Goal: Information Seeking & Learning: Learn about a topic

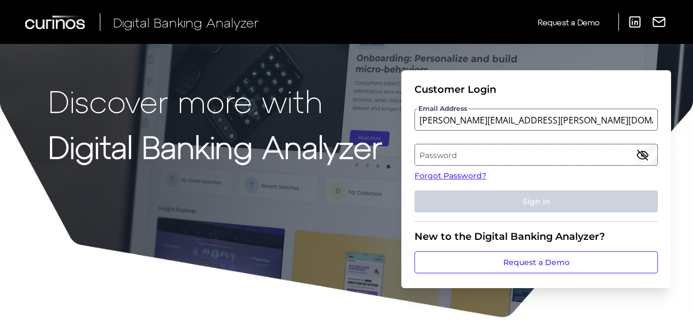
type input "[PERSON_NAME][EMAIL_ADDRESS][PERSON_NAME][DOMAIN_NAME]"
click at [435, 155] on label "Password" at bounding box center [536, 155] width 242 height 20
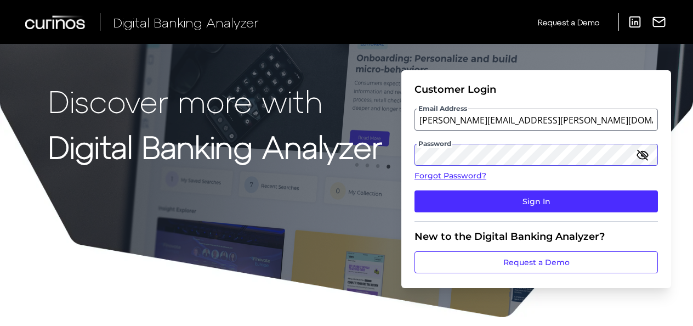
click at [414, 190] on button "Sign In" at bounding box center [535, 201] width 243 height 22
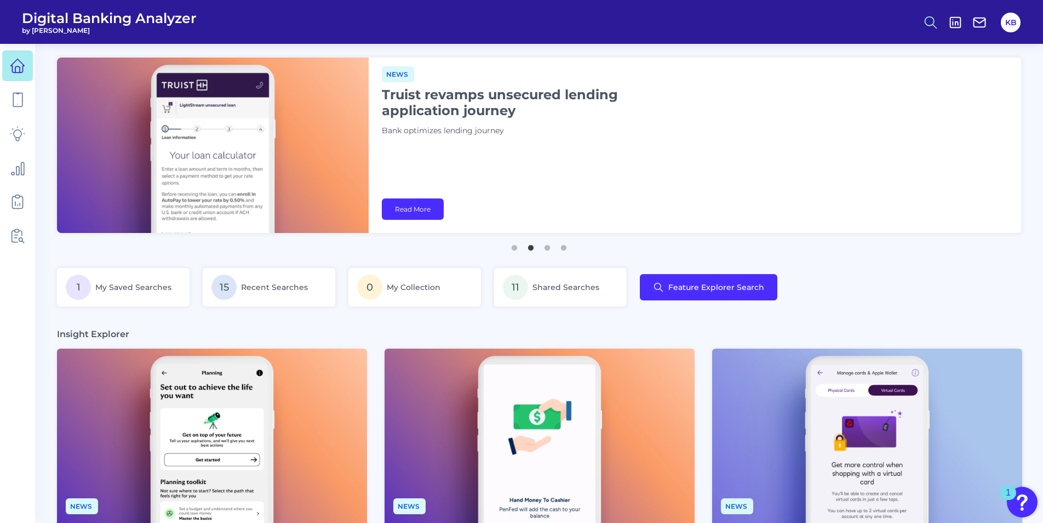
click at [692, 19] on circle at bounding box center [930, 20] width 9 height 9
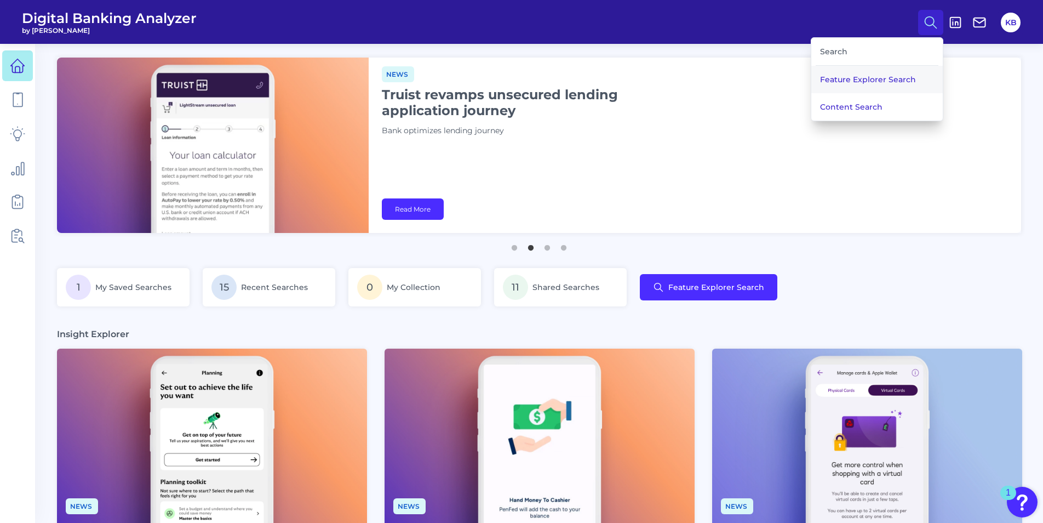
click at [692, 76] on button "Feature Explorer Search" at bounding box center [878, 79] width 132 height 27
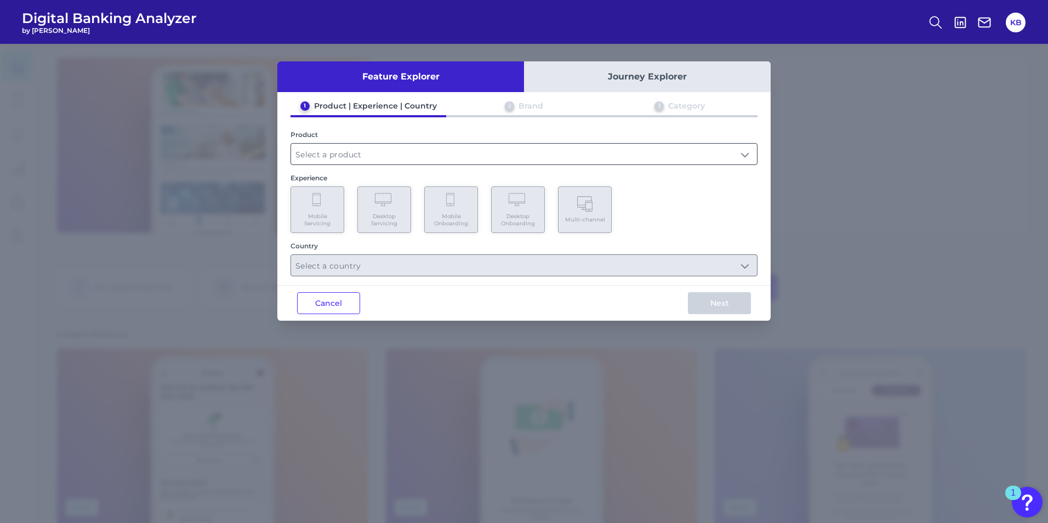
click at [351, 156] on input "text" at bounding box center [524, 154] width 466 height 21
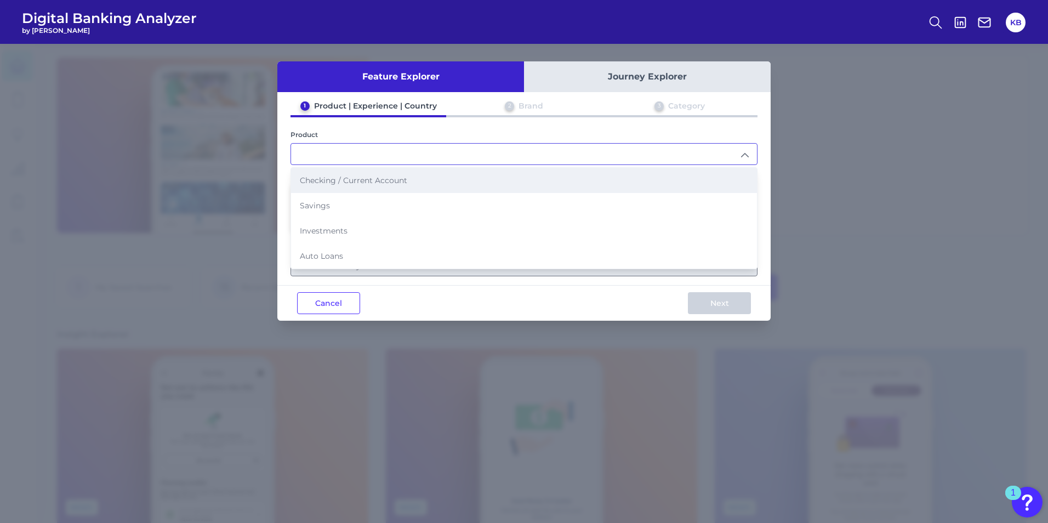
click at [346, 175] on span "Checking / Current Account" at bounding box center [353, 180] width 107 height 10
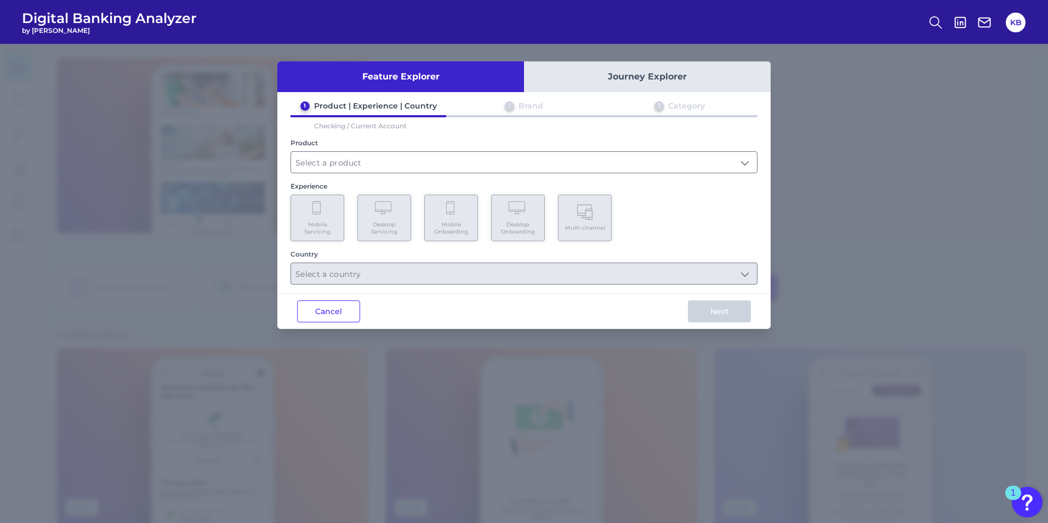
type input "Checking / Current Account"
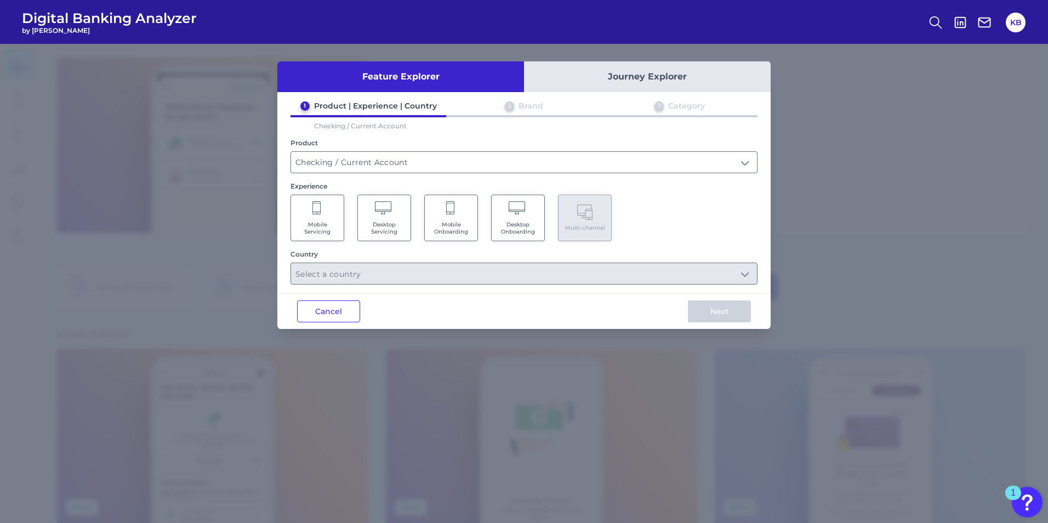
click at [392, 233] on span "Desktop Servicing" at bounding box center [384, 228] width 42 height 14
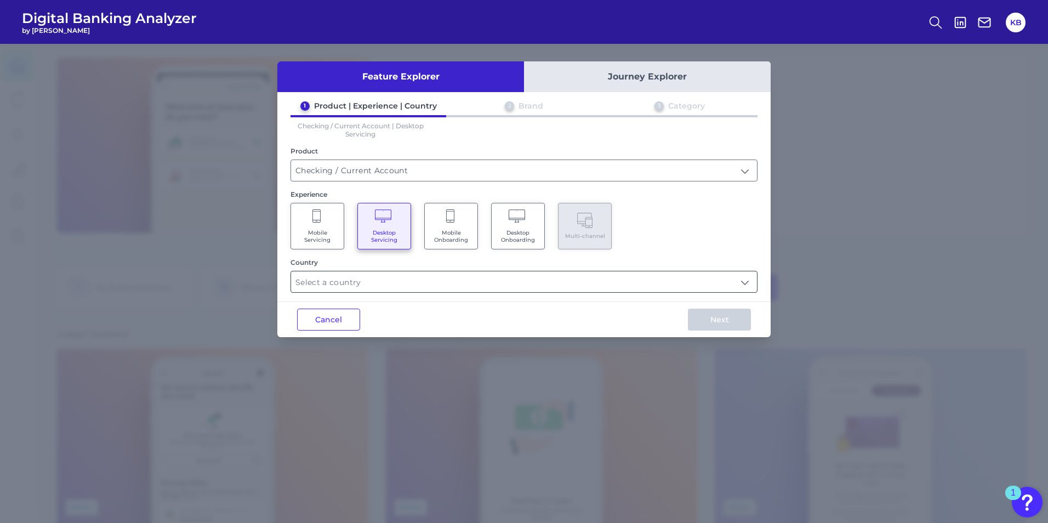
click at [692, 278] on input "text" at bounding box center [524, 281] width 466 height 21
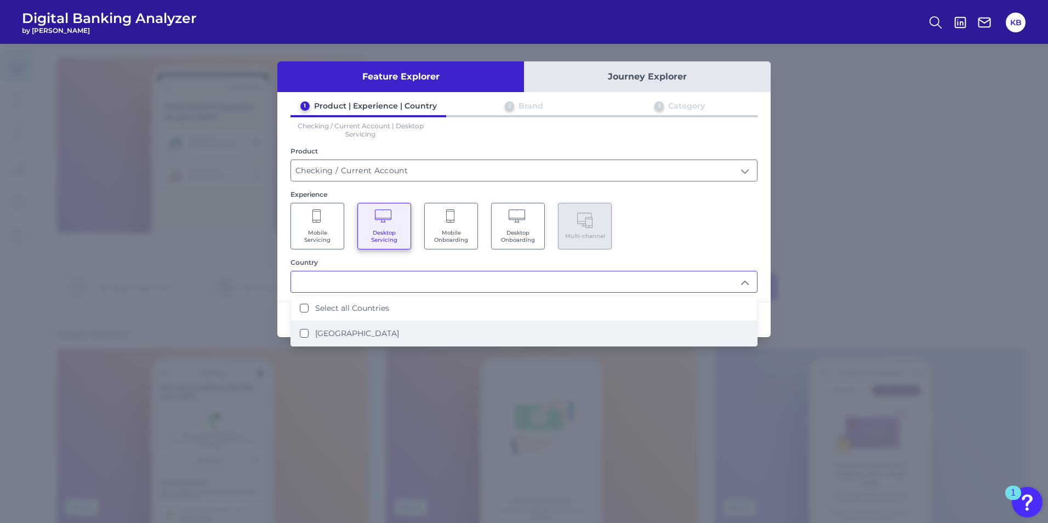
click at [337, 325] on label "United States" at bounding box center [357, 333] width 84 height 10
type input "Select all Countries"
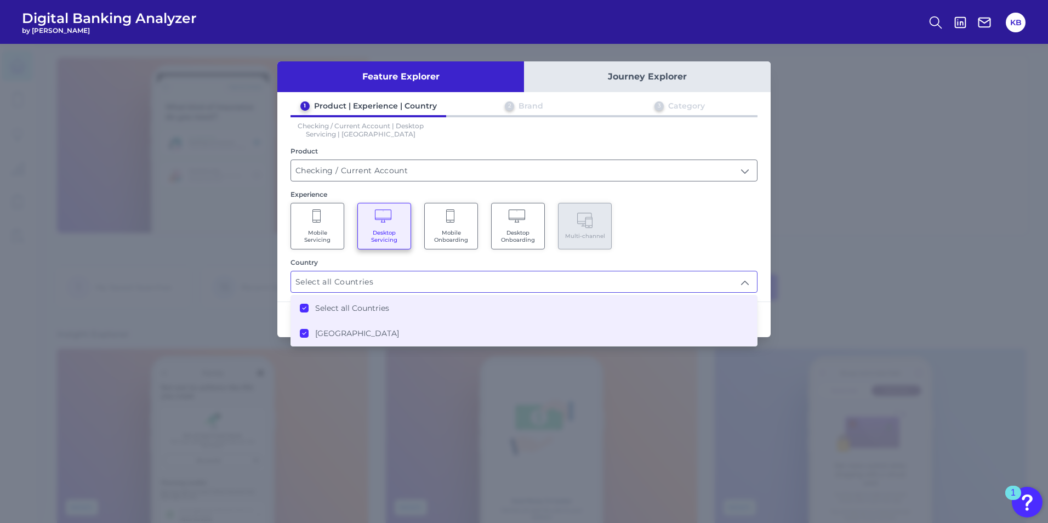
scroll to position [1, 0]
click at [692, 244] on div "1 Product | Experience | Country 2 Brand 3 Category Checking / Current Account …" at bounding box center [523, 197] width 493 height 192
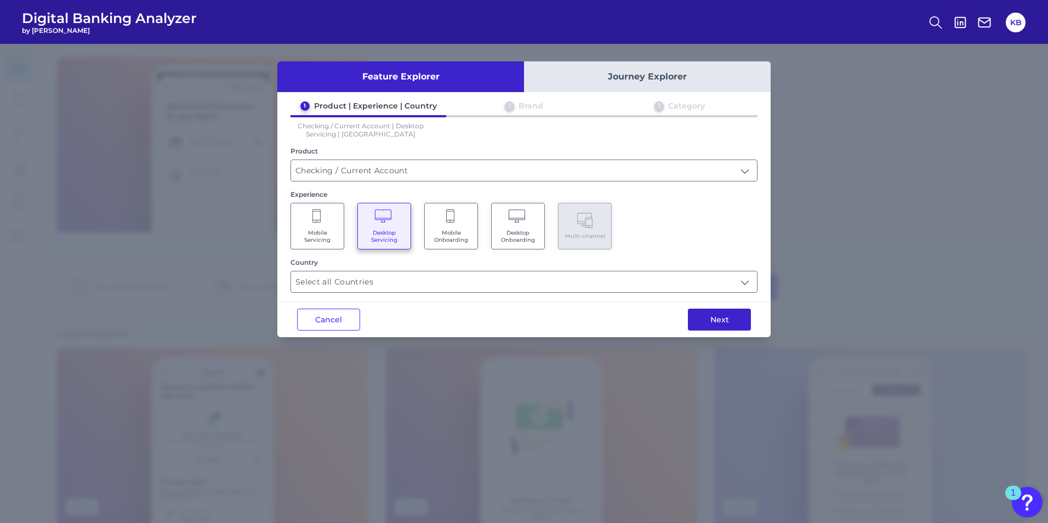
click at [692, 322] on button "Next" at bounding box center [719, 320] width 63 height 22
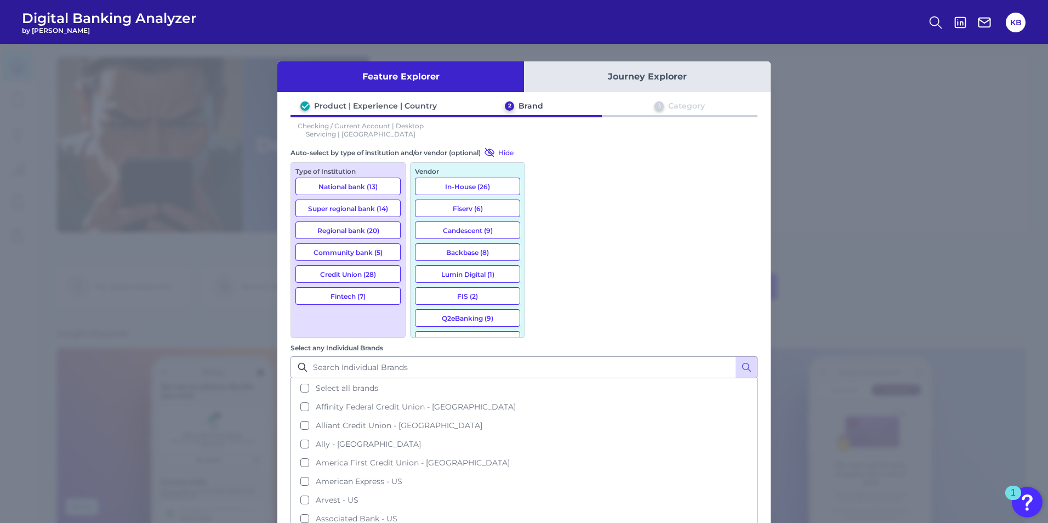
click at [354, 189] on button "National bank (13)" at bounding box center [347, 187] width 105 height 18
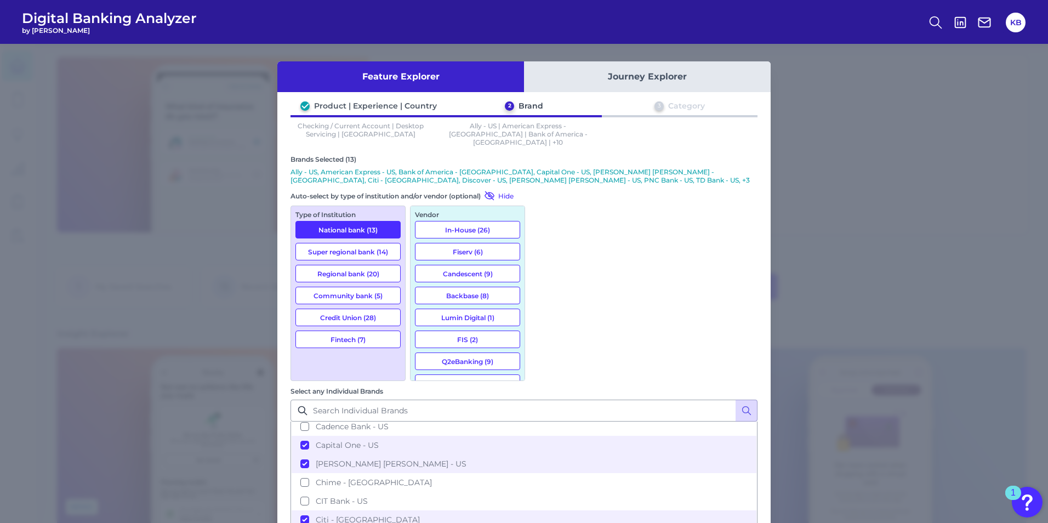
scroll to position [329, 0]
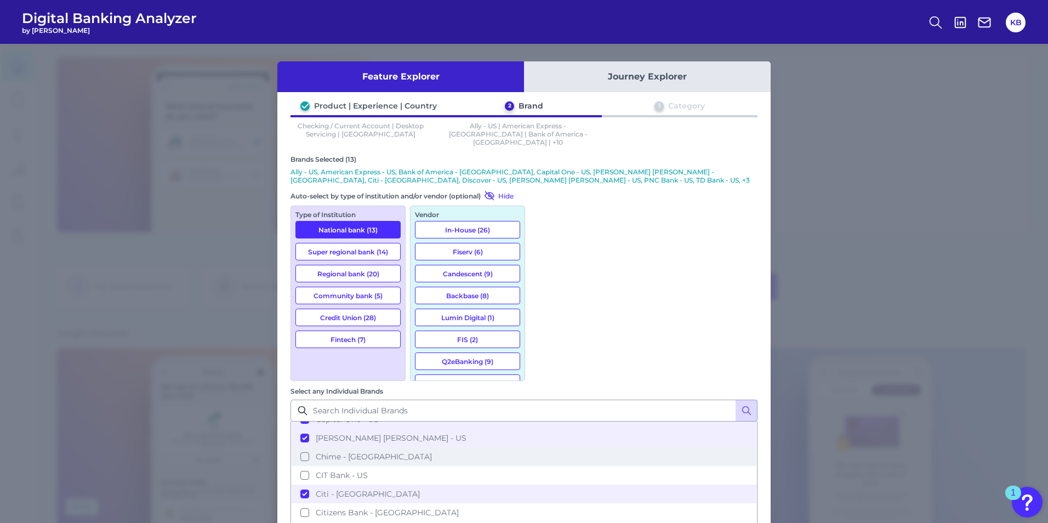
click at [543, 325] on button "Chime - US" at bounding box center [524, 456] width 465 height 19
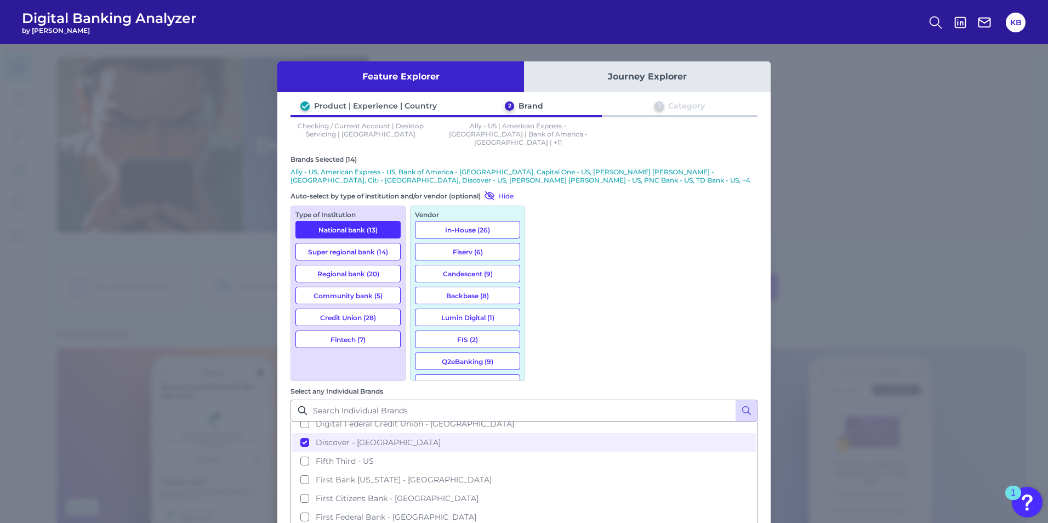
scroll to position [548, 0]
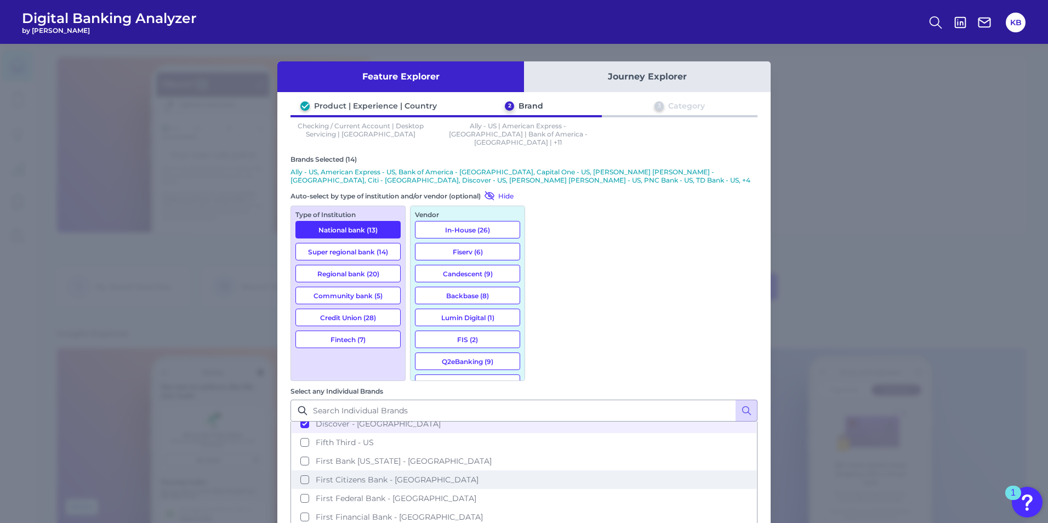
click at [544, 325] on button "First Citizens Bank - US" at bounding box center [524, 479] width 465 height 19
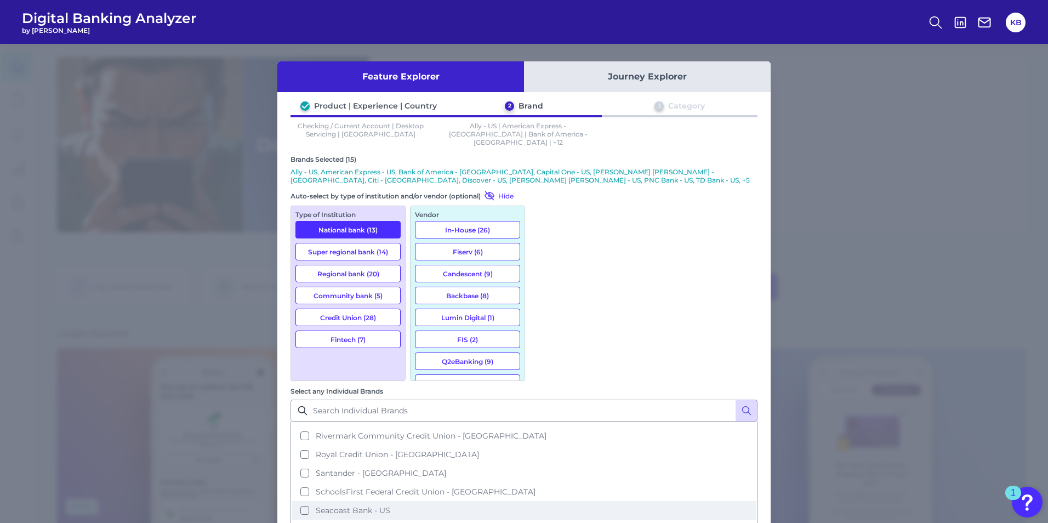
scroll to position [1206, 0]
click at [547, 325] on button "SoFi - US" at bounding box center [524, 511] width 465 height 19
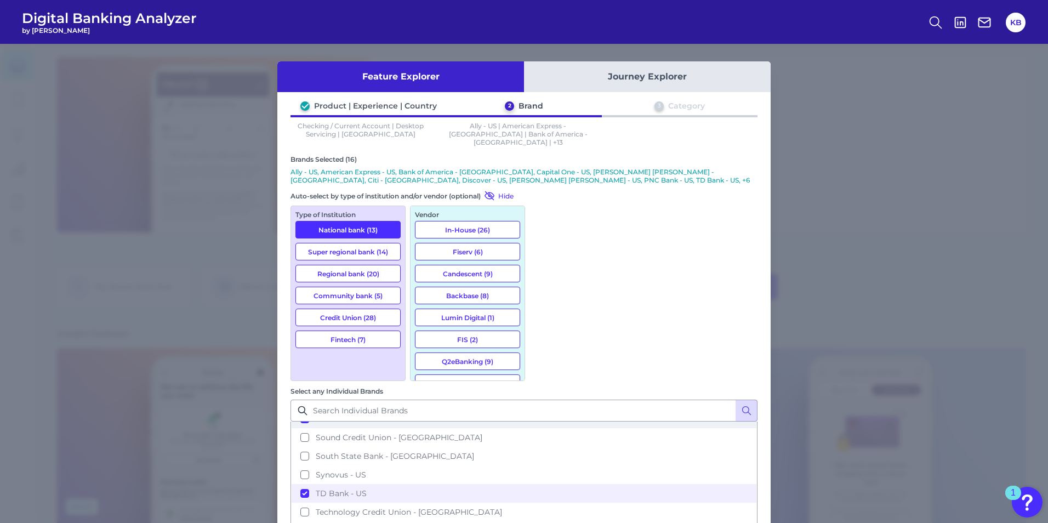
scroll to position [1315, 0]
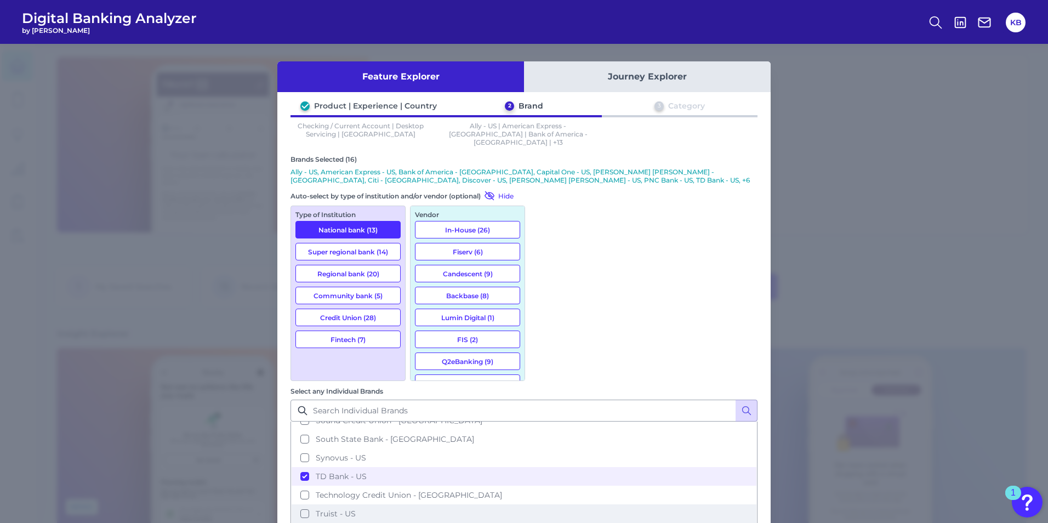
click at [544, 325] on button "Truist - US" at bounding box center [524, 513] width 465 height 19
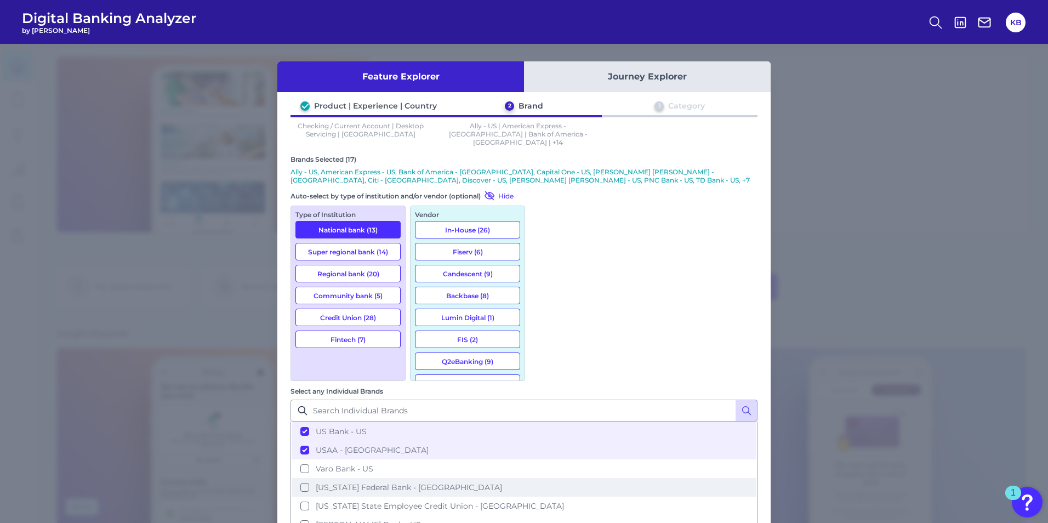
scroll to position [1525, 0]
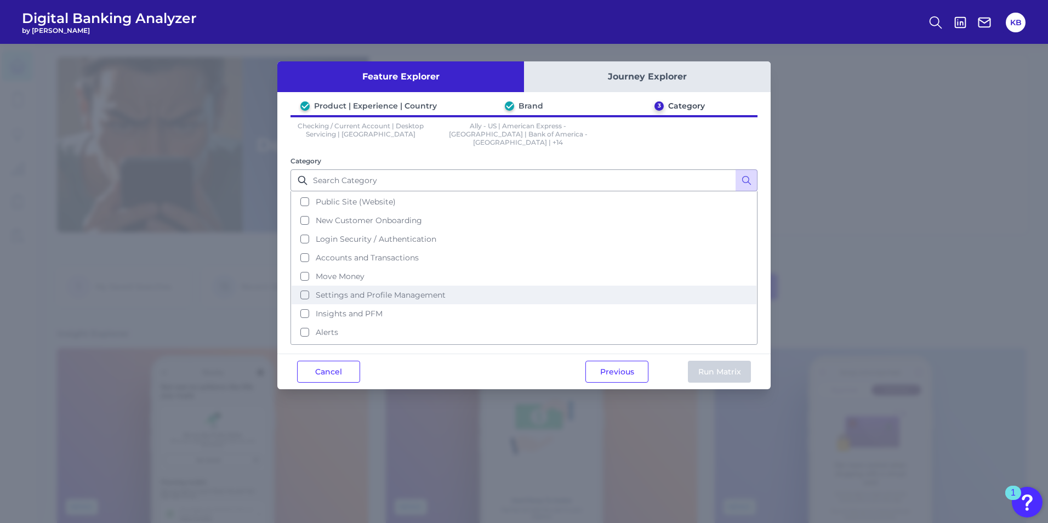
scroll to position [0, 0]
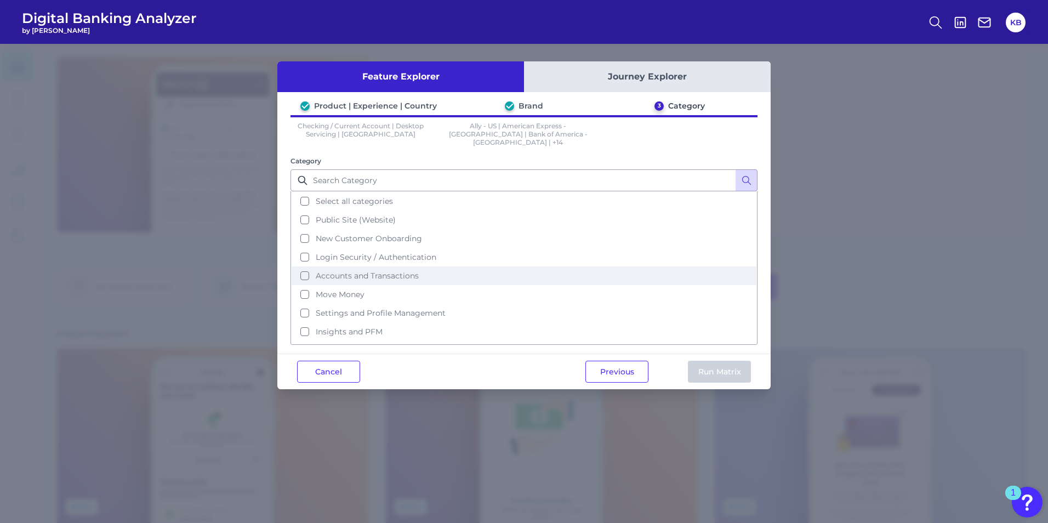
click at [301, 267] on button "Accounts and Transactions" at bounding box center [524, 275] width 465 height 19
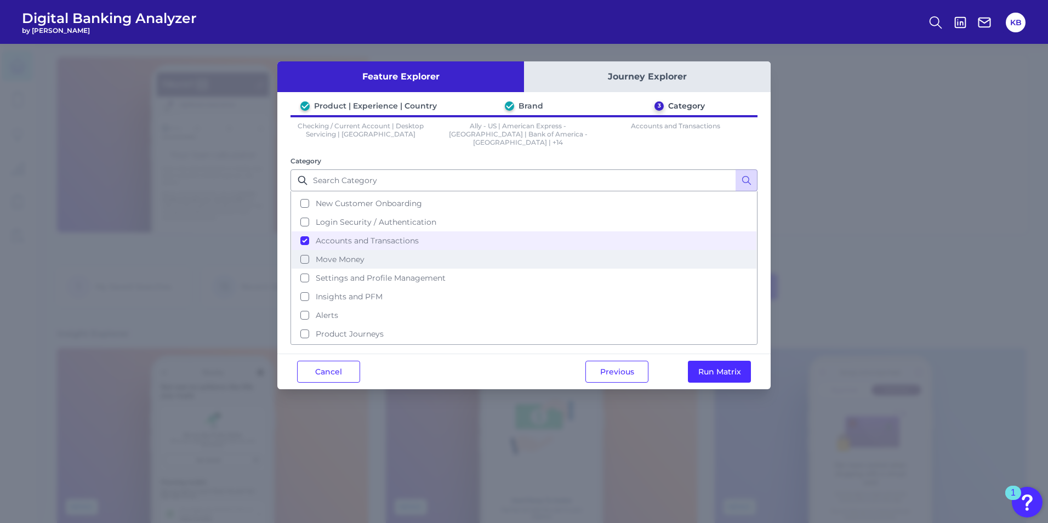
scroll to position [53, 0]
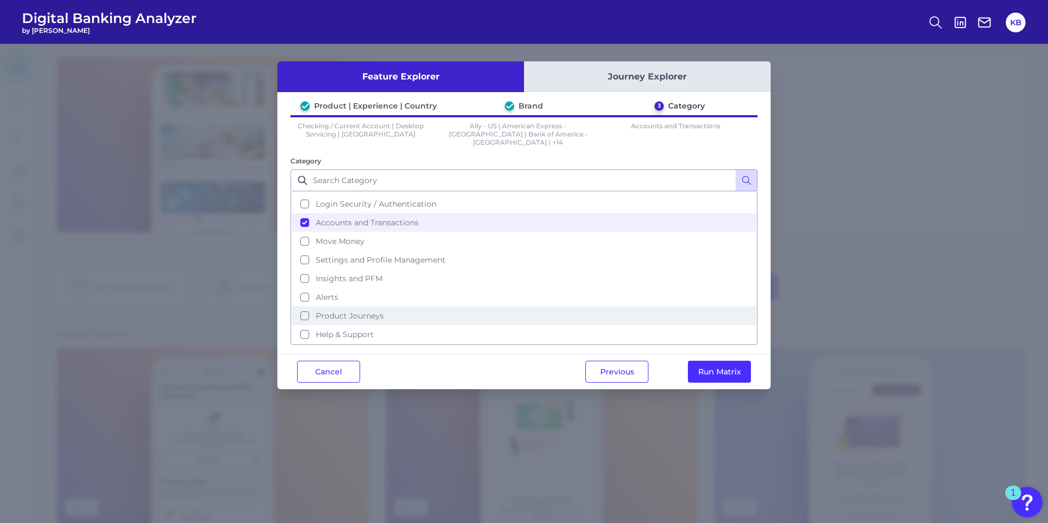
click at [303, 306] on button "Product Journeys" at bounding box center [524, 315] width 465 height 19
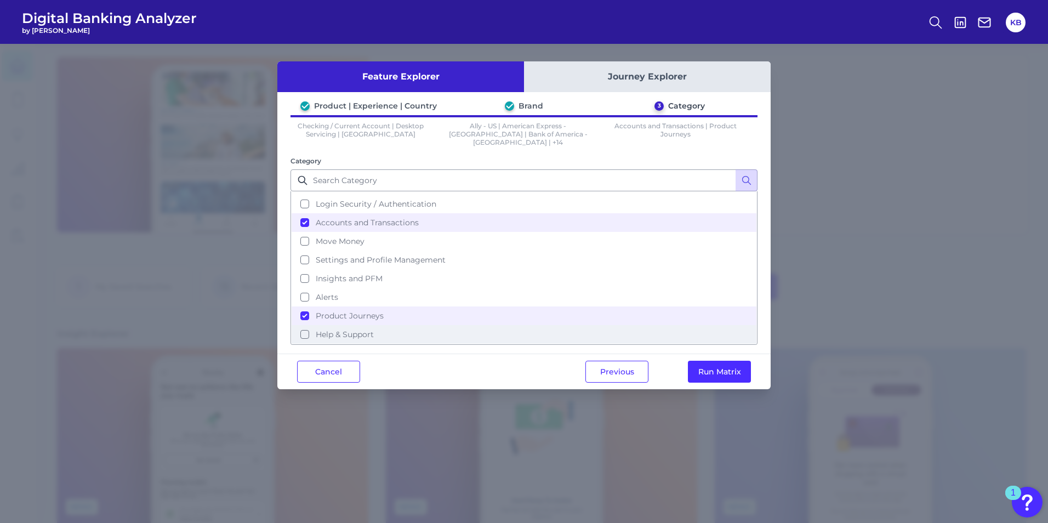
click at [301, 325] on button "Help & Support" at bounding box center [524, 334] width 465 height 19
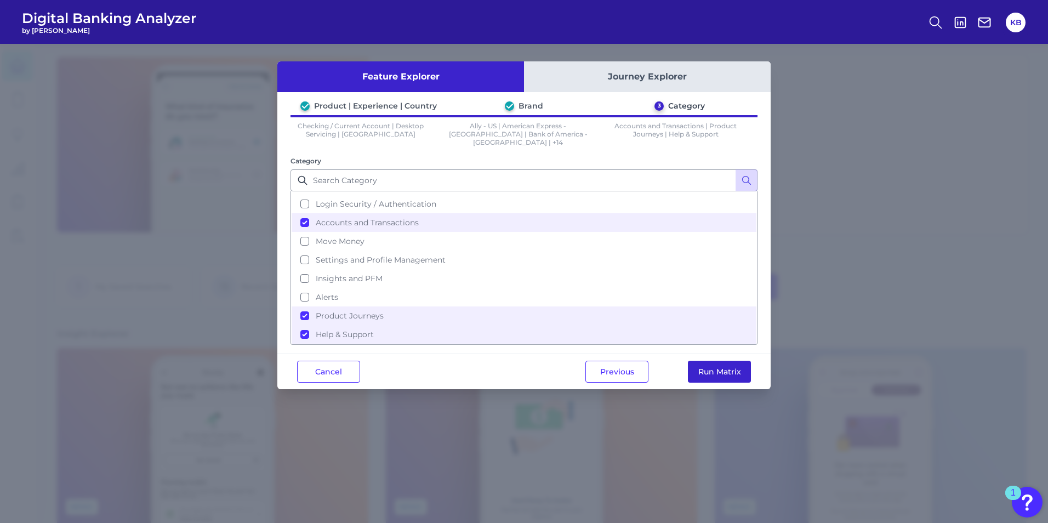
click at [692, 325] on button "Run Matrix" at bounding box center [719, 372] width 63 height 22
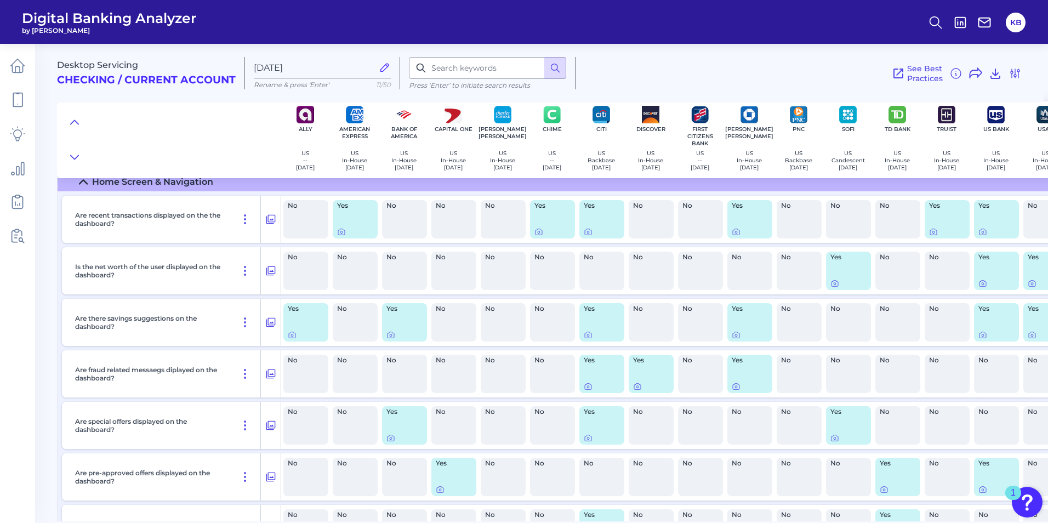
scroll to position [219, 0]
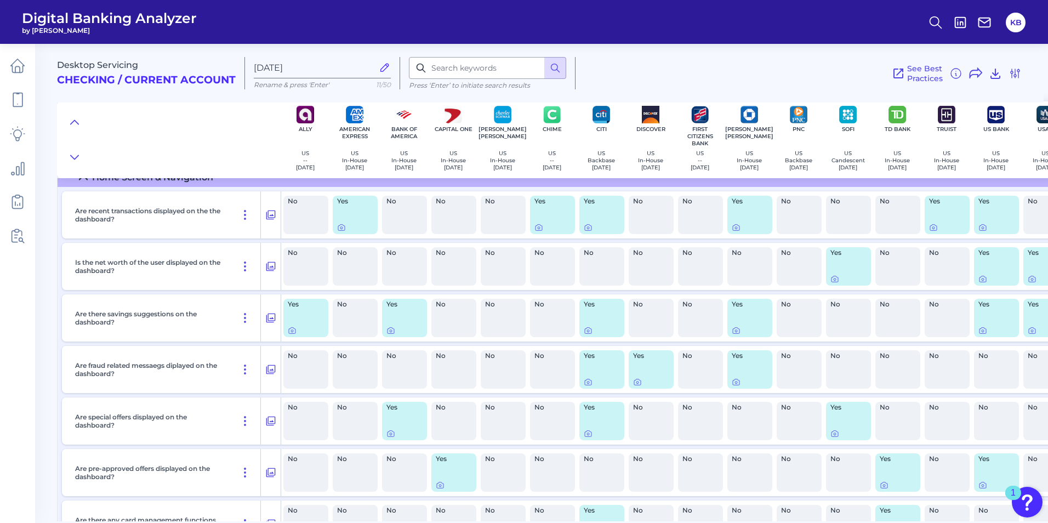
click at [692, 78] on div "Desktop Servicing Checking / Current Account Aug 14 2025 Rename & press 'Enter'…" at bounding box center [552, 279] width 991 height 486
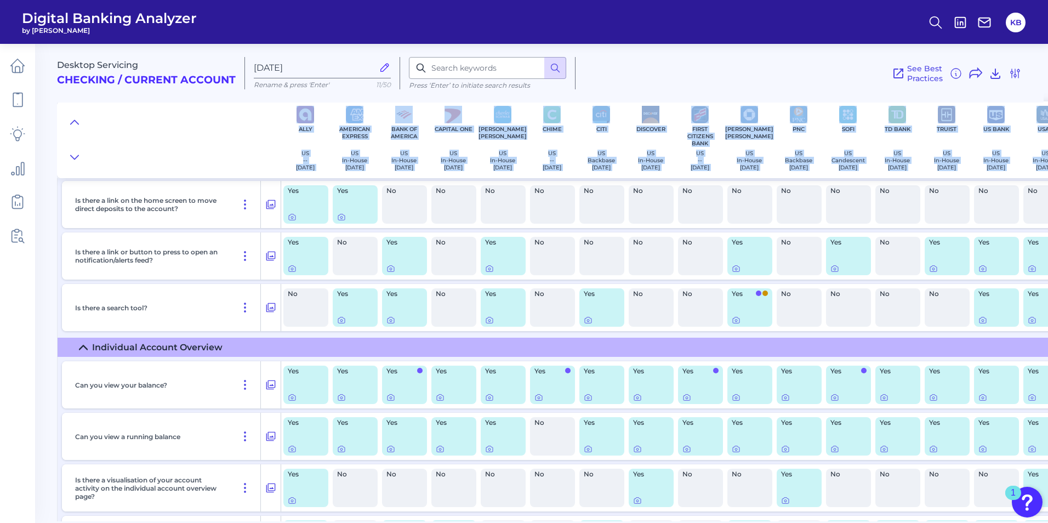
scroll to position [784, 0]
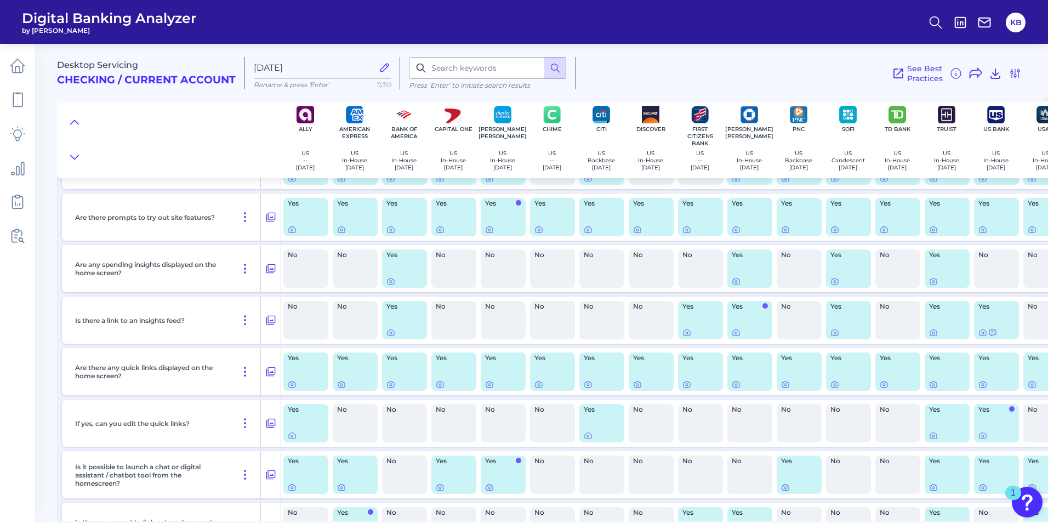
click at [692, 66] on div "See Best Practices Filters Clear all filters Experience Reset Mobile Servicing …" at bounding box center [798, 73] width 446 height 32
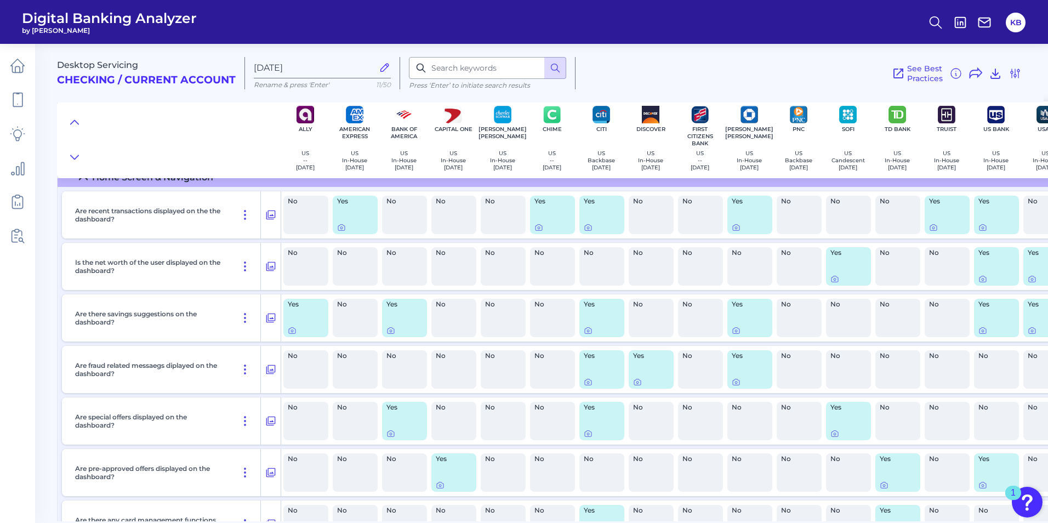
scroll to position [274, 0]
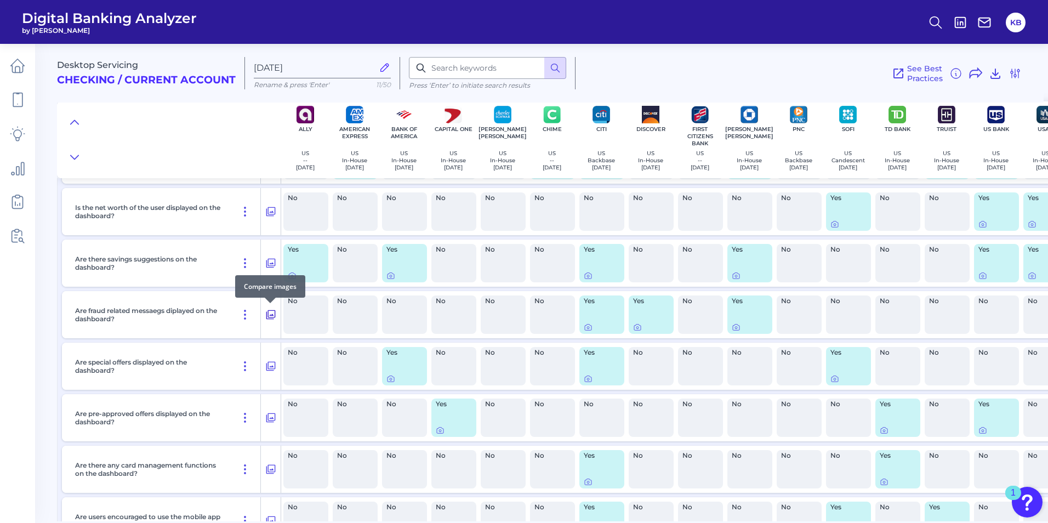
click at [270, 313] on icon at bounding box center [270, 314] width 11 height 13
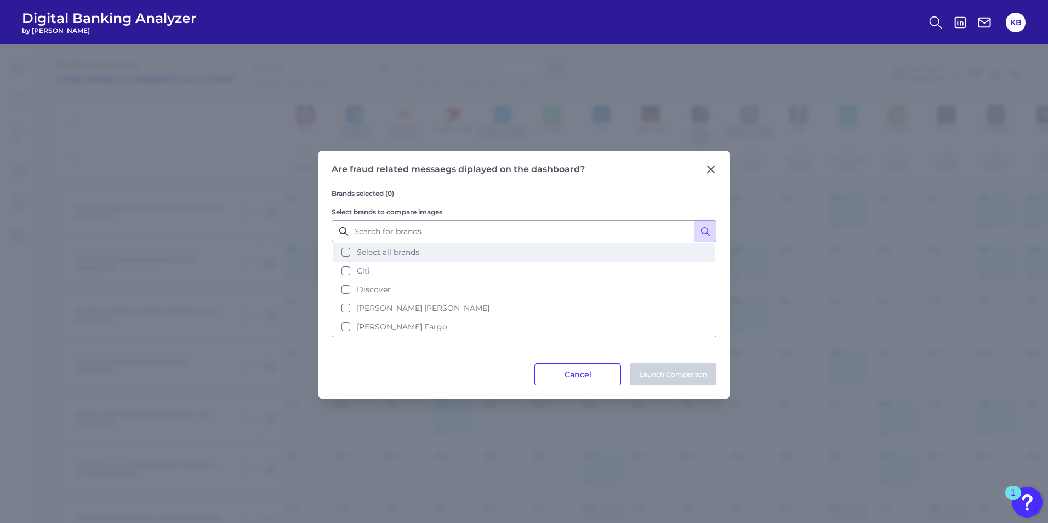
click at [348, 254] on button "Select all brands" at bounding box center [524, 252] width 382 height 19
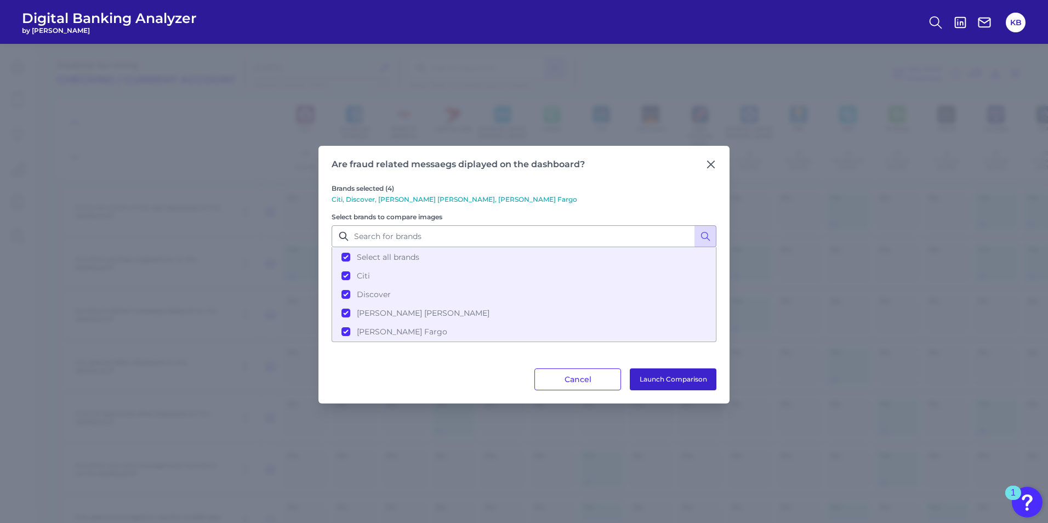
click at [689, 325] on button "Launch Comparison" at bounding box center [673, 379] width 87 height 22
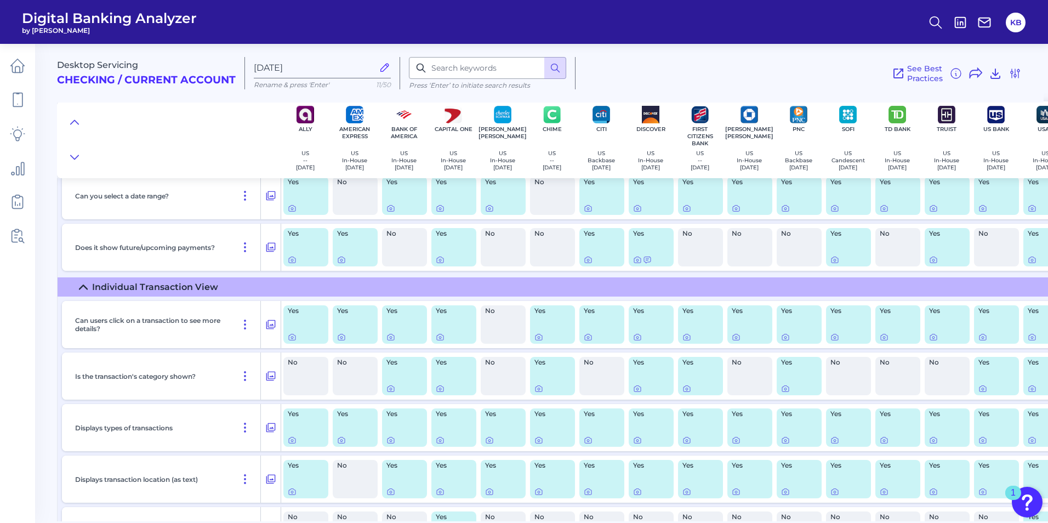
scroll to position [2630, 0]
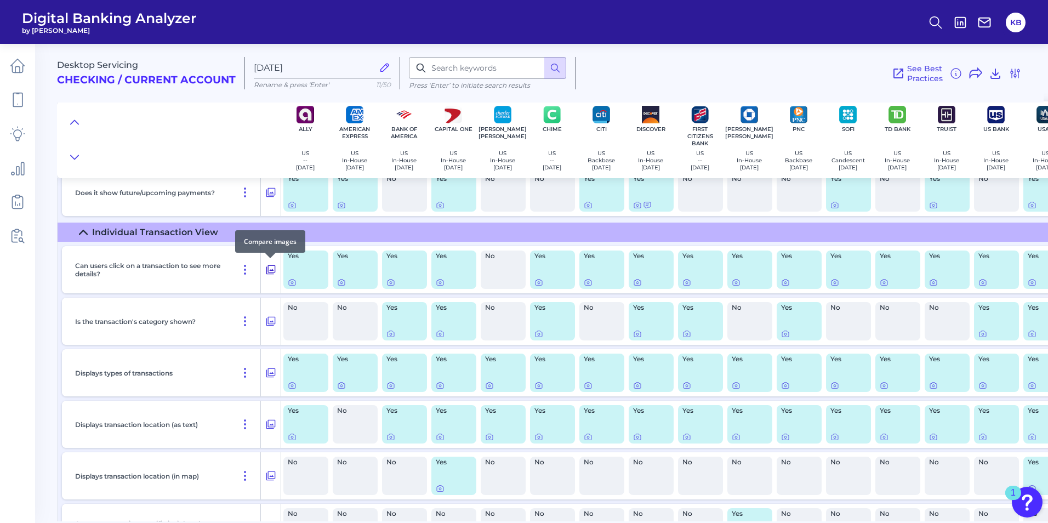
click at [268, 264] on icon at bounding box center [270, 269] width 11 height 13
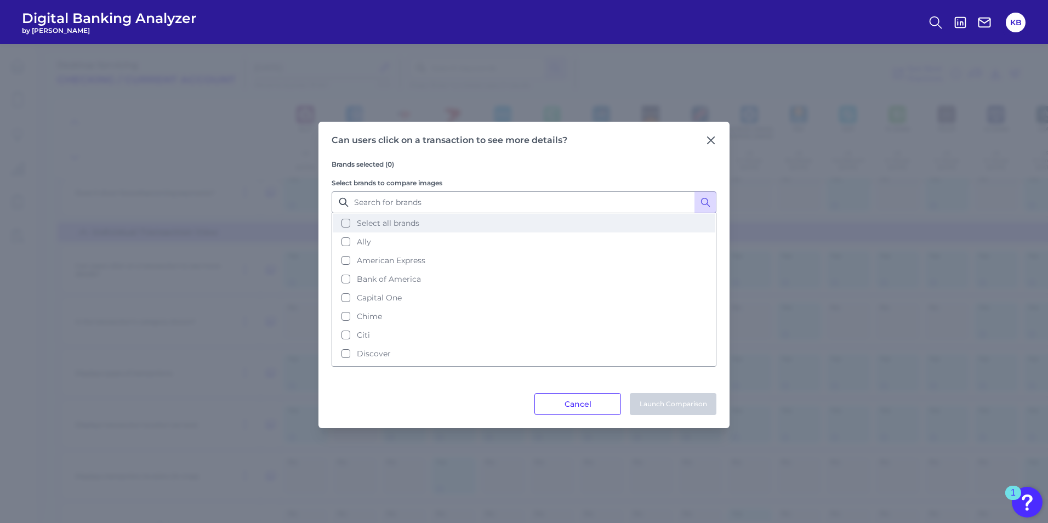
click at [342, 230] on button "Select all brands" at bounding box center [524, 223] width 382 height 19
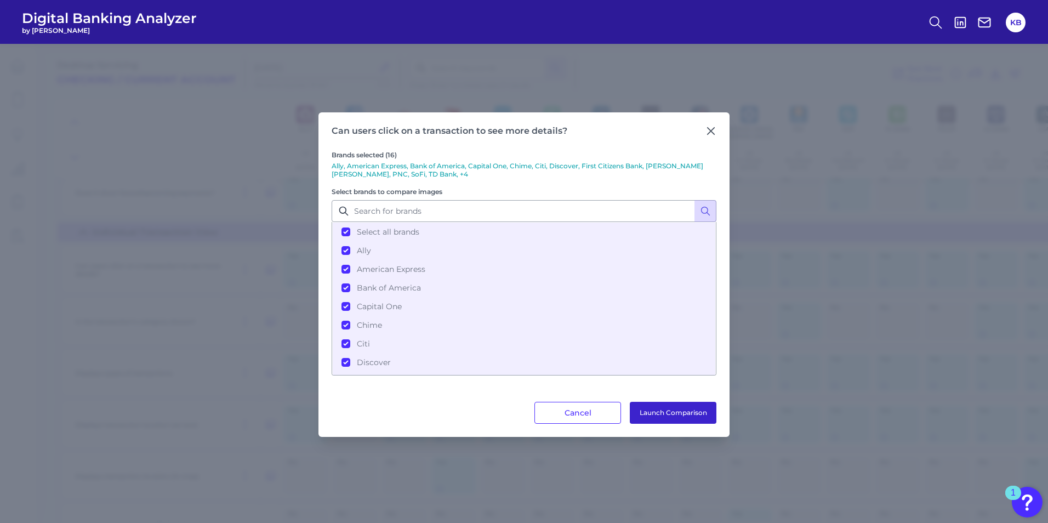
click at [679, 325] on button "Launch Comparison" at bounding box center [673, 413] width 87 height 22
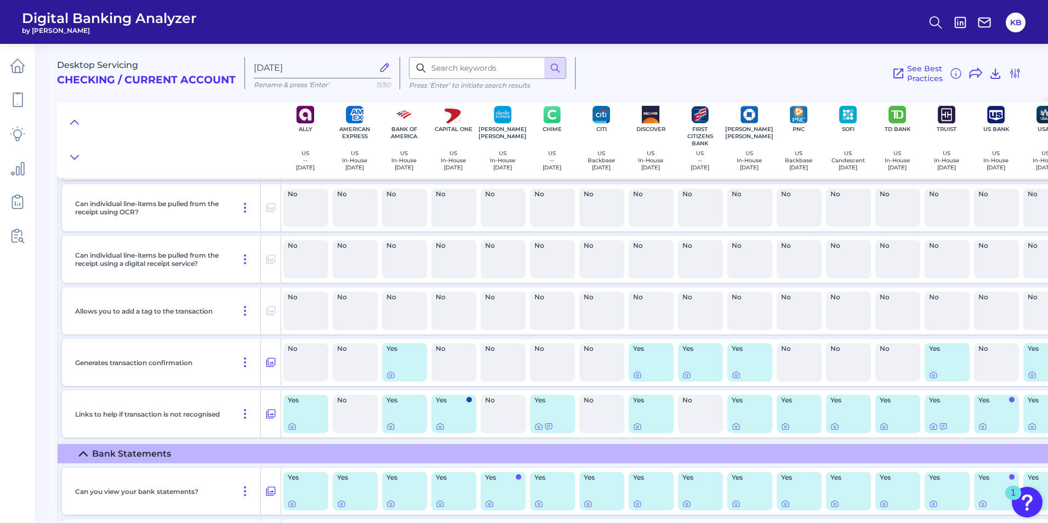
scroll to position [3123, 0]
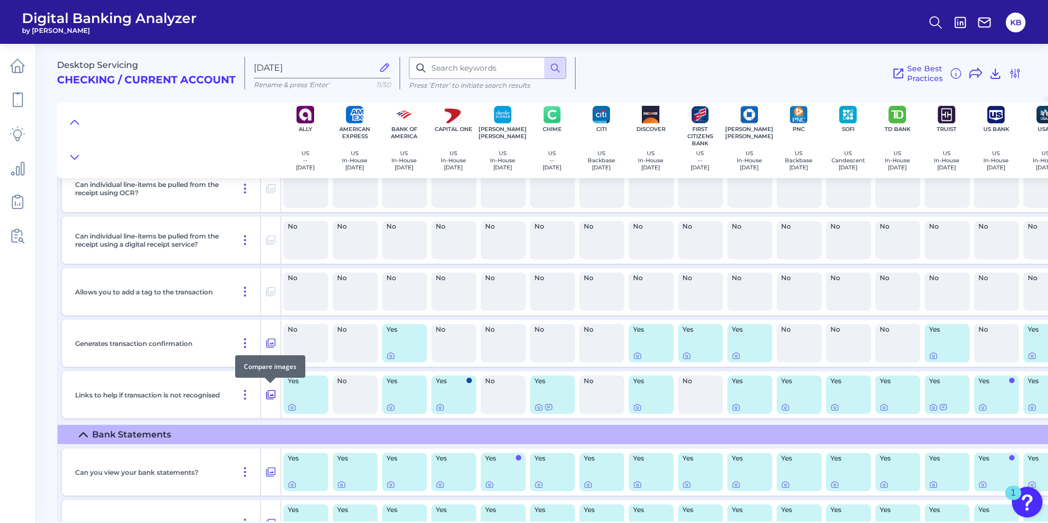
click at [271, 325] on icon at bounding box center [270, 394] width 11 height 13
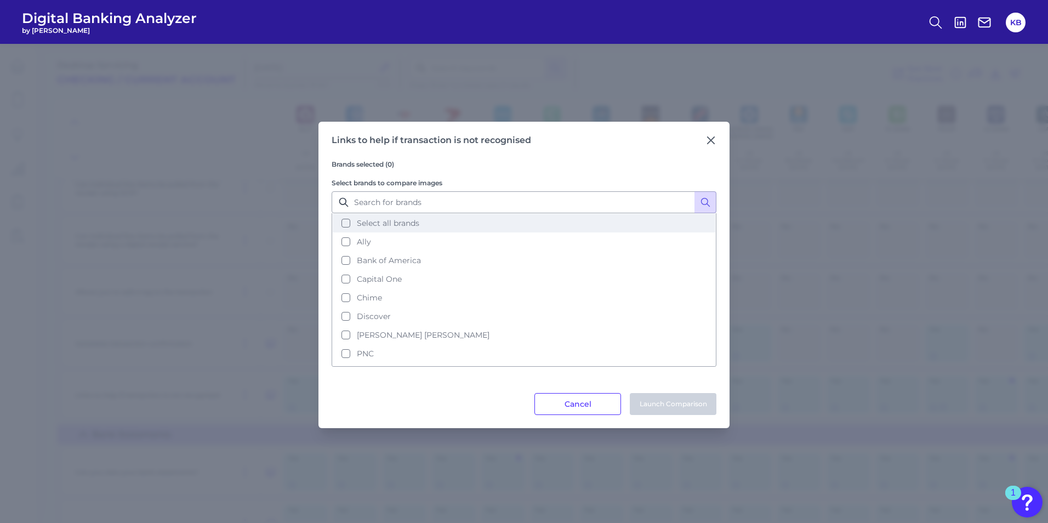
click at [389, 220] on span "Select all brands" at bounding box center [388, 223] width 62 height 10
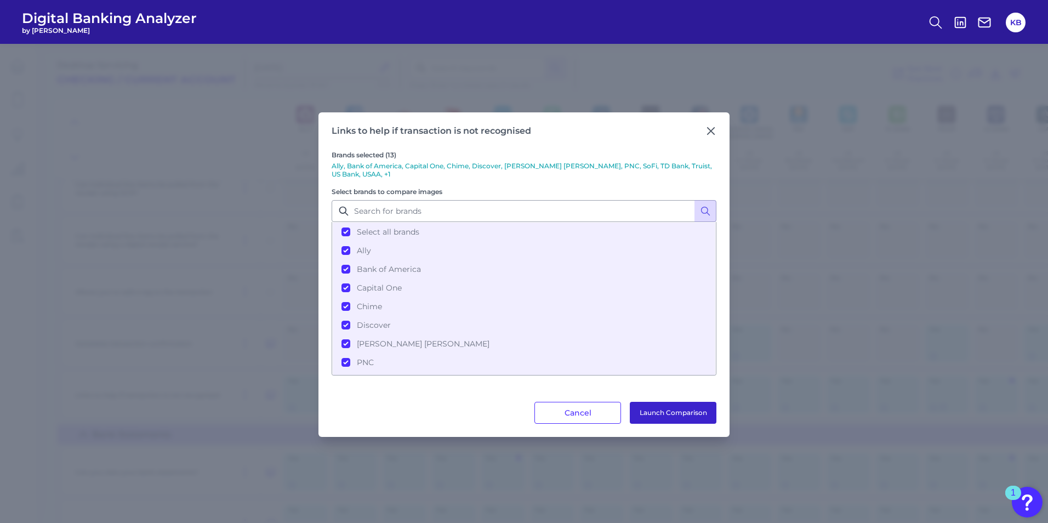
click at [692, 325] on button "Launch Comparison" at bounding box center [673, 413] width 87 height 22
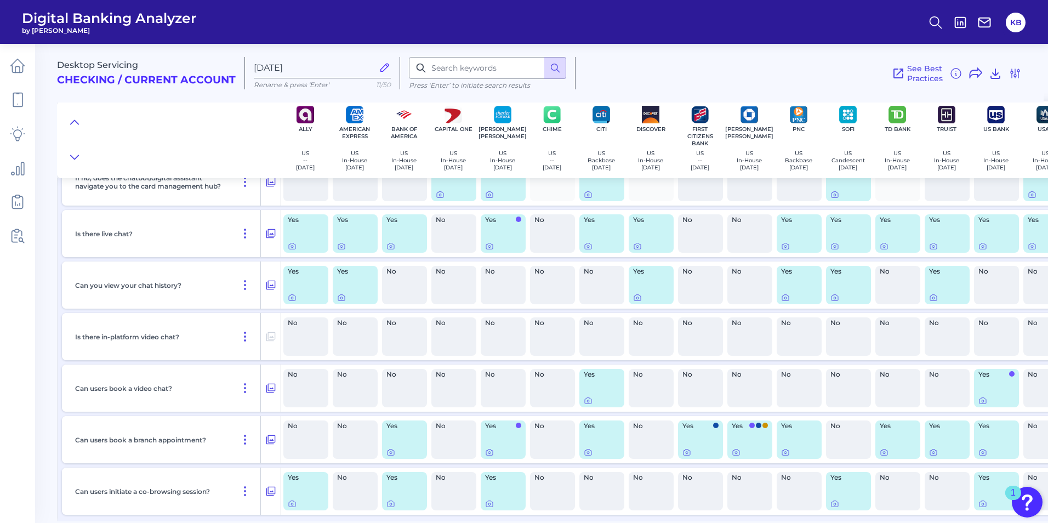
scroll to position [5946, 0]
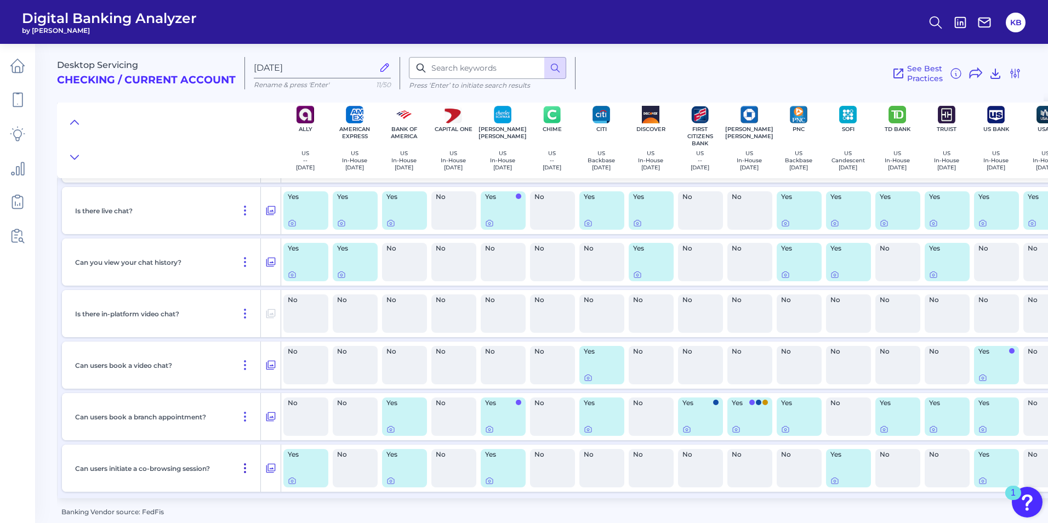
click at [245, 325] on icon at bounding box center [244, 467] width 13 height 13
click at [272, 325] on icon at bounding box center [270, 467] width 11 height 13
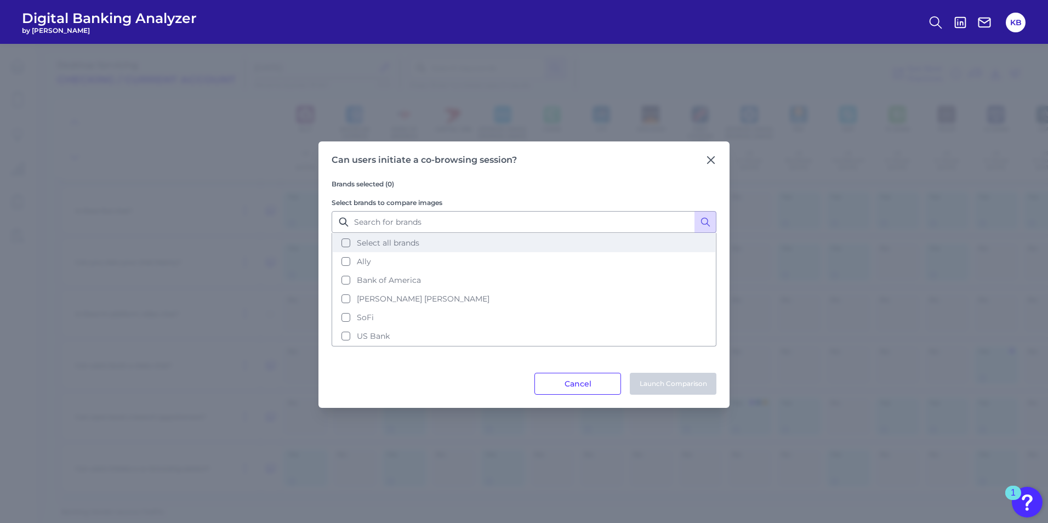
click at [402, 244] on span "Select all brands" at bounding box center [388, 243] width 62 height 10
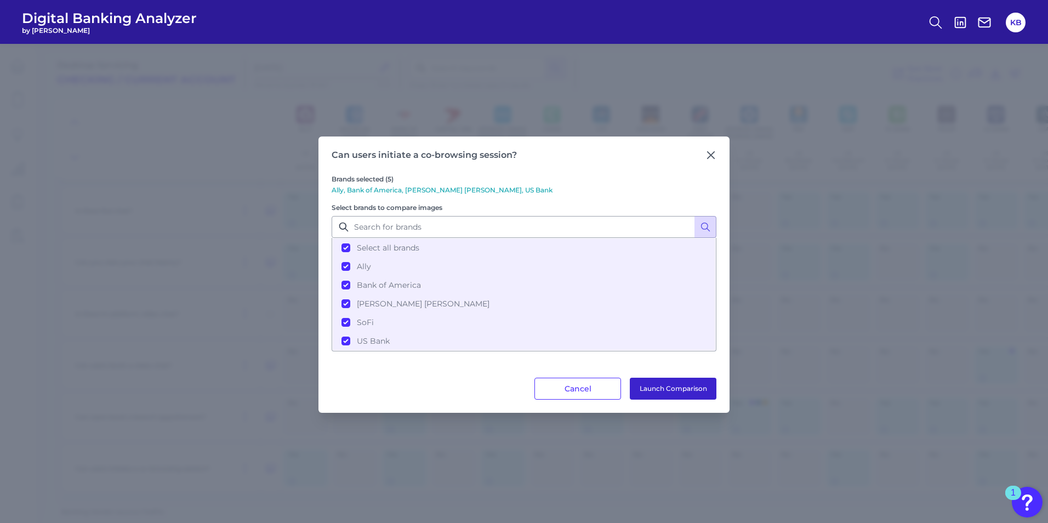
click at [667, 325] on button "Launch Comparison" at bounding box center [673, 389] width 87 height 22
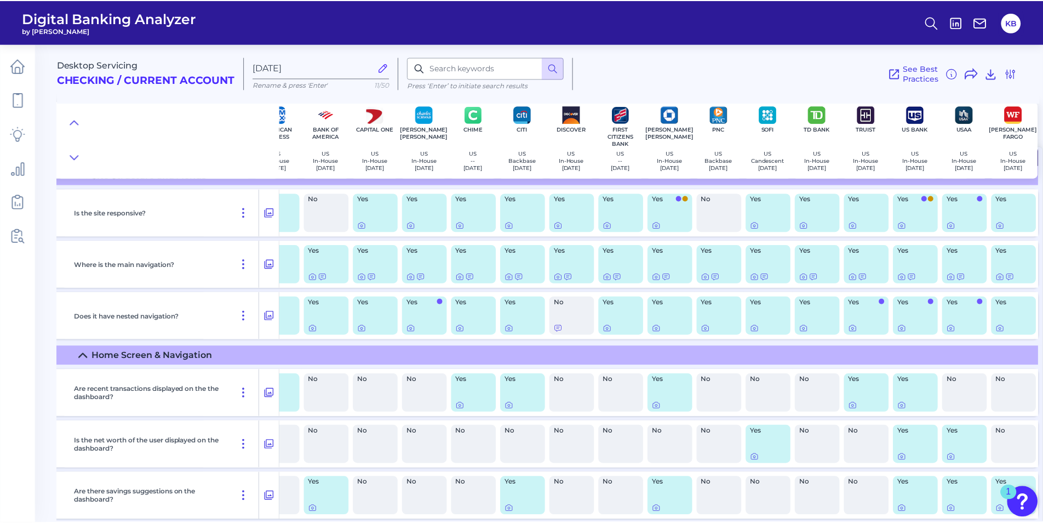
scroll to position [0, 81]
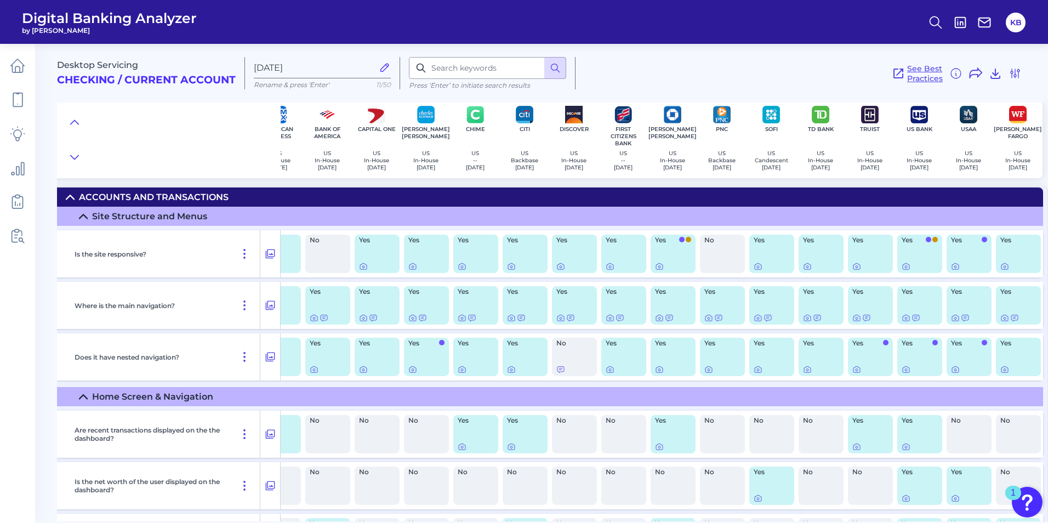
click at [692, 80] on span "See Best Practices" at bounding box center [925, 74] width 36 height 20
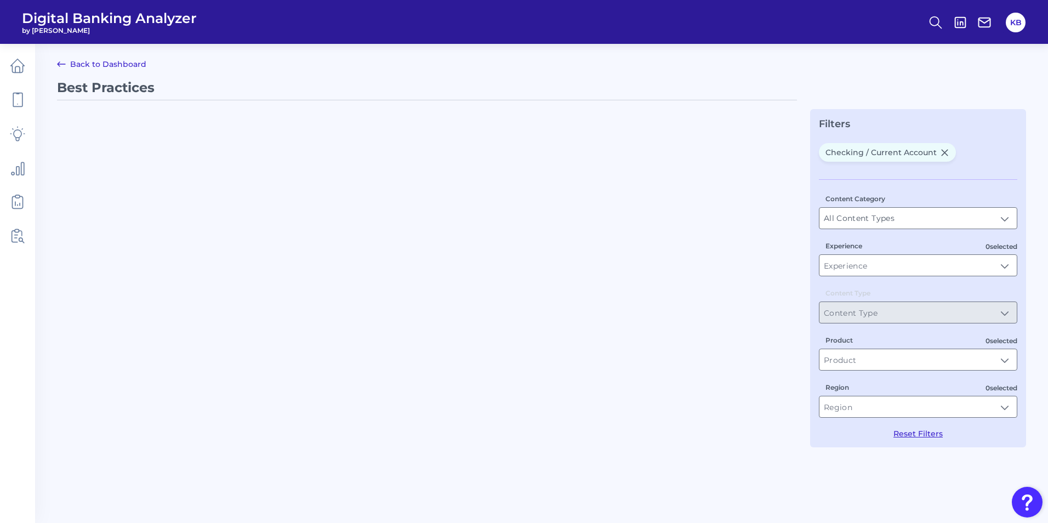
type input "Best Practices"
type input "Checking / Current Account"
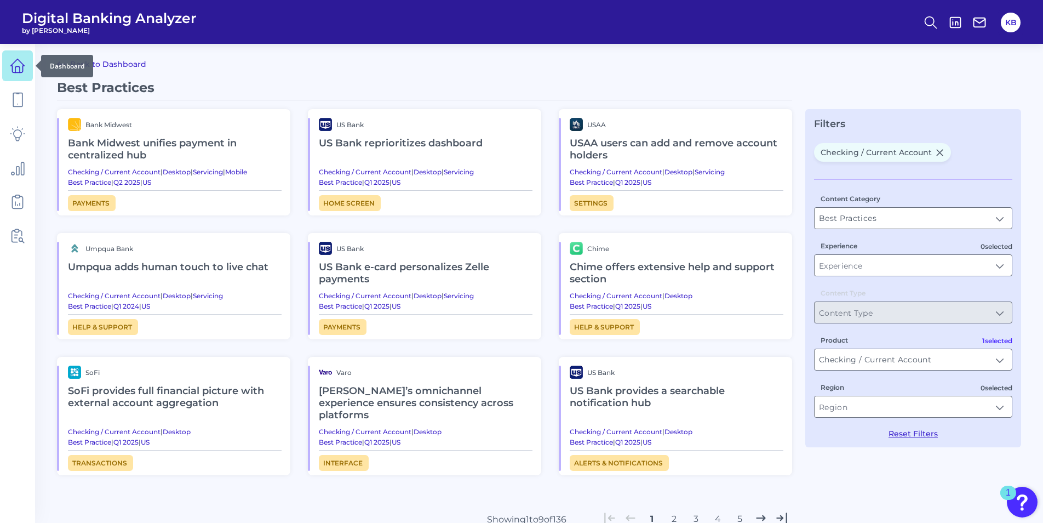
click at [18, 67] on icon at bounding box center [17, 65] width 15 height 15
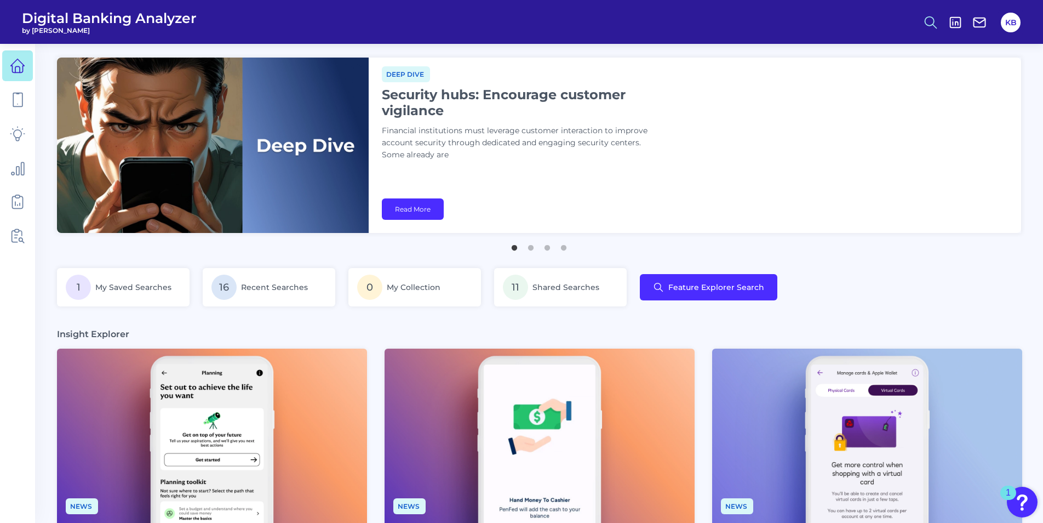
click at [692, 23] on button at bounding box center [930, 22] width 25 height 25
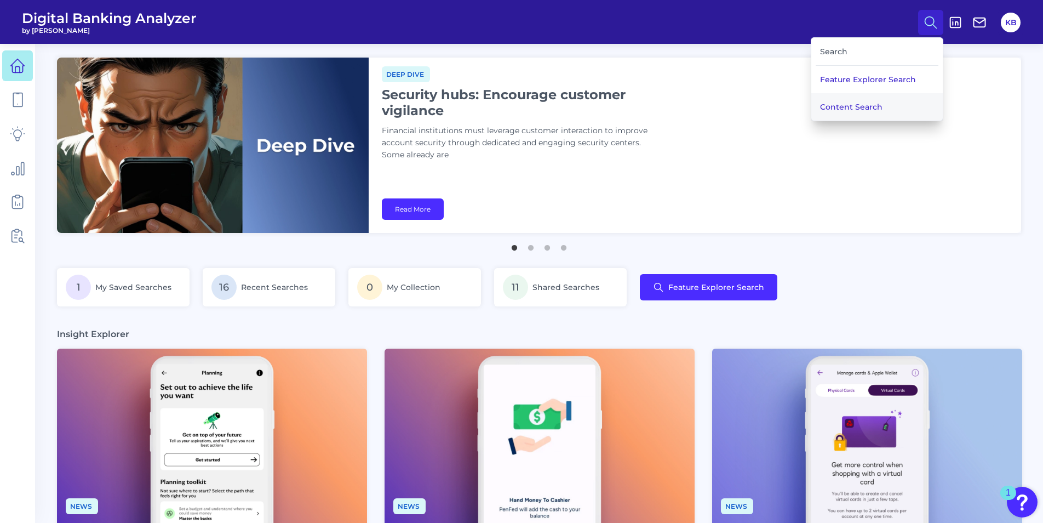
click at [692, 109] on button "Content Search" at bounding box center [878, 106] width 132 height 27
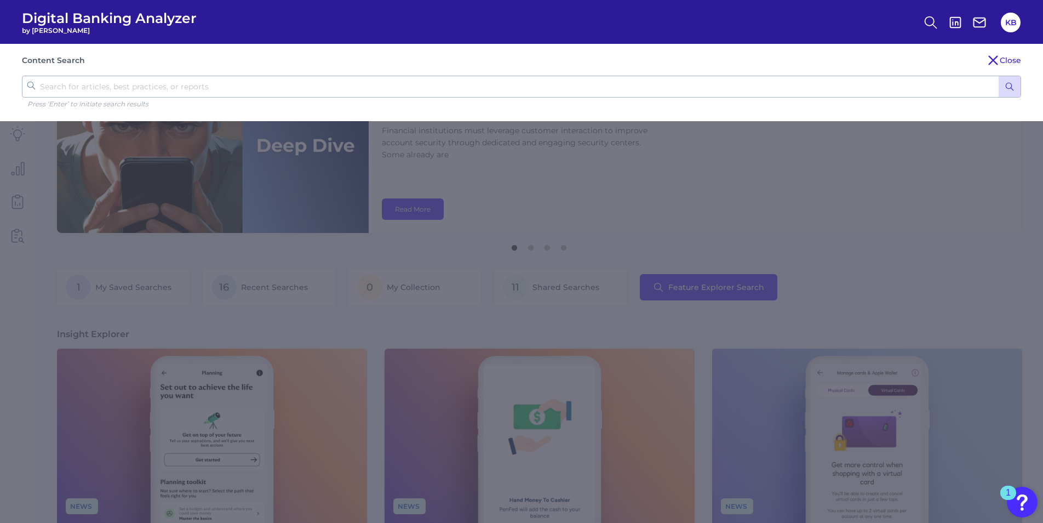
click at [248, 82] on input "text" at bounding box center [522, 87] width 1000 height 22
type input "disputes"
click button "submit" at bounding box center [1010, 86] width 22 height 21
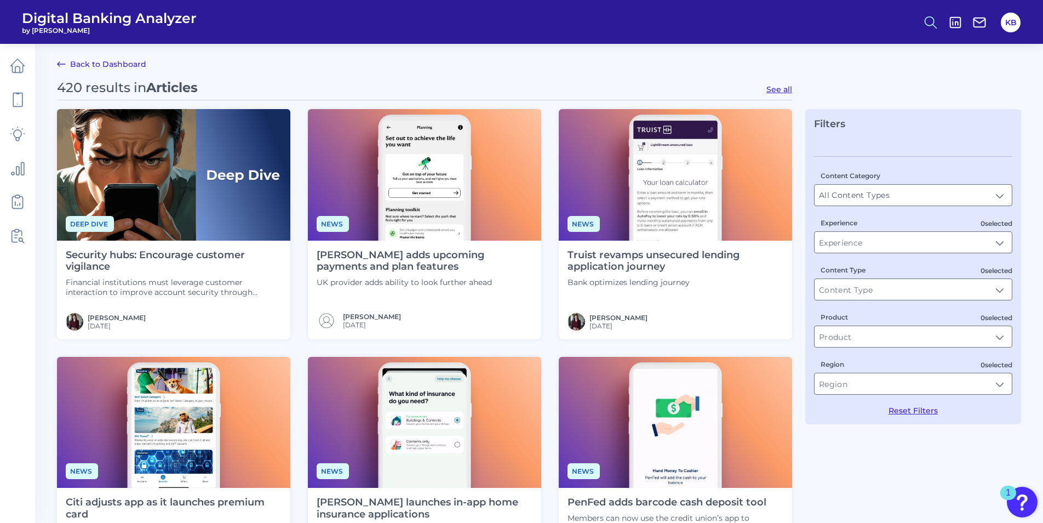
click at [692, 22] on icon at bounding box center [930, 22] width 15 height 15
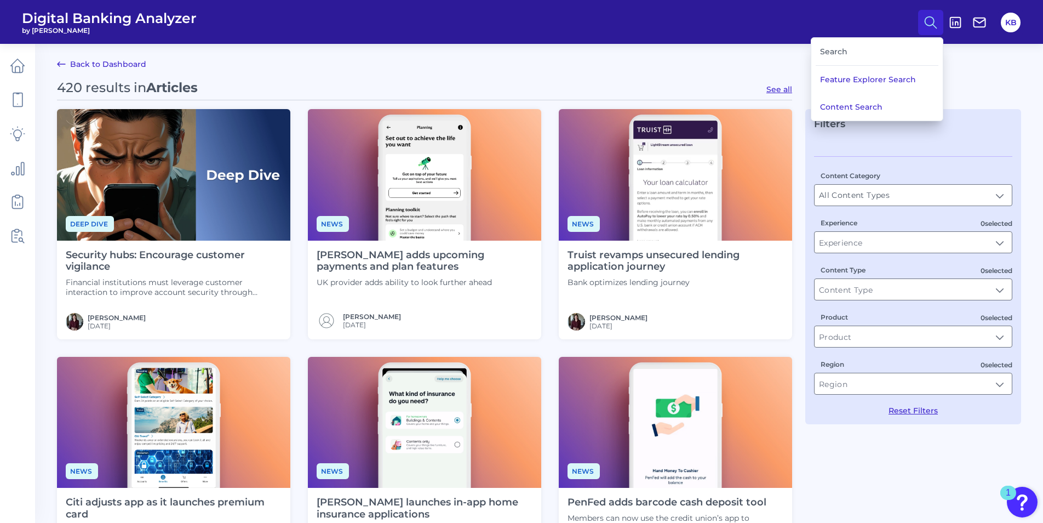
click at [692, 54] on div "Search" at bounding box center [877, 52] width 123 height 28
click at [692, 98] on button "Content Search" at bounding box center [878, 106] width 132 height 27
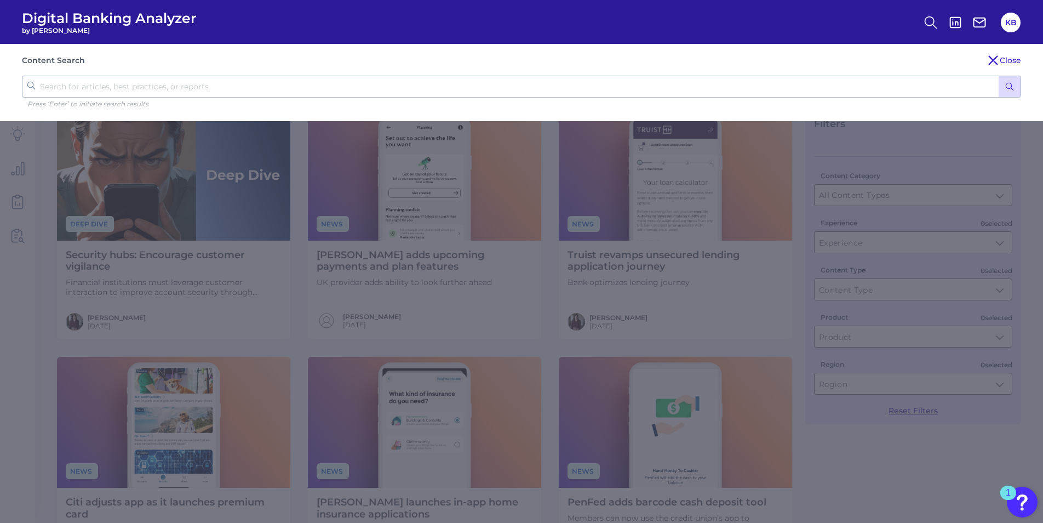
click at [319, 93] on input "text" at bounding box center [522, 87] width 1000 height 22
type input "disputes"
click at [692, 83] on icon "submit" at bounding box center [1010, 87] width 10 height 10
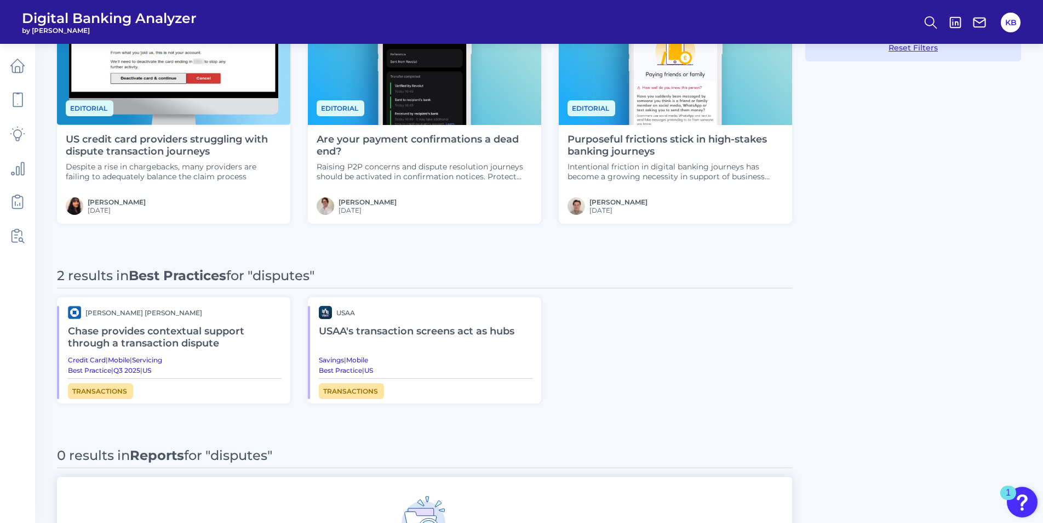
scroll to position [489, 0]
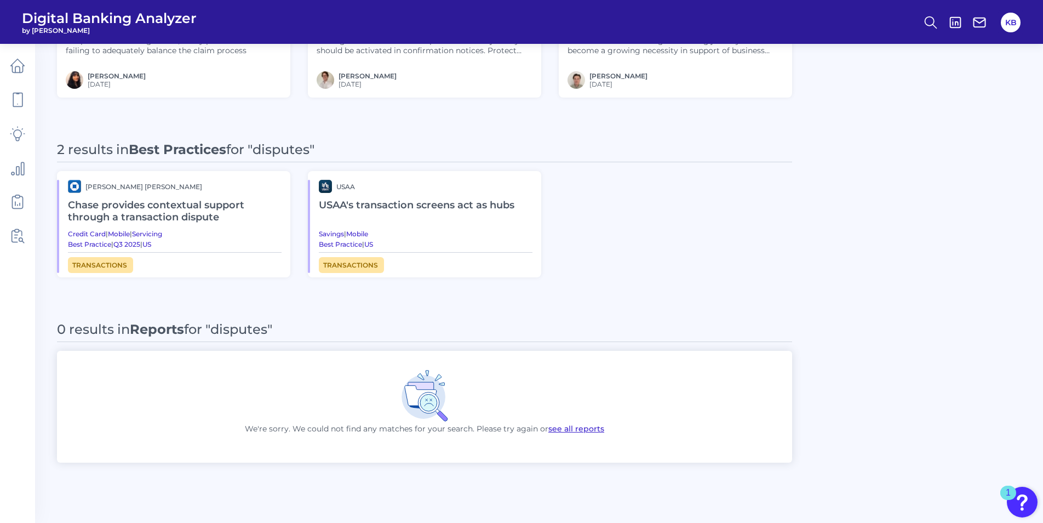
drag, startPoint x: 408, startPoint y: 229, endPoint x: 452, endPoint y: 202, distance: 52.2
click at [452, 202] on h2 "USAA's transaction screens act as hubs" at bounding box center [426, 205] width 214 height 25
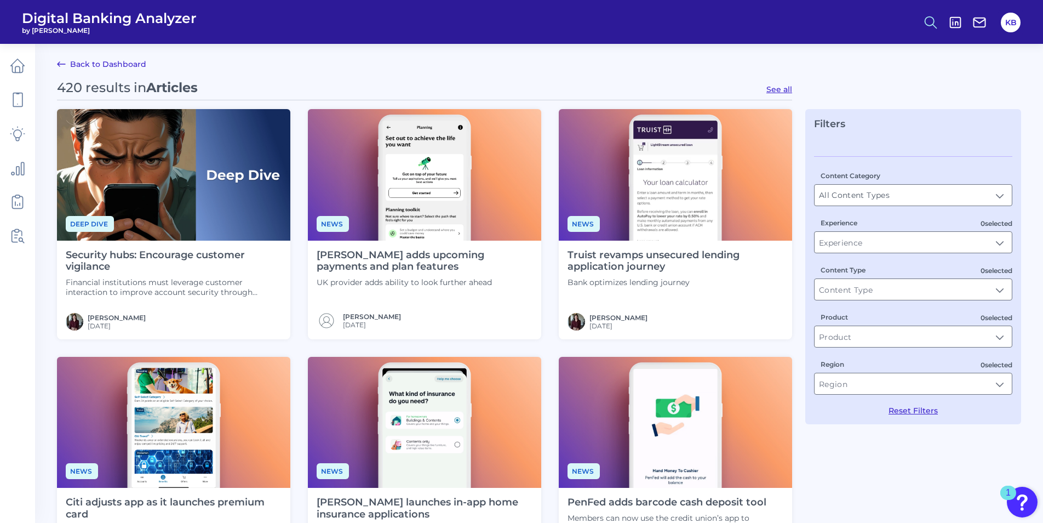
click at [692, 25] on button at bounding box center [930, 22] width 25 height 25
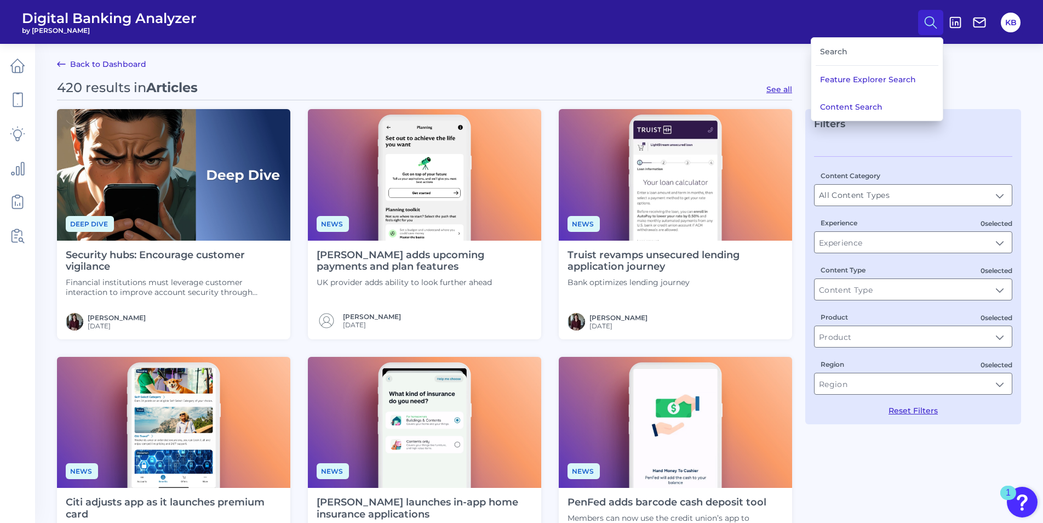
click at [692, 50] on div "Search" at bounding box center [877, 52] width 123 height 28
click at [692, 54] on div "Search" at bounding box center [877, 52] width 123 height 28
click at [692, 42] on div "Search" at bounding box center [877, 52] width 123 height 28
click at [692, 50] on div "Search" at bounding box center [877, 52] width 123 height 28
click at [130, 64] on link "Back to Dashboard" at bounding box center [101, 64] width 89 height 13
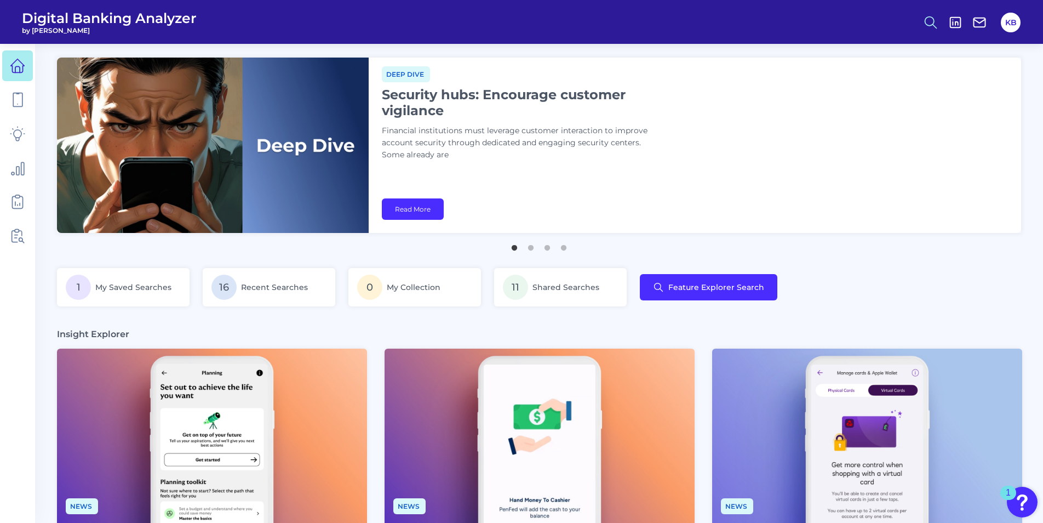
click at [692, 18] on icon at bounding box center [930, 22] width 15 height 15
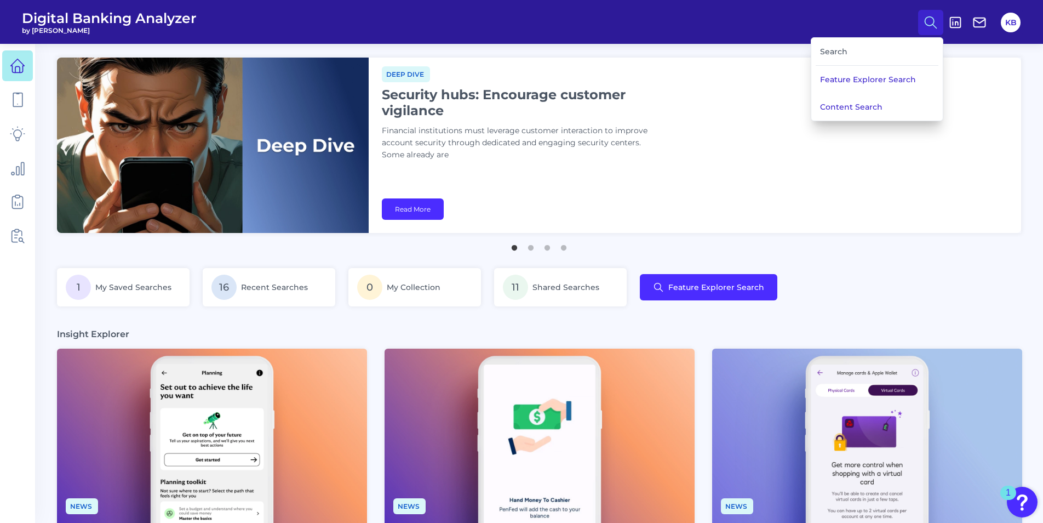
click at [692, 50] on div "Search" at bounding box center [877, 52] width 123 height 28
click at [692, 113] on button "Content Search" at bounding box center [878, 106] width 132 height 27
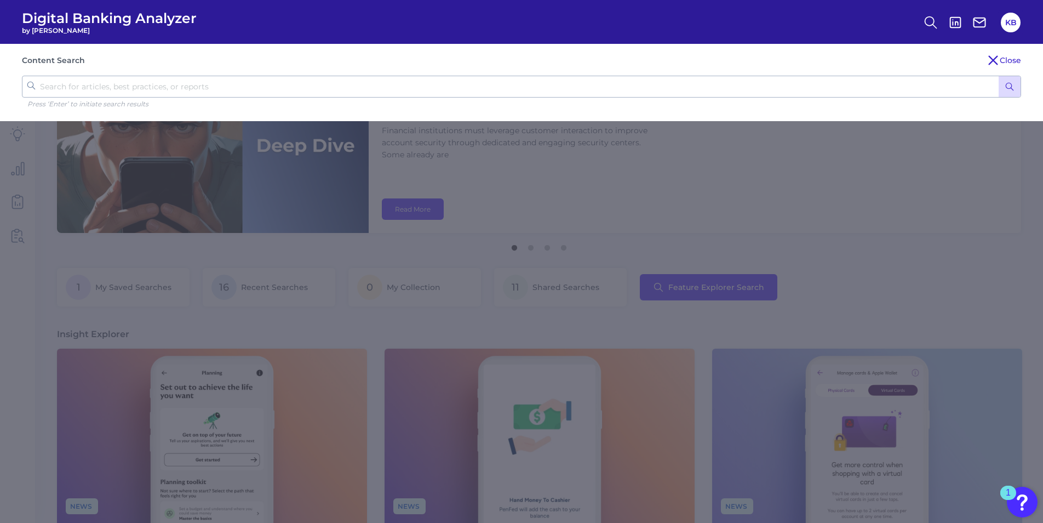
click at [292, 93] on input "text" at bounding box center [522, 87] width 1000 height 22
type input "disputes"
click button "submit" at bounding box center [1010, 86] width 22 height 21
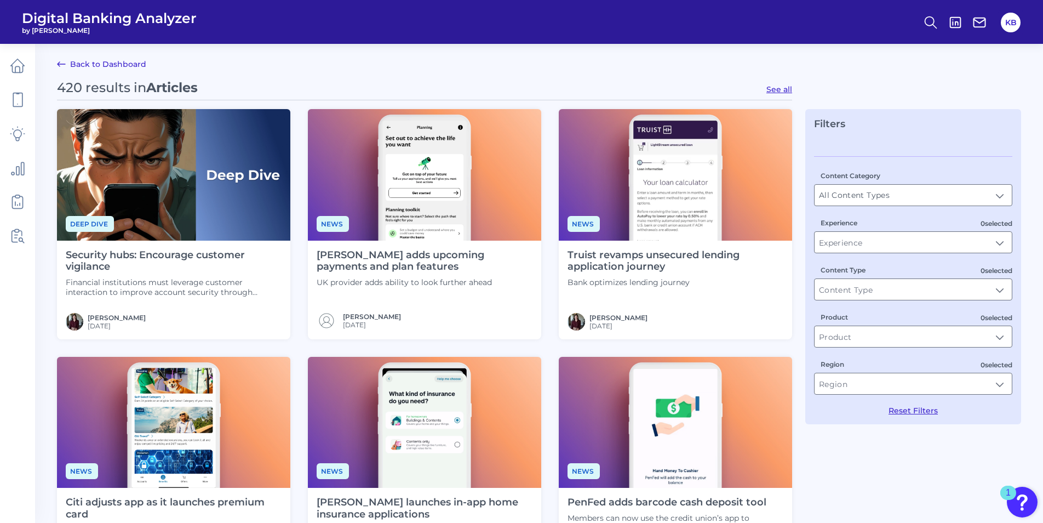
drag, startPoint x: 212, startPoint y: 264, endPoint x: 139, endPoint y: 272, distance: 72.8
click at [139, 272] on h4 "Security hubs: Encourage customer vigilance" at bounding box center [174, 261] width 216 height 24
click at [116, 63] on link "Back to Dashboard" at bounding box center [101, 64] width 89 height 13
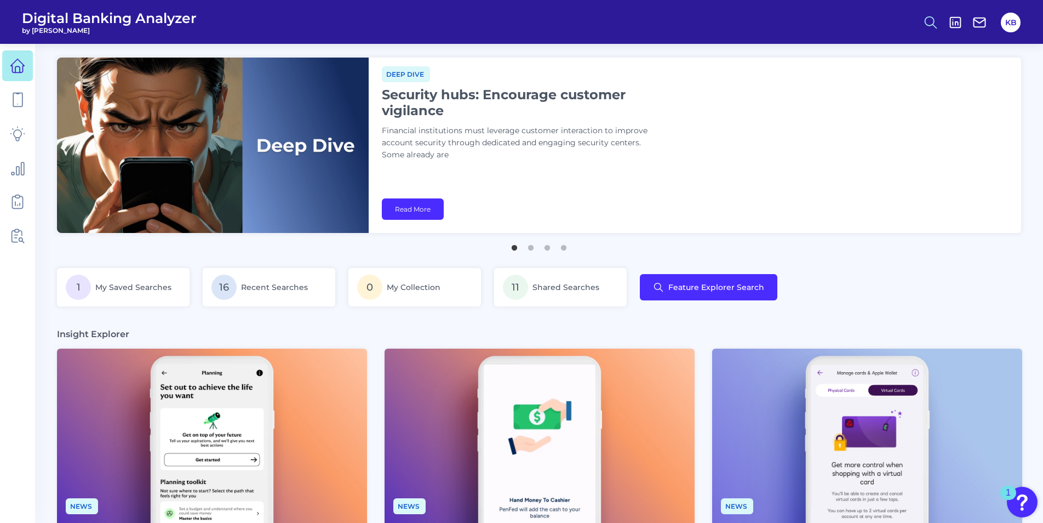
click at [692, 10] on button at bounding box center [930, 22] width 25 height 25
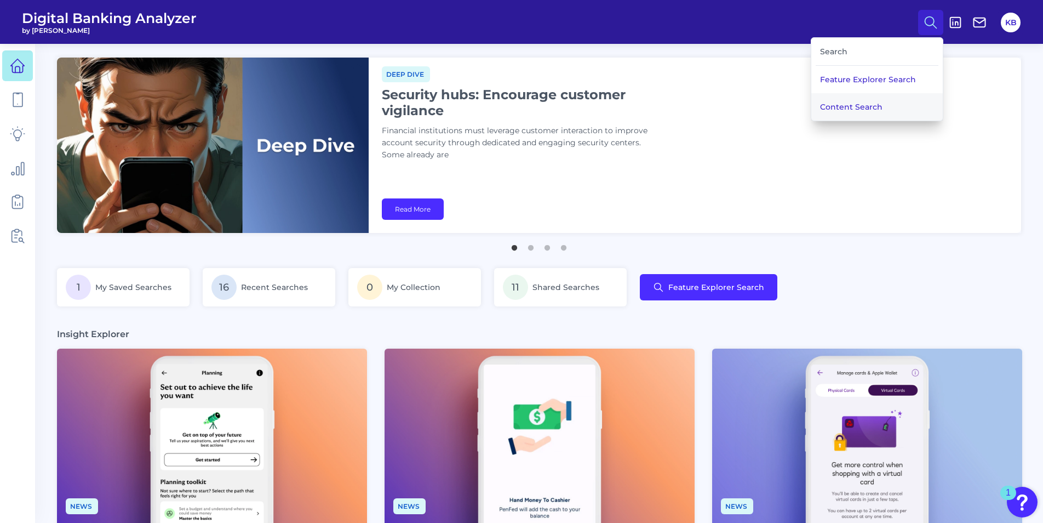
click at [692, 117] on button "Content Search" at bounding box center [878, 106] width 132 height 27
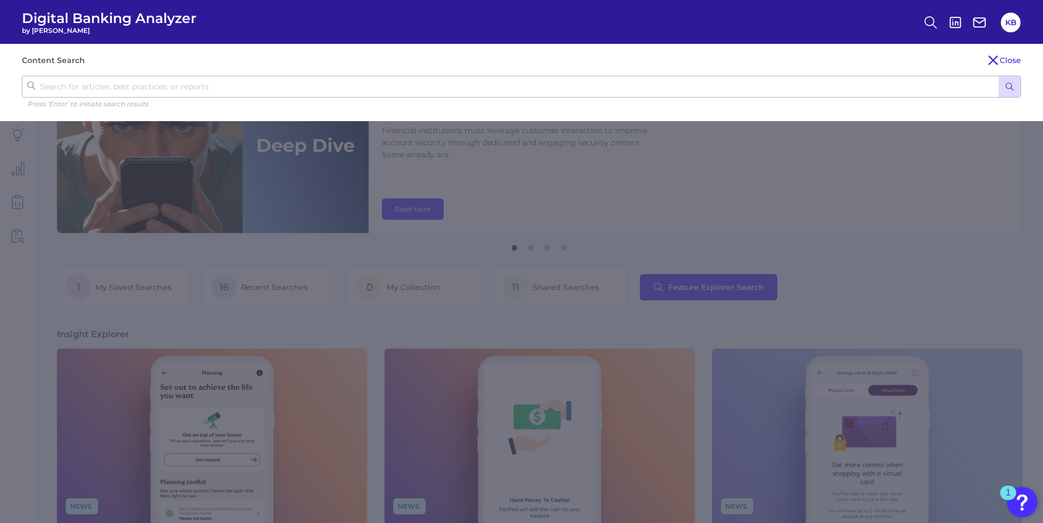
click at [691, 89] on input "text" at bounding box center [522, 87] width 1000 height 22
type input "disputes"
click button "submit" at bounding box center [1010, 86] width 22 height 21
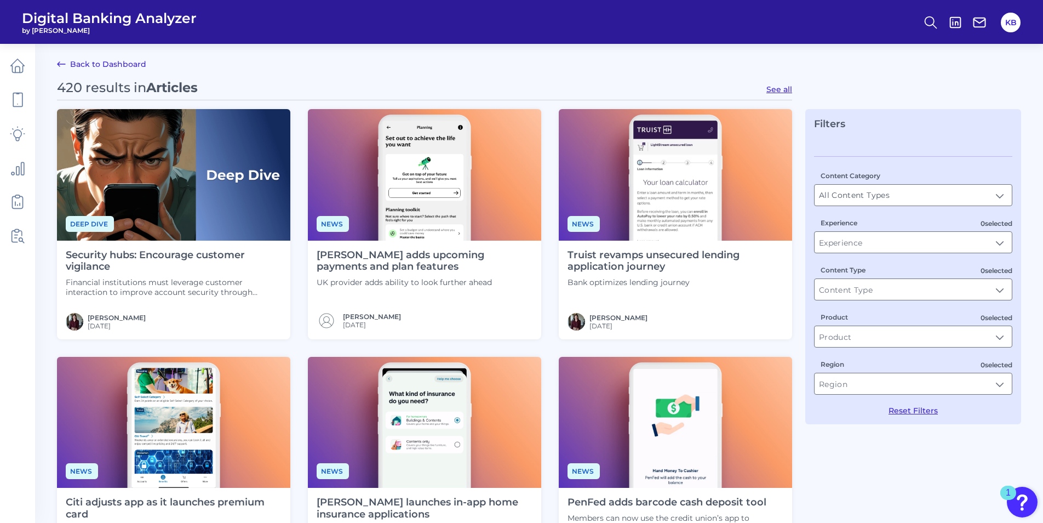
click at [193, 182] on img at bounding box center [173, 175] width 233 height 132
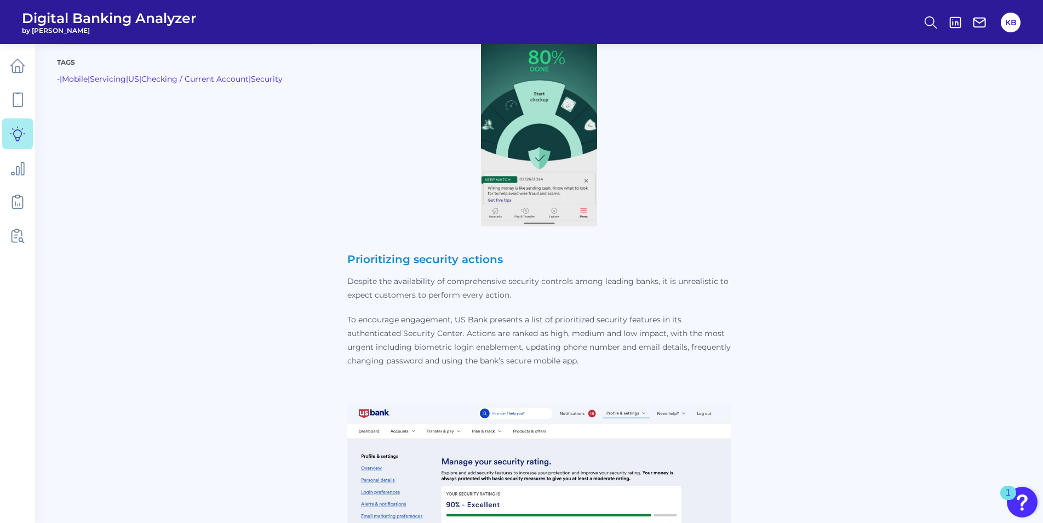
scroll to position [2411, 0]
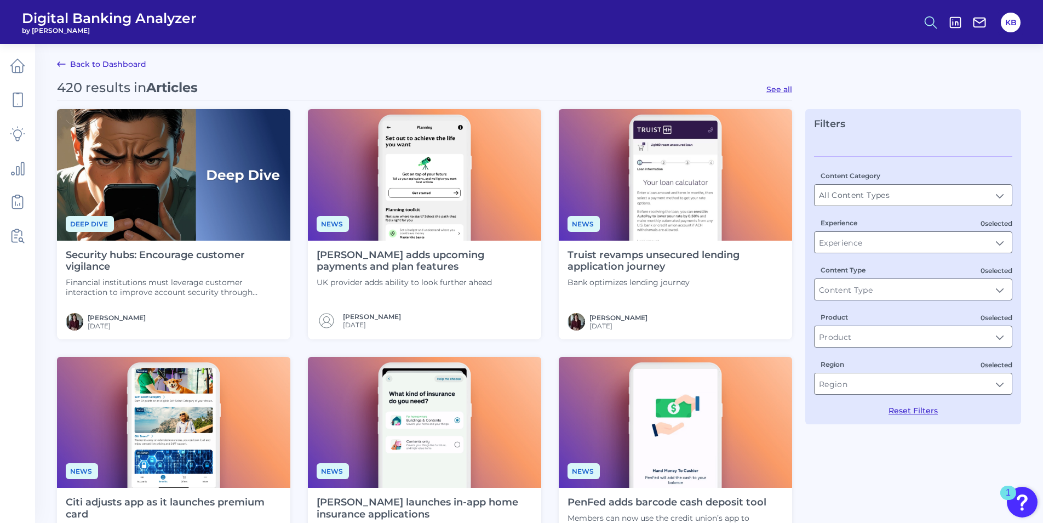
click at [692, 21] on circle at bounding box center [930, 20] width 9 height 9
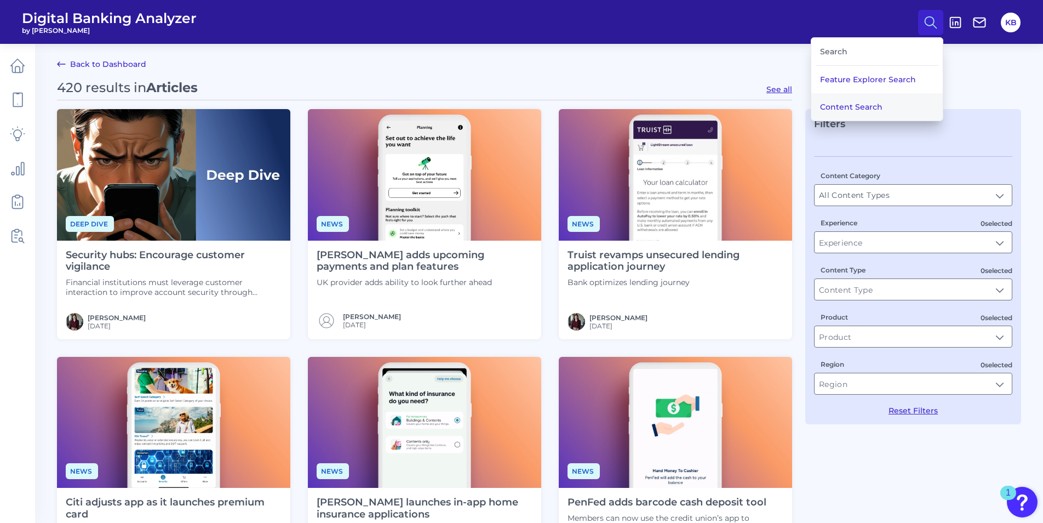
drag, startPoint x: 845, startPoint y: 99, endPoint x: 835, endPoint y: 98, distance: 10.5
click at [692, 90] on div "Feature Explorer Search Content Search" at bounding box center [878, 93] width 132 height 55
click at [692, 113] on button "Content Search" at bounding box center [878, 106] width 132 height 27
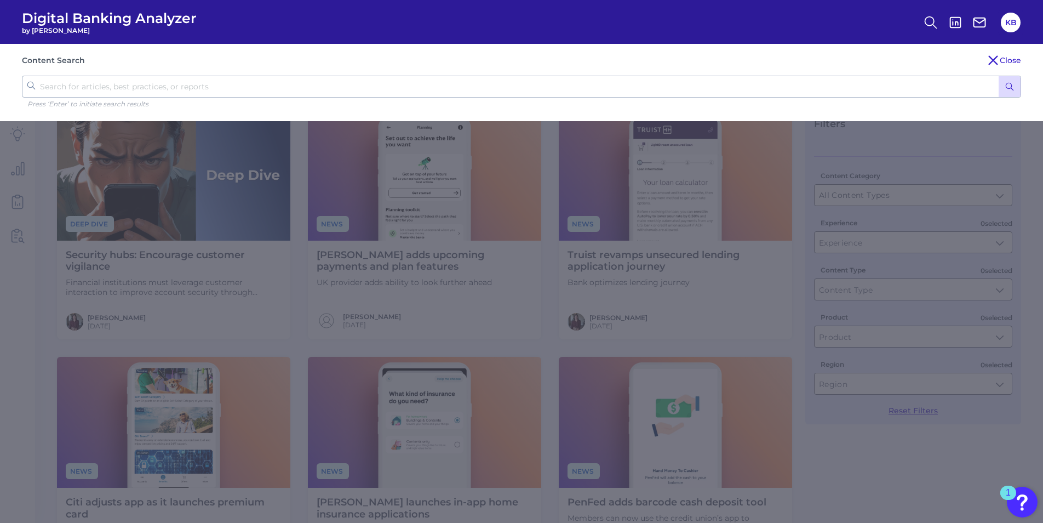
click at [295, 84] on input "text" at bounding box center [522, 87] width 1000 height 22
type input "r"
type input "fraud reporting"
click at [692, 76] on button "submit" at bounding box center [1010, 86] width 22 height 21
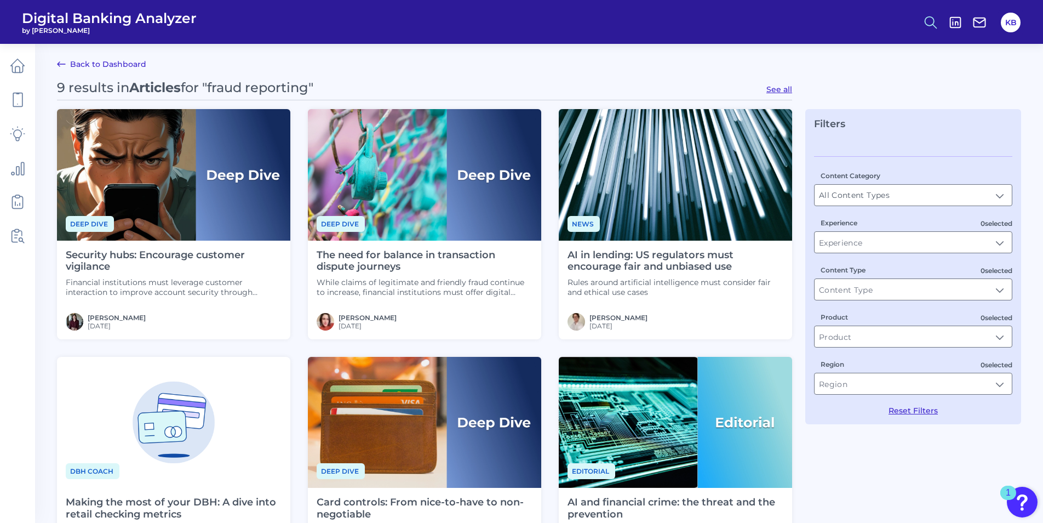
click at [692, 22] on icon at bounding box center [930, 22] width 15 height 15
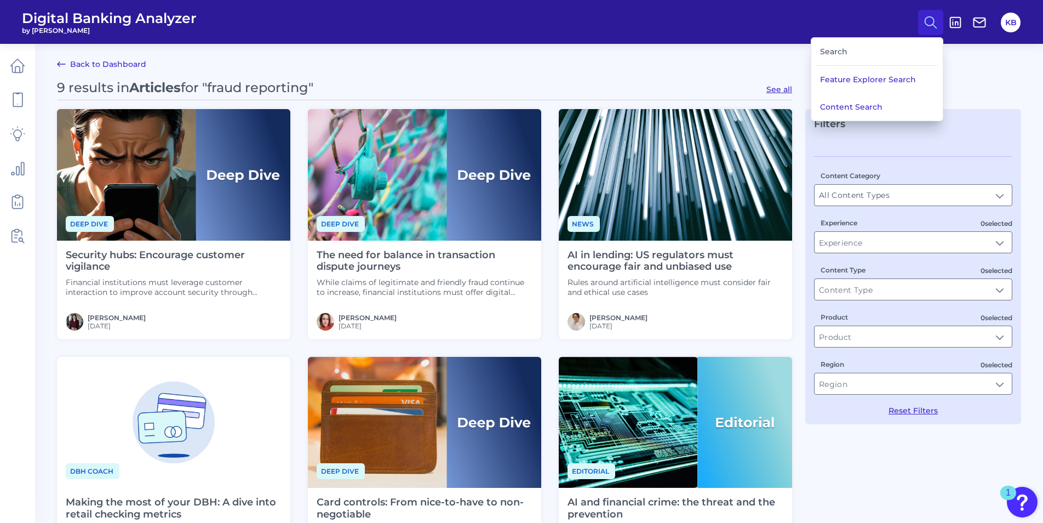
click at [692, 50] on div "Search" at bounding box center [877, 52] width 123 height 28
click at [692, 106] on button "Content Search" at bounding box center [878, 106] width 132 height 27
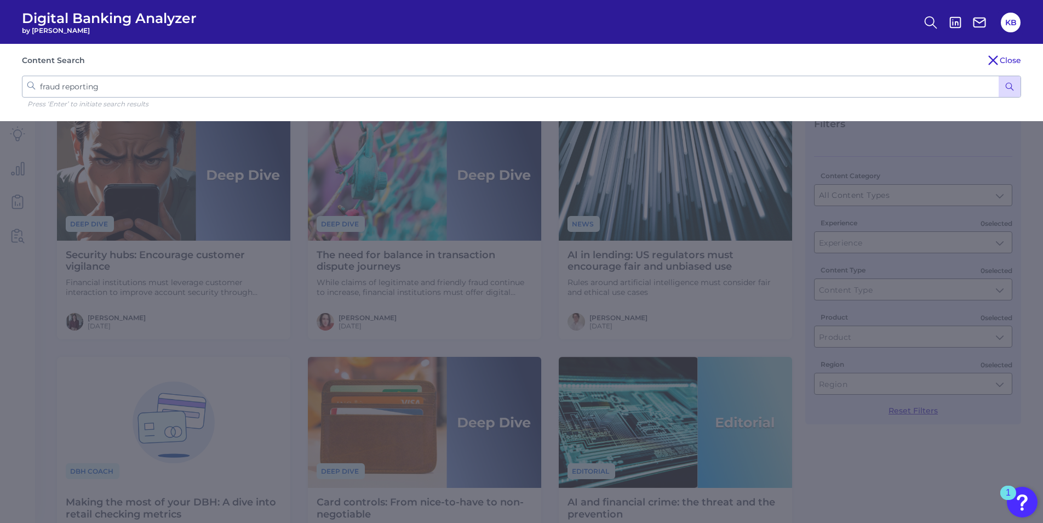
click at [102, 91] on input "fraud reporting" at bounding box center [522, 87] width 1000 height 22
drag, startPoint x: 114, startPoint y: 90, endPoint x: 17, endPoint y: 89, distance: 97.0
click at [17, 89] on div "Content Search Close fraud reporting Press ‘Enter’ to initiate search results" at bounding box center [521, 82] width 1043 height 77
type input "security hub"
click at [692, 76] on button "submit" at bounding box center [1010, 86] width 22 height 21
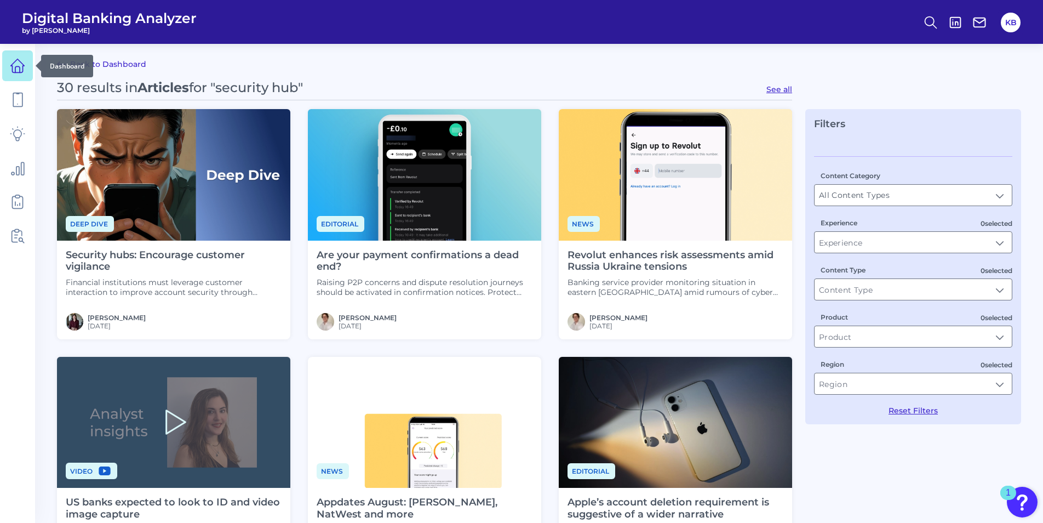
click at [13, 68] on icon at bounding box center [17, 65] width 15 height 15
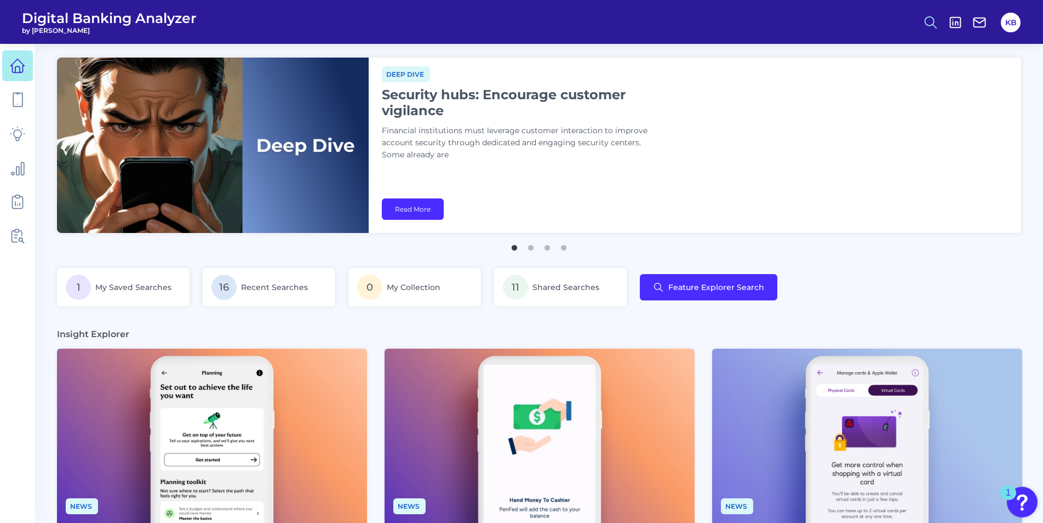
click at [692, 21] on button at bounding box center [930, 22] width 25 height 25
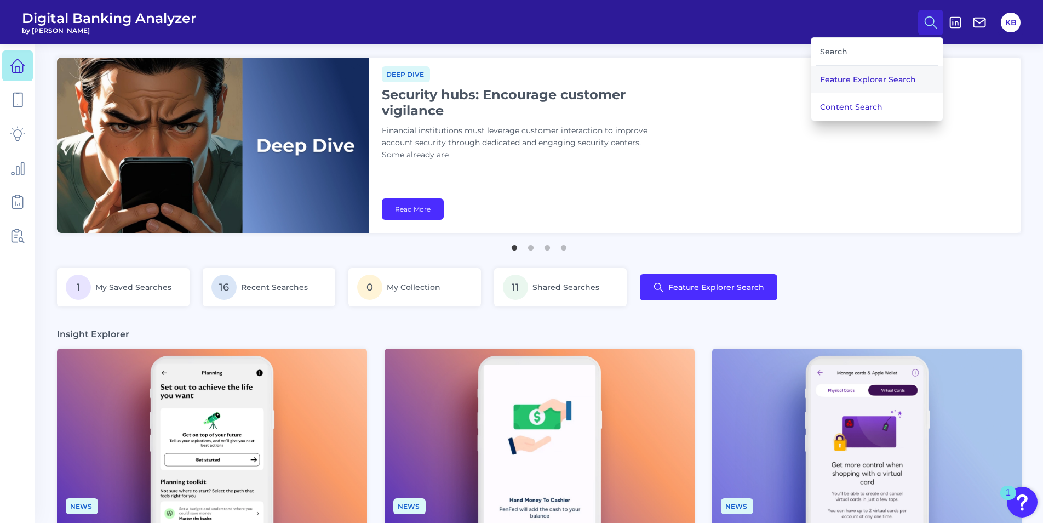
click at [692, 77] on button "Feature Explorer Search" at bounding box center [878, 79] width 132 height 27
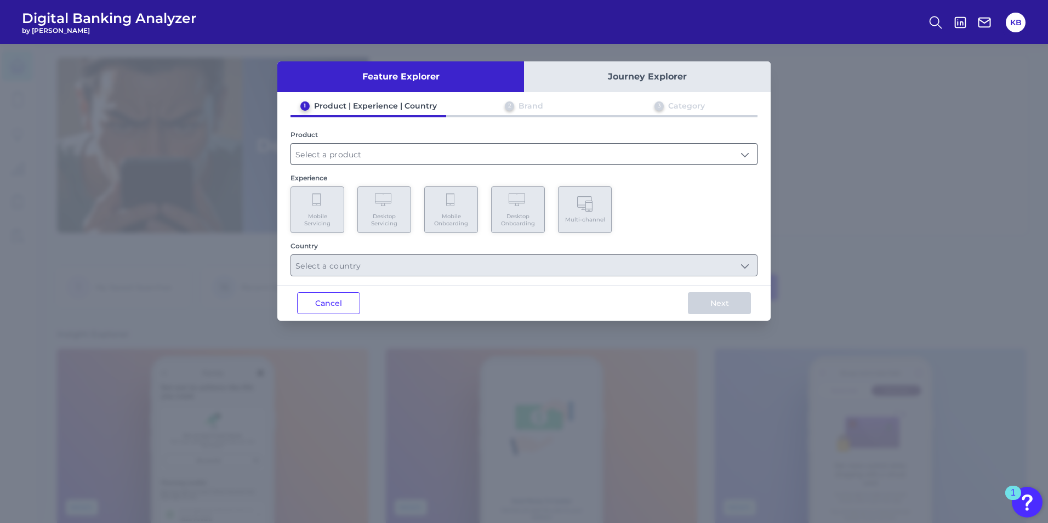
click at [373, 152] on input "text" at bounding box center [524, 154] width 466 height 21
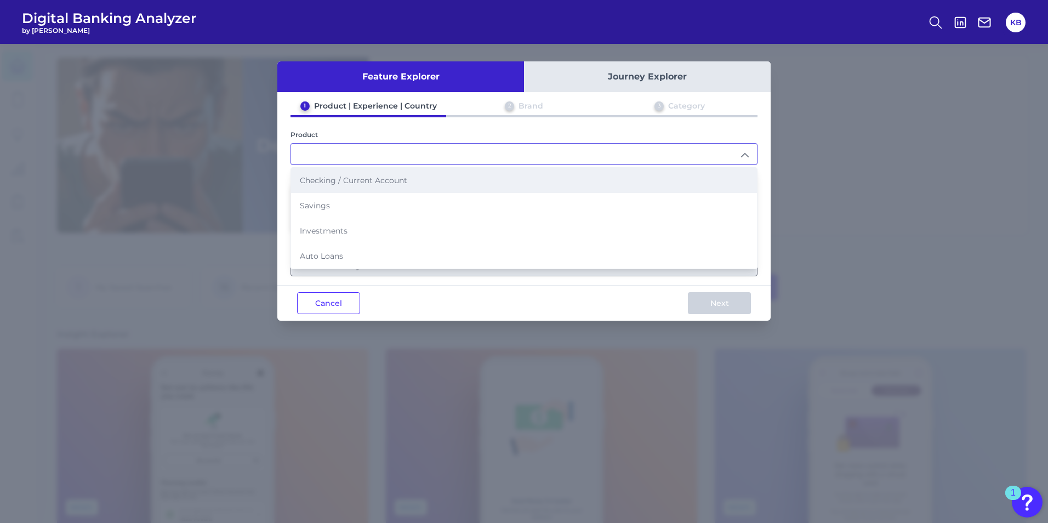
click at [377, 179] on span "Checking / Current Account" at bounding box center [353, 180] width 107 height 10
type input "Checking / Current Account"
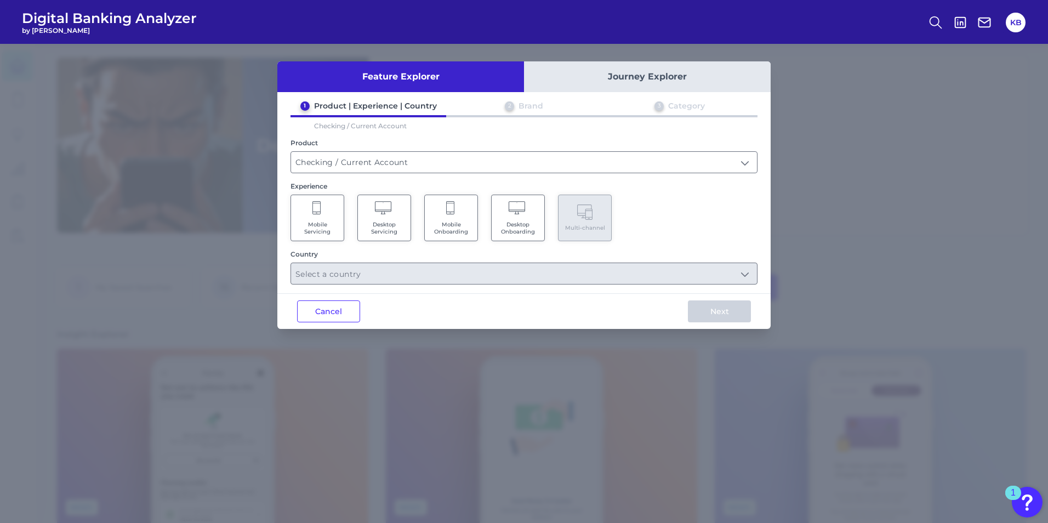
click at [310, 228] on span "Mobile Servicing" at bounding box center [317, 228] width 42 height 14
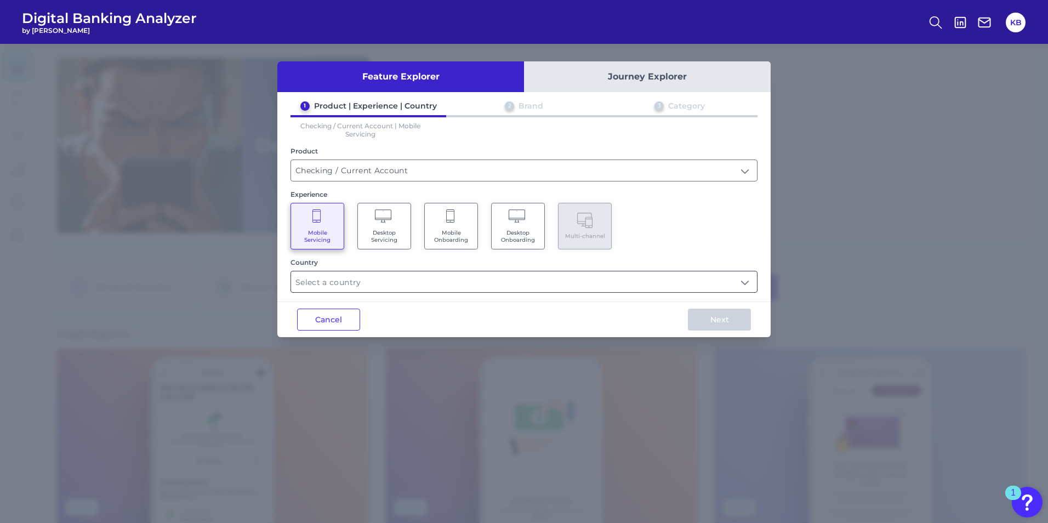
click at [386, 283] on input "text" at bounding box center [524, 281] width 466 height 21
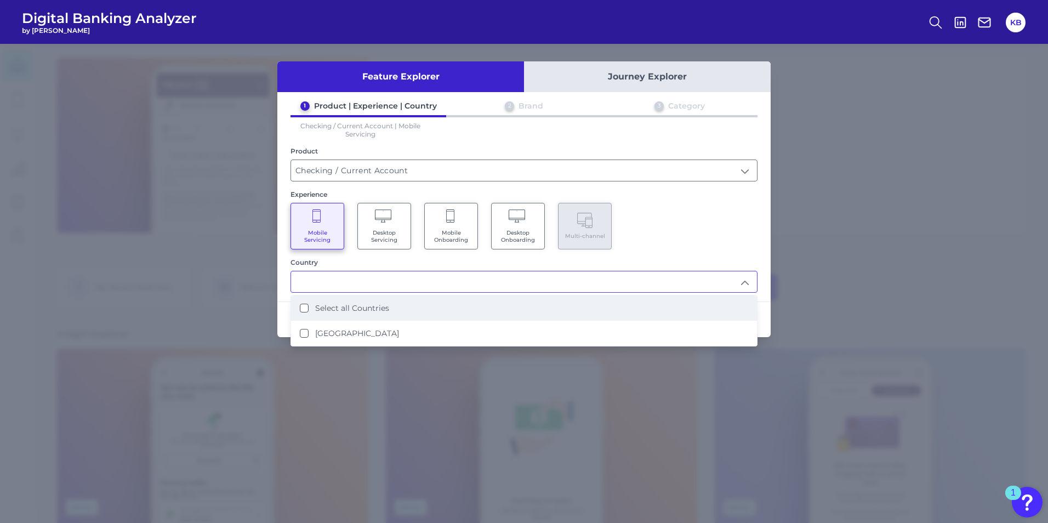
click at [335, 309] on label "Select all Countries" at bounding box center [352, 308] width 74 height 10
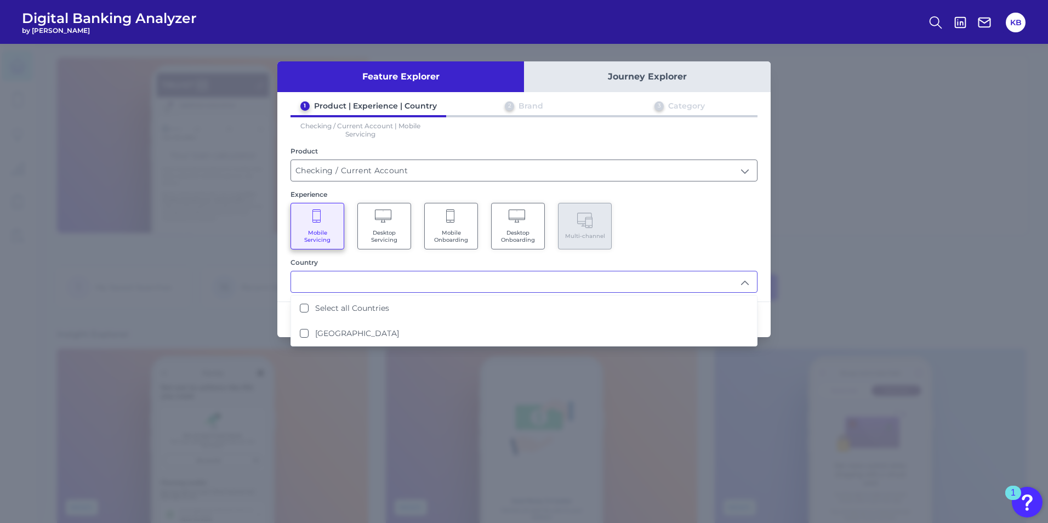
type input "Select all Countries"
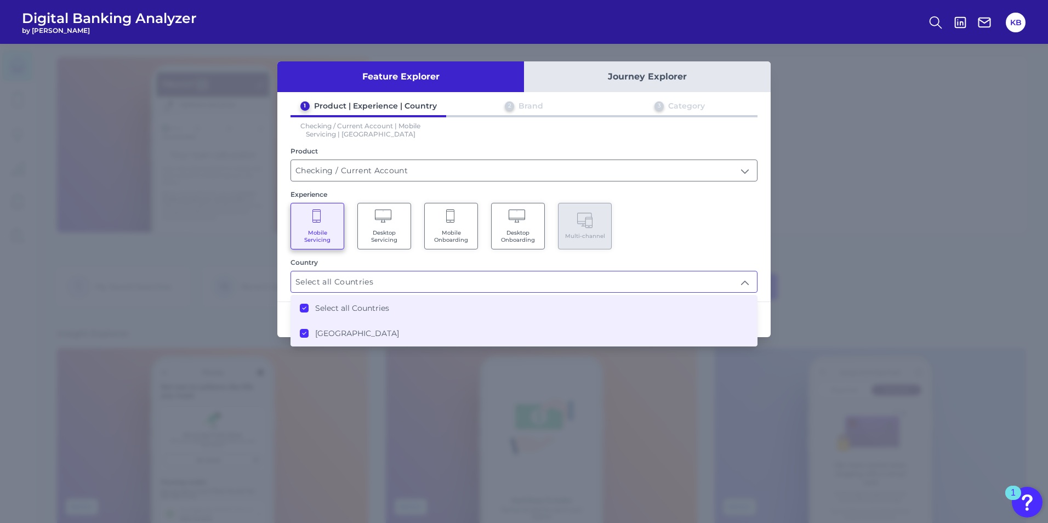
click at [692, 322] on div "Next" at bounding box center [719, 319] width 102 height 35
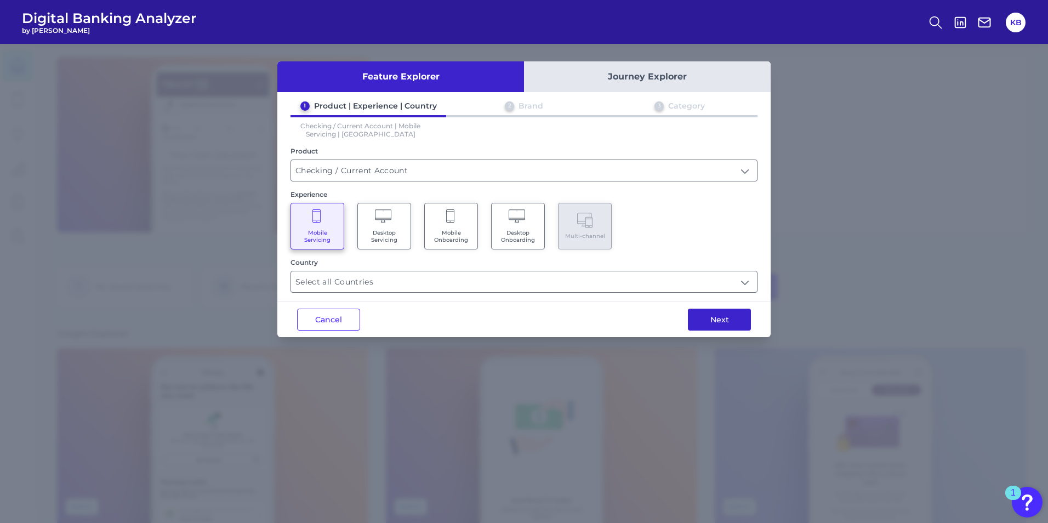
click at [692, 322] on button "Next" at bounding box center [719, 320] width 63 height 22
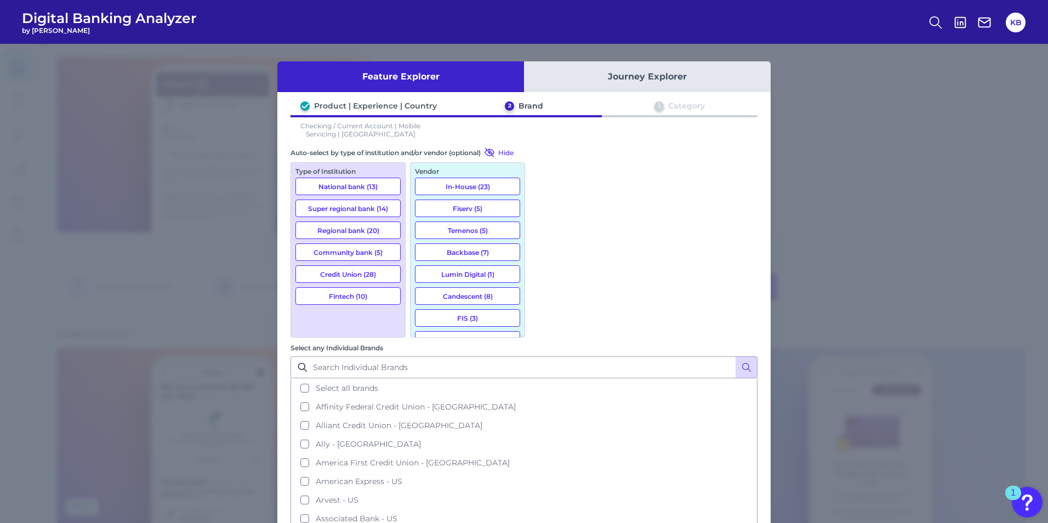
click at [357, 184] on button "National bank (13)" at bounding box center [347, 187] width 105 height 18
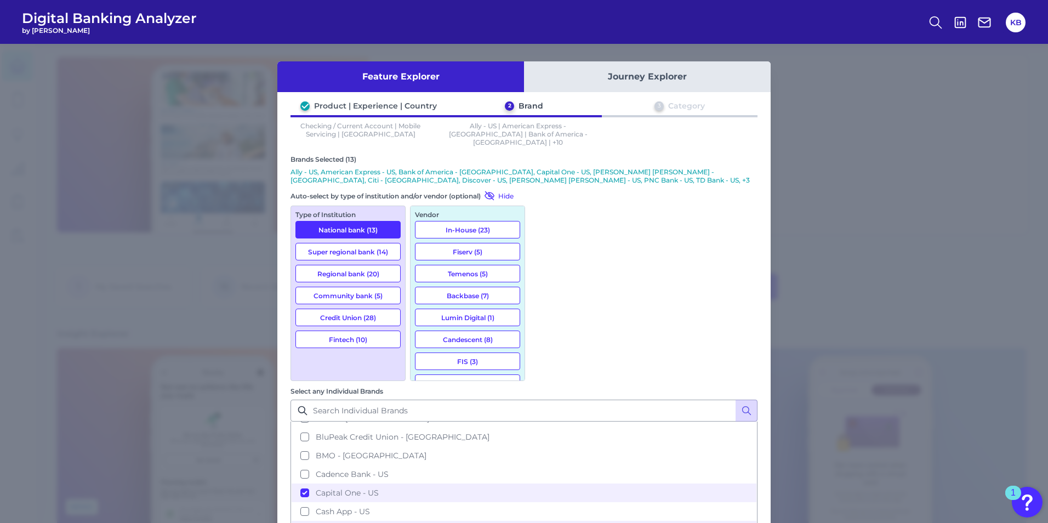
scroll to position [274, 0]
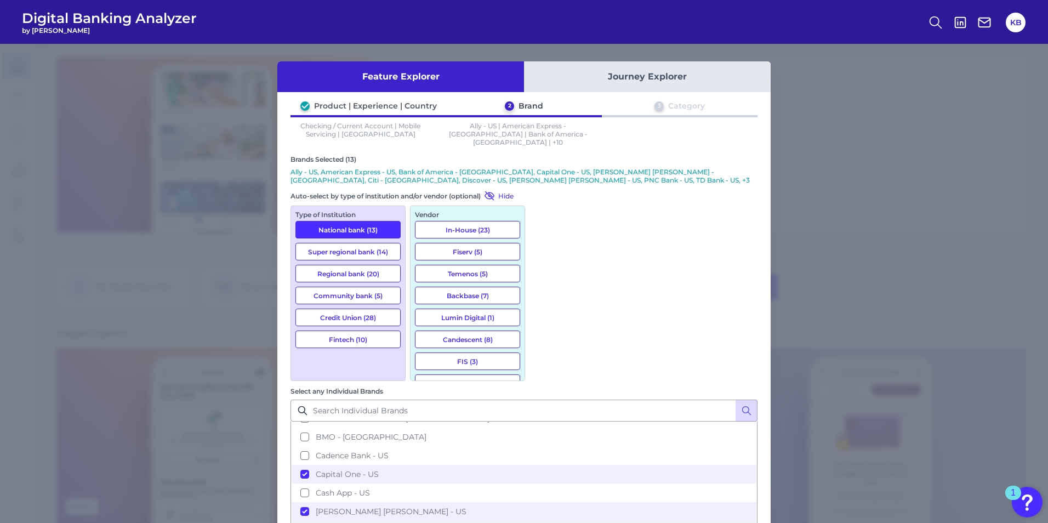
click at [432, 325] on span "Chime - US" at bounding box center [374, 530] width 116 height 10
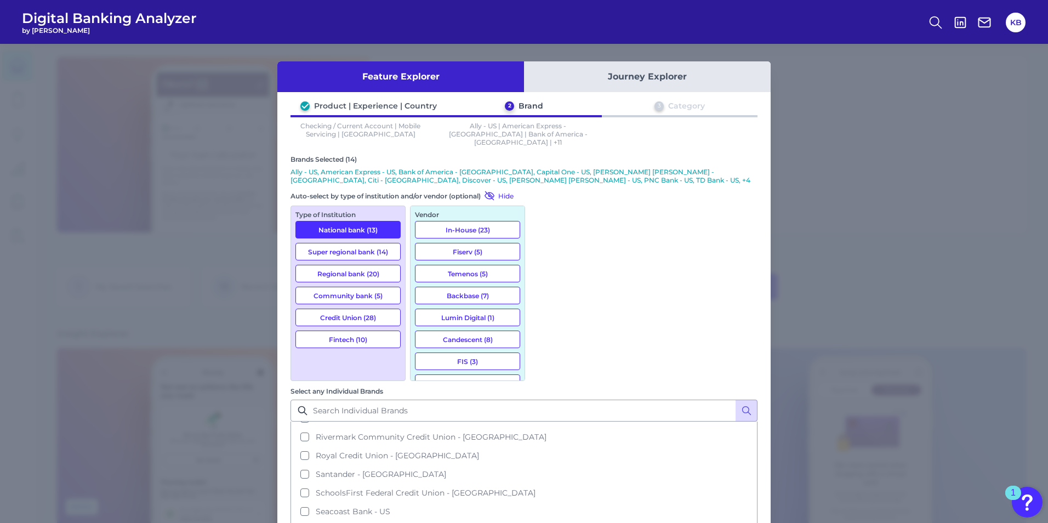
scroll to position [1260, 0]
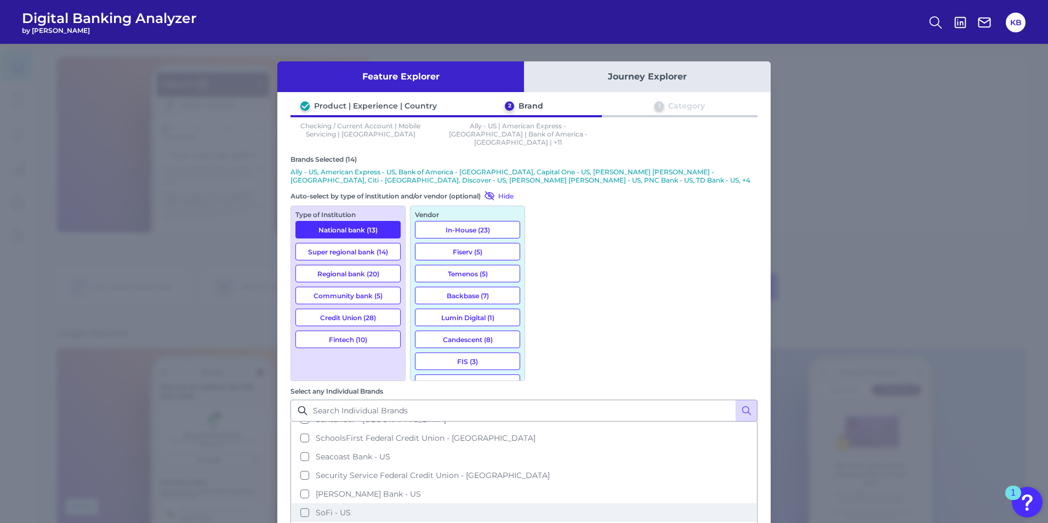
click at [351, 325] on span "SoFi - US" at bounding box center [333, 512] width 35 height 10
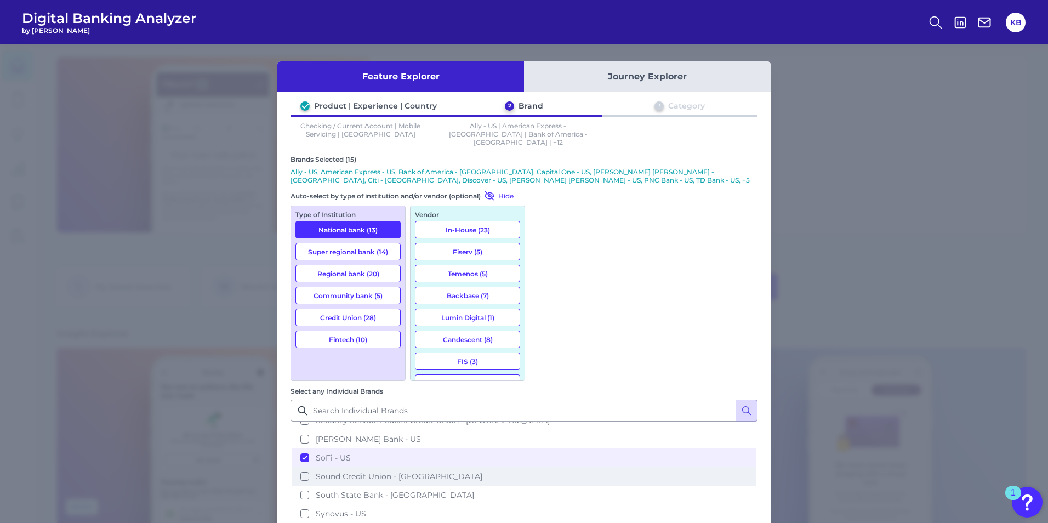
scroll to position [1370, 0]
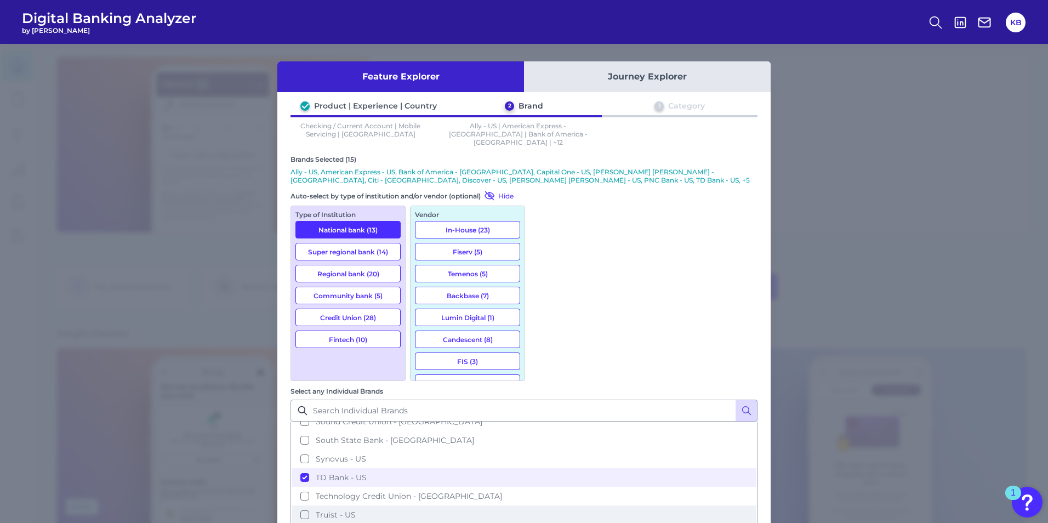
click at [575, 325] on button "Truist - US" at bounding box center [524, 514] width 465 height 19
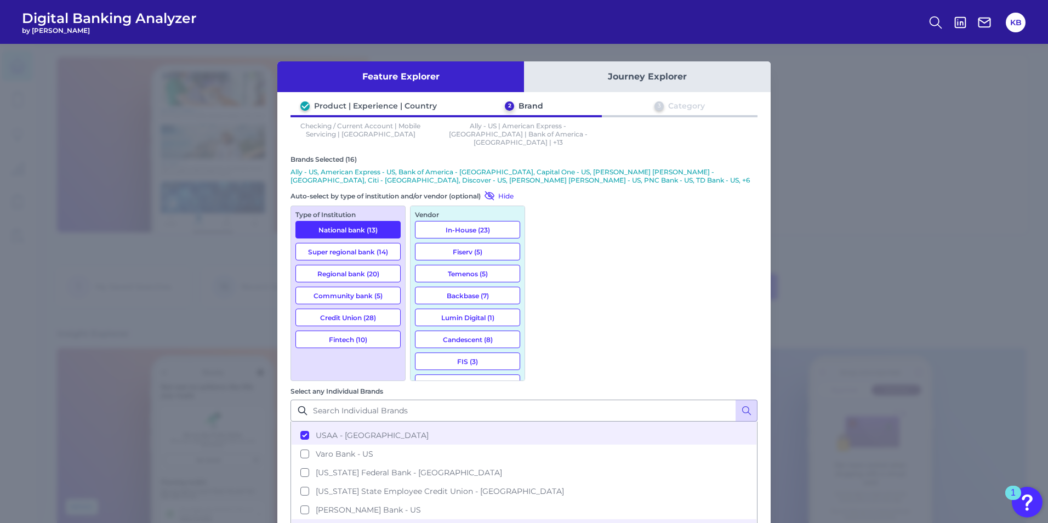
scroll to position [1581, 0]
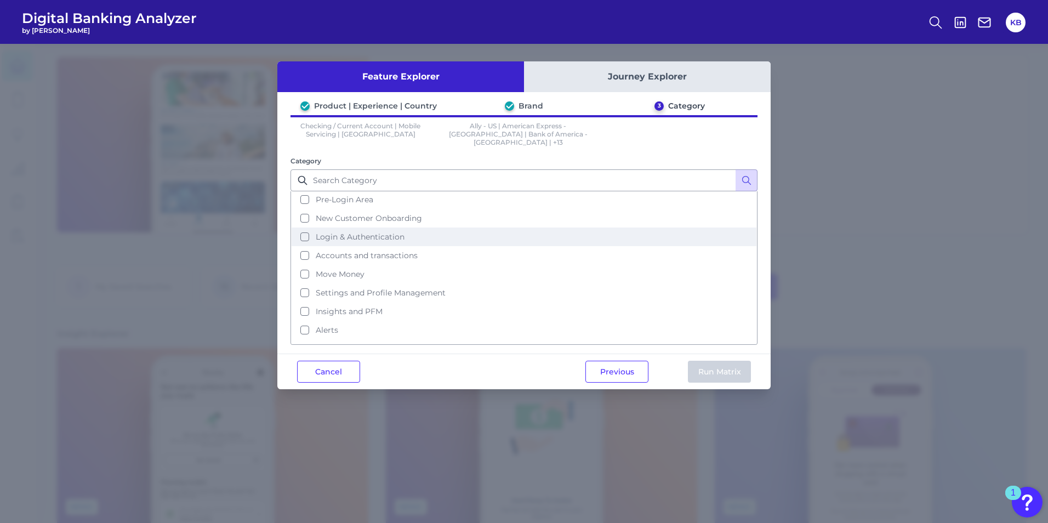
scroll to position [53, 0]
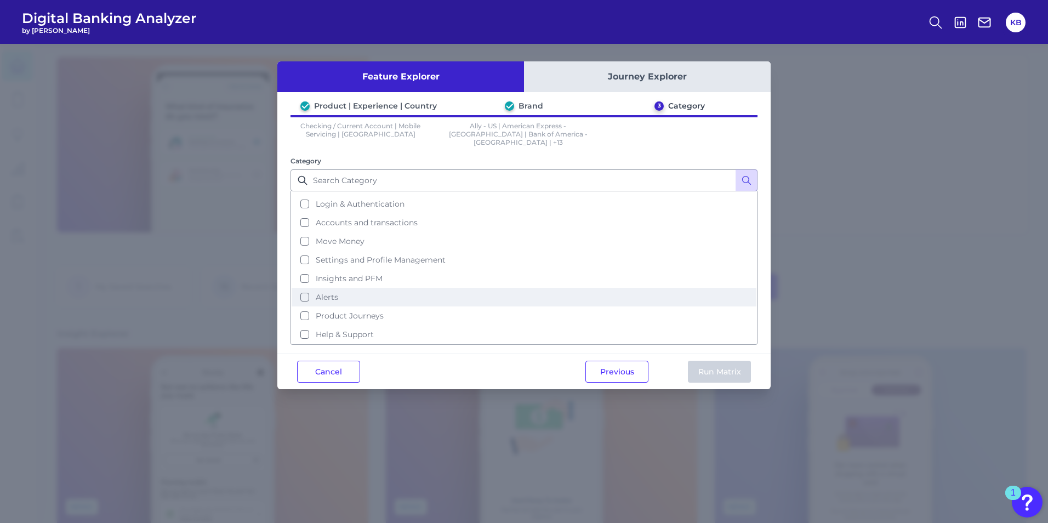
click at [327, 292] on span "Alerts" at bounding box center [327, 297] width 22 height 10
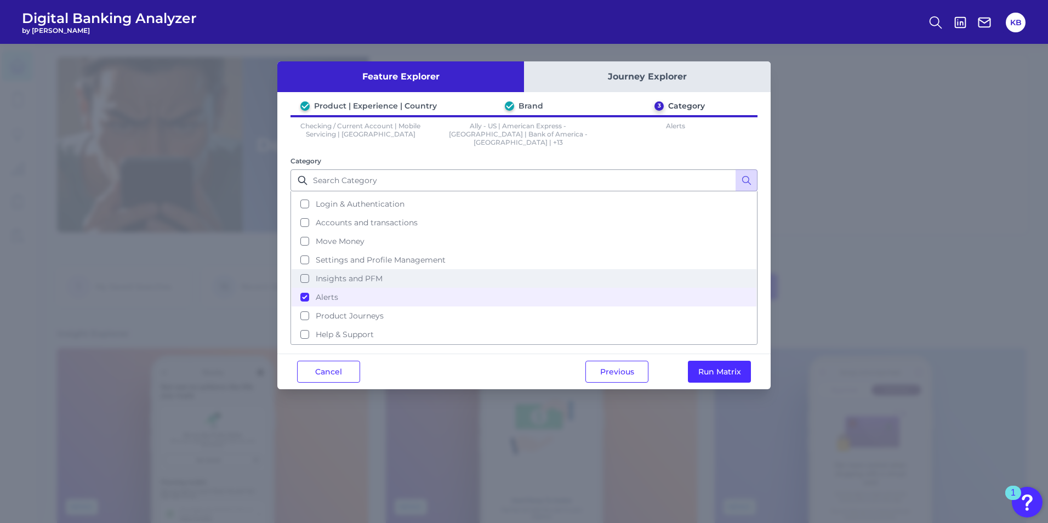
click at [350, 269] on button "Insights and PFM" at bounding box center [524, 278] width 465 height 19
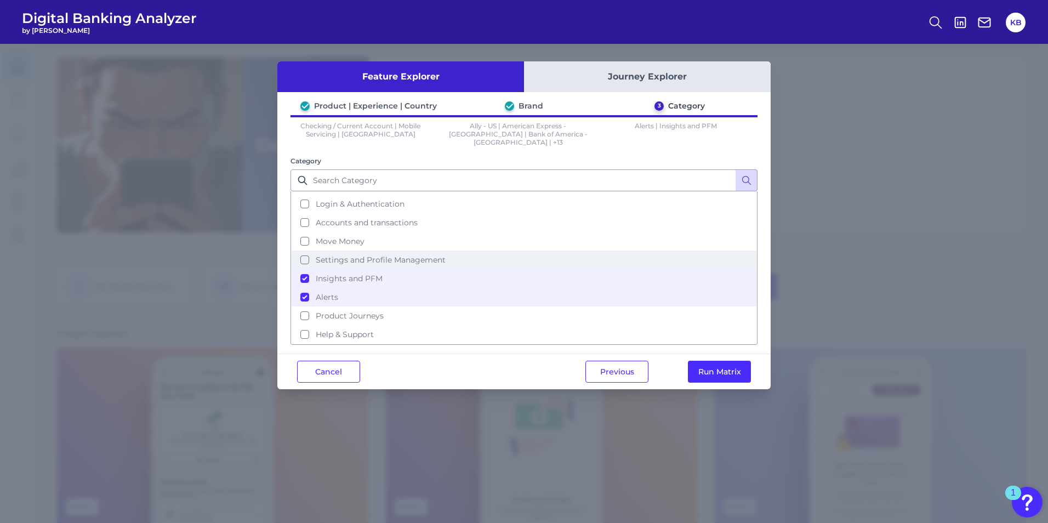
click at [367, 255] on span "Settings and Profile Management" at bounding box center [381, 260] width 130 height 10
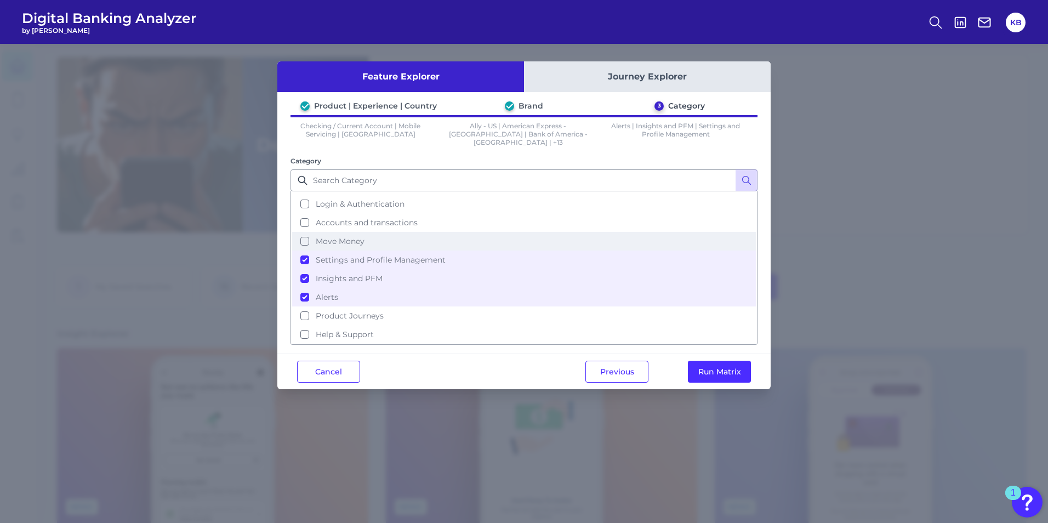
click at [360, 241] on button "Move Money" at bounding box center [524, 241] width 465 height 19
click at [364, 223] on button "Accounts and transactions" at bounding box center [524, 222] width 465 height 19
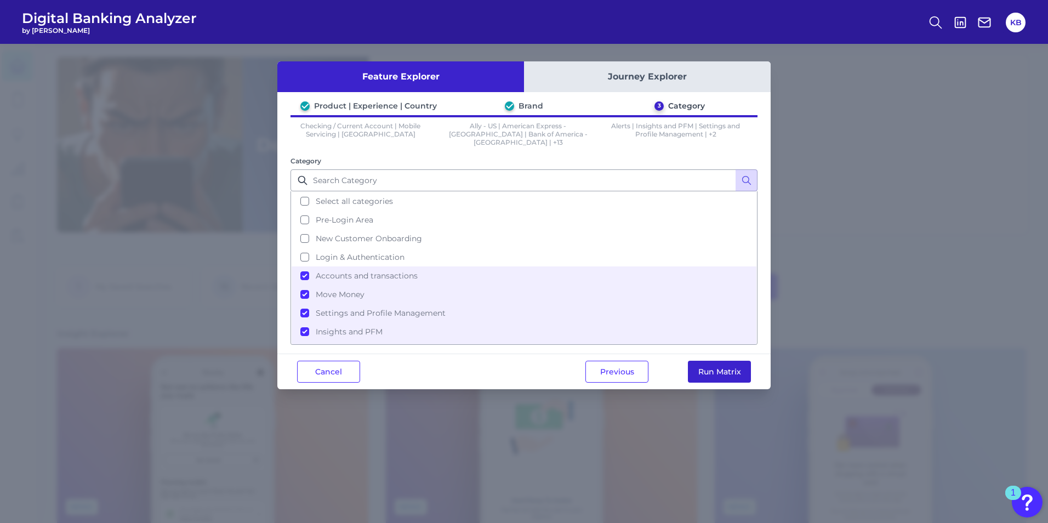
click at [692, 325] on button "Run Matrix" at bounding box center [719, 372] width 63 height 22
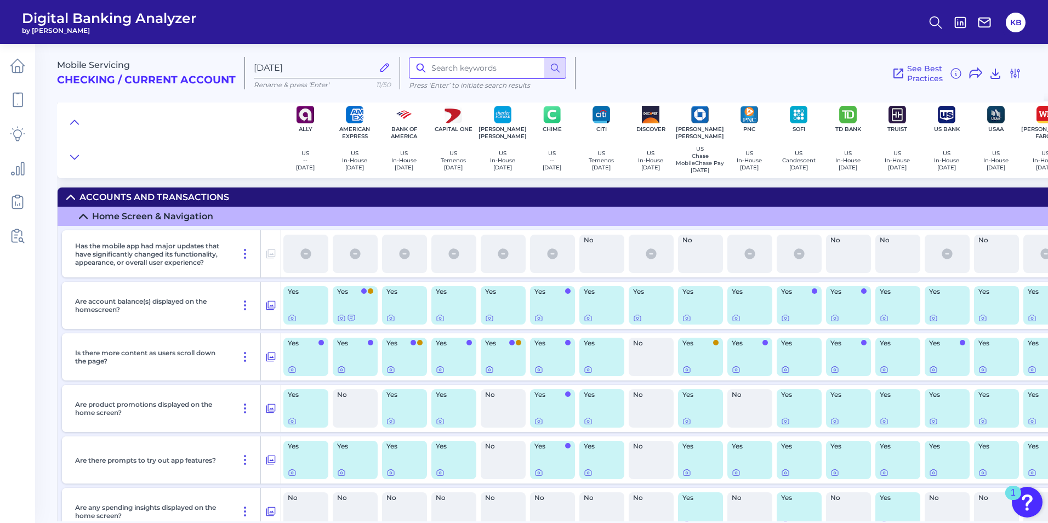
click at [452, 68] on input at bounding box center [487, 68] width 157 height 22
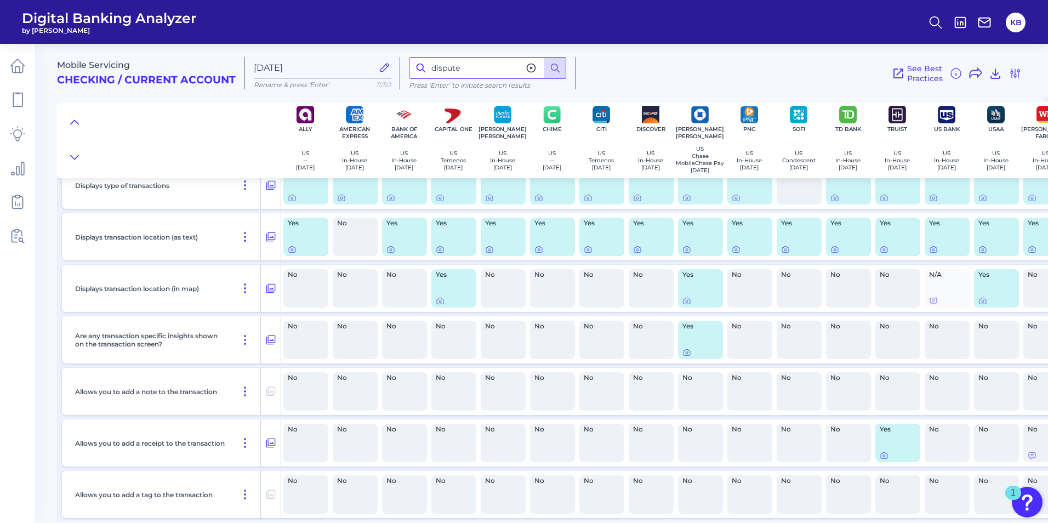
scroll to position [2595, 0]
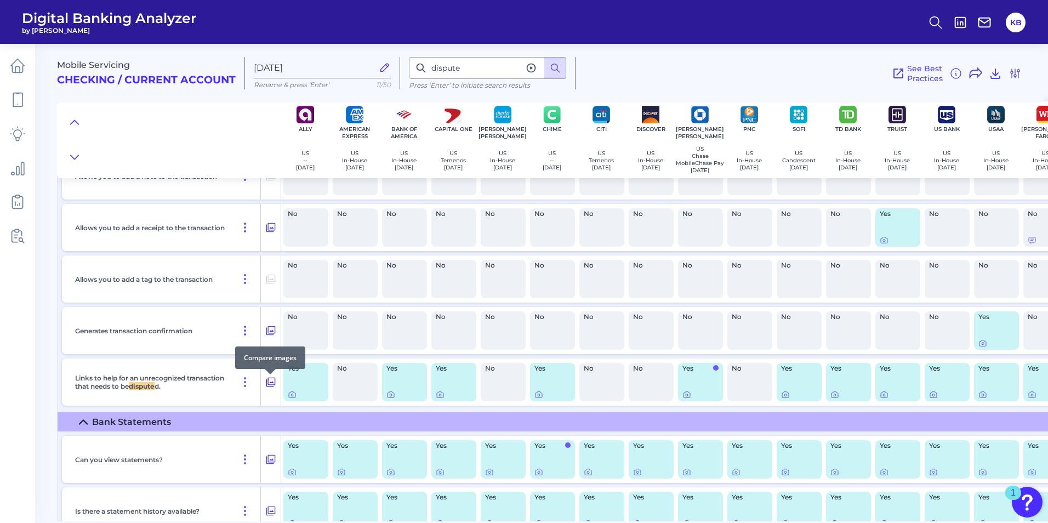
click at [266, 325] on icon at bounding box center [270, 381] width 11 height 13
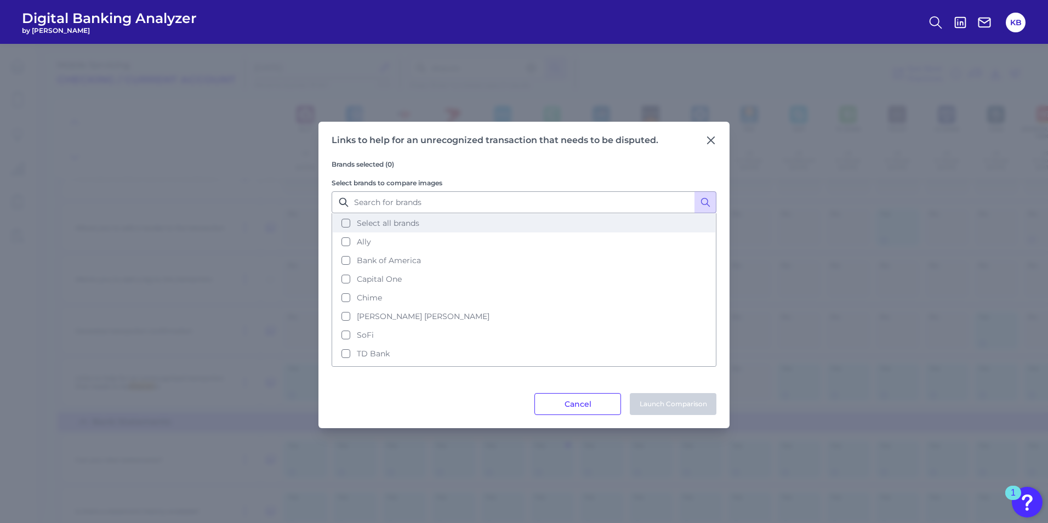
click at [407, 225] on span "Select all brands" at bounding box center [388, 223] width 62 height 10
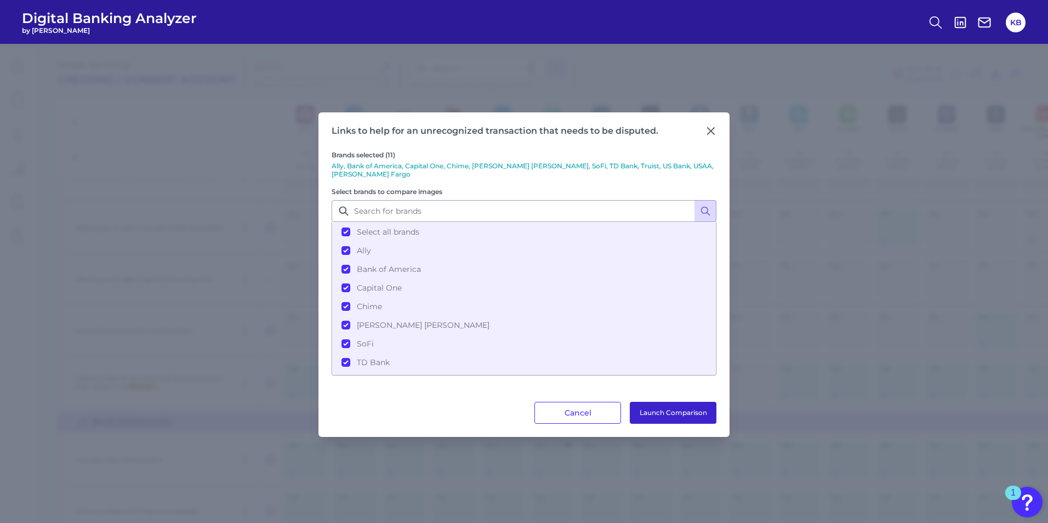
click at [669, 325] on button "Launch Comparison" at bounding box center [673, 413] width 87 height 22
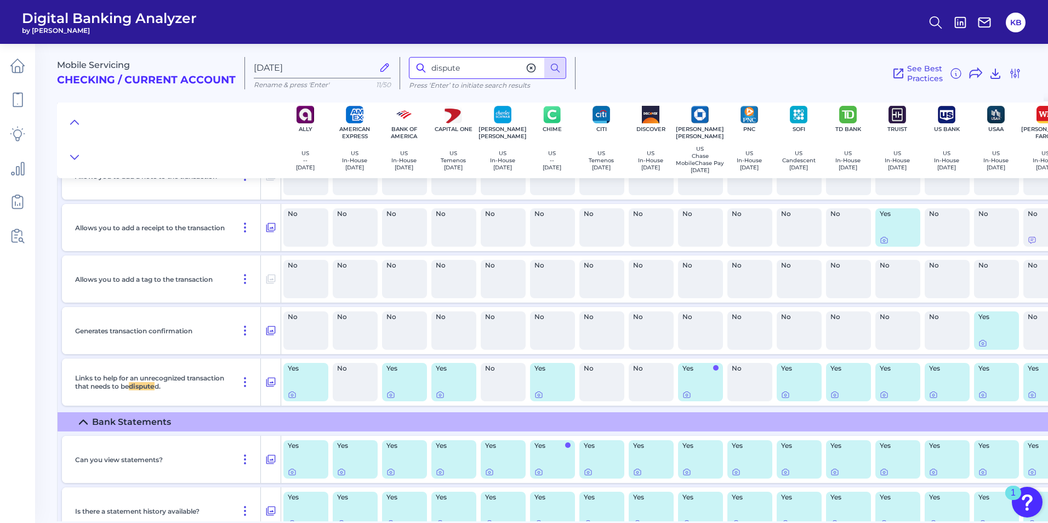
click at [486, 68] on input "dispute" at bounding box center [487, 68] width 157 height 22
click at [78, 163] on icon at bounding box center [74, 157] width 9 height 11
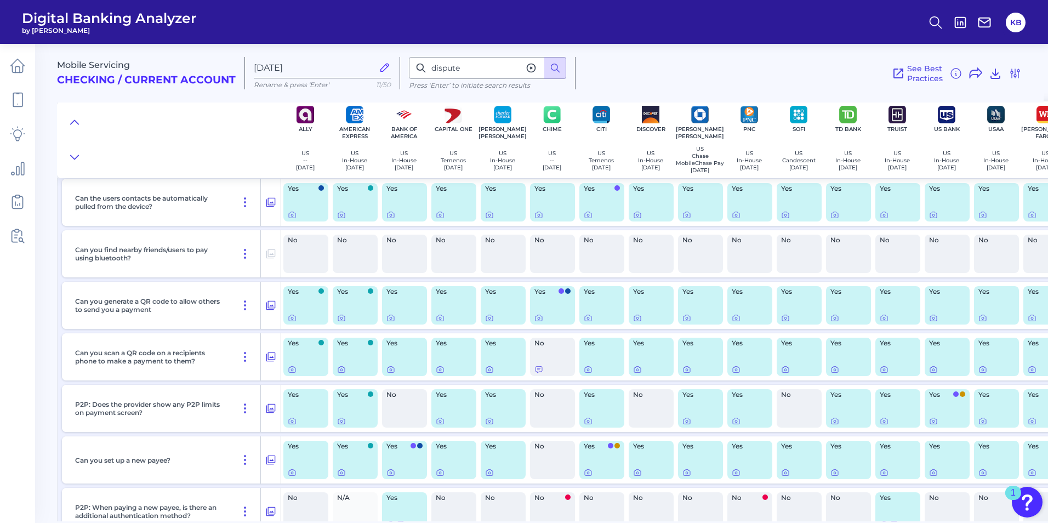
scroll to position [4952, 0]
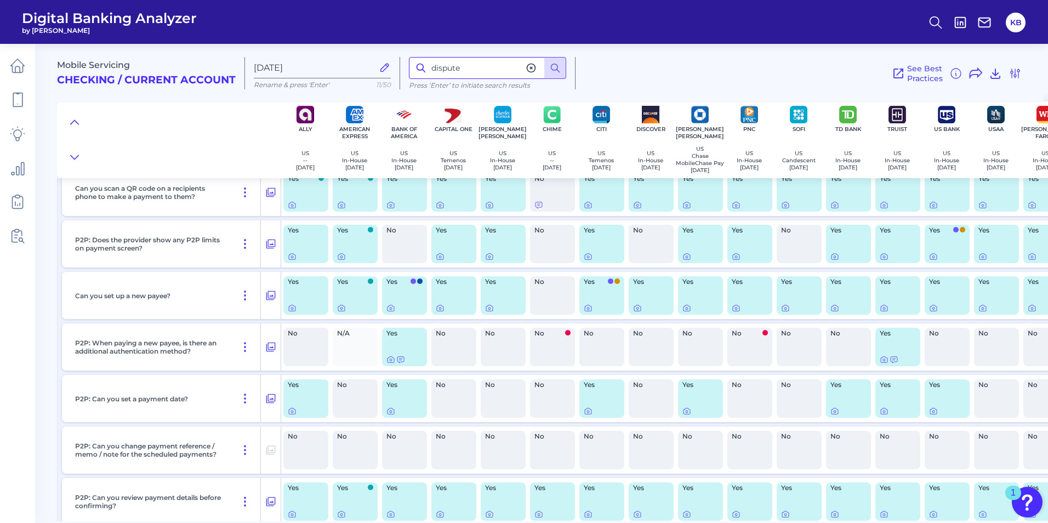
click at [452, 68] on input "dispute" at bounding box center [487, 68] width 157 height 22
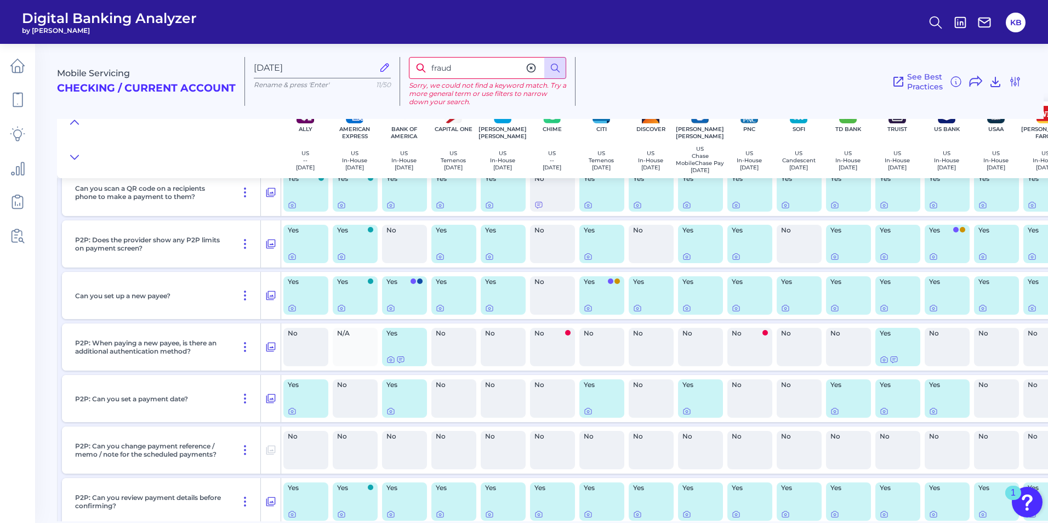
drag, startPoint x: 465, startPoint y: 70, endPoint x: 404, endPoint y: 68, distance: 60.3
click at [405, 68] on div "fraud Sorry, we could not find a keyword match. Try a more general term or use …" at bounding box center [487, 81] width 175 height 49
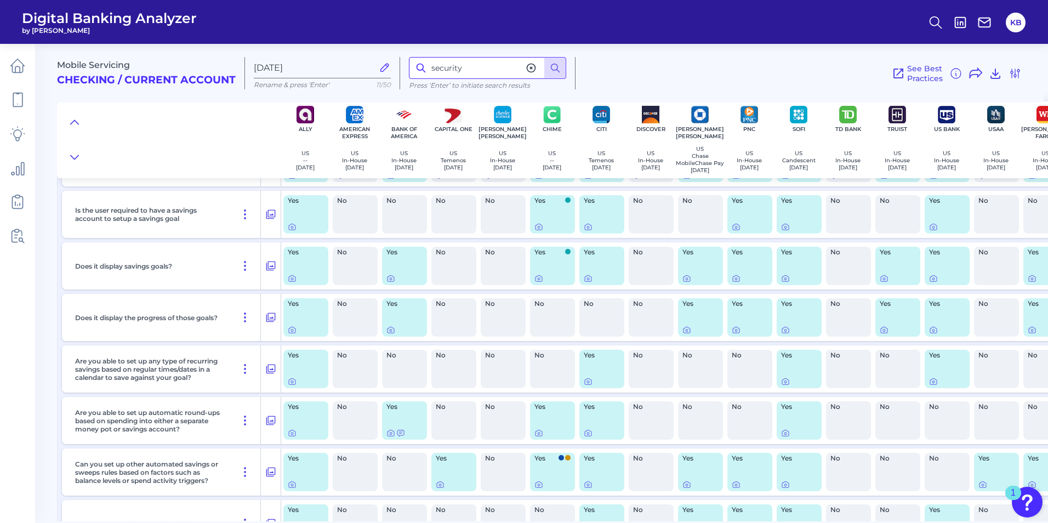
scroll to position [12031, 0]
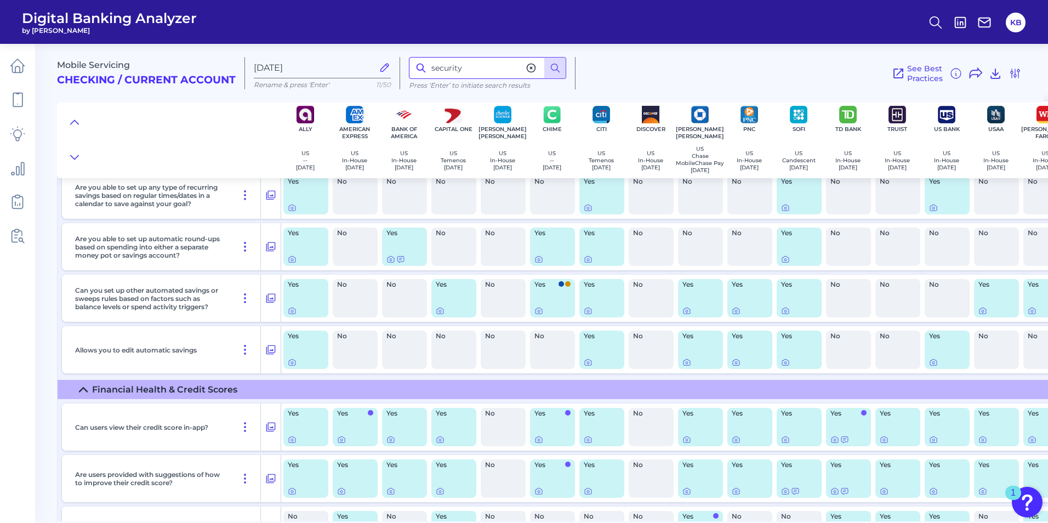
drag, startPoint x: 469, startPoint y: 74, endPoint x: 414, endPoint y: 81, distance: 55.7
click at [412, 68] on input "security" at bounding box center [487, 68] width 157 height 22
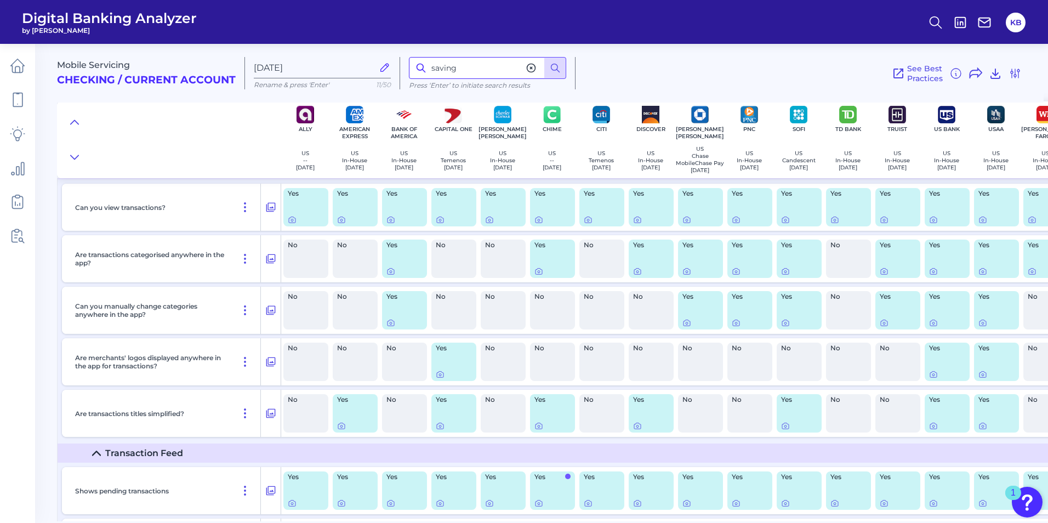
scroll to position [1140, 0]
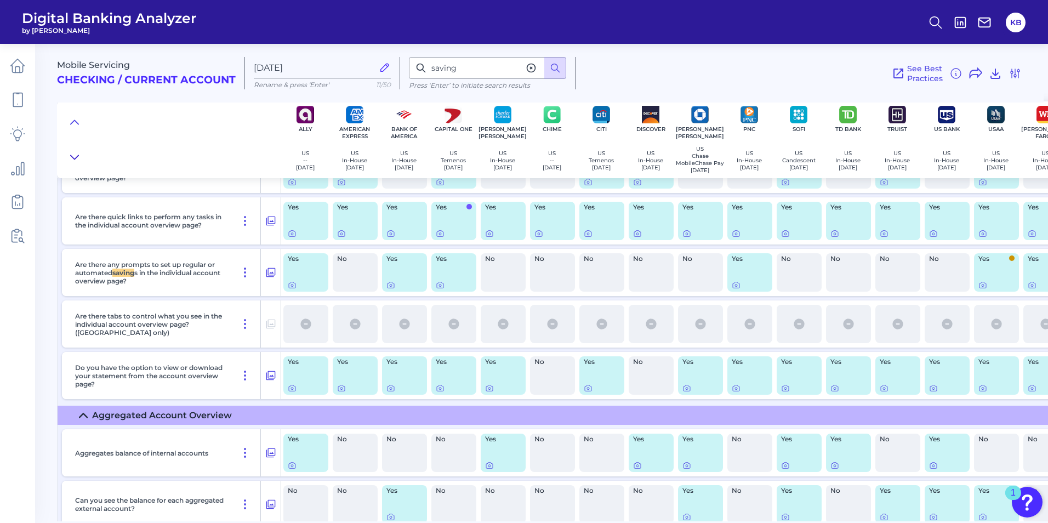
click at [79, 159] on button at bounding box center [75, 157] width 18 height 15
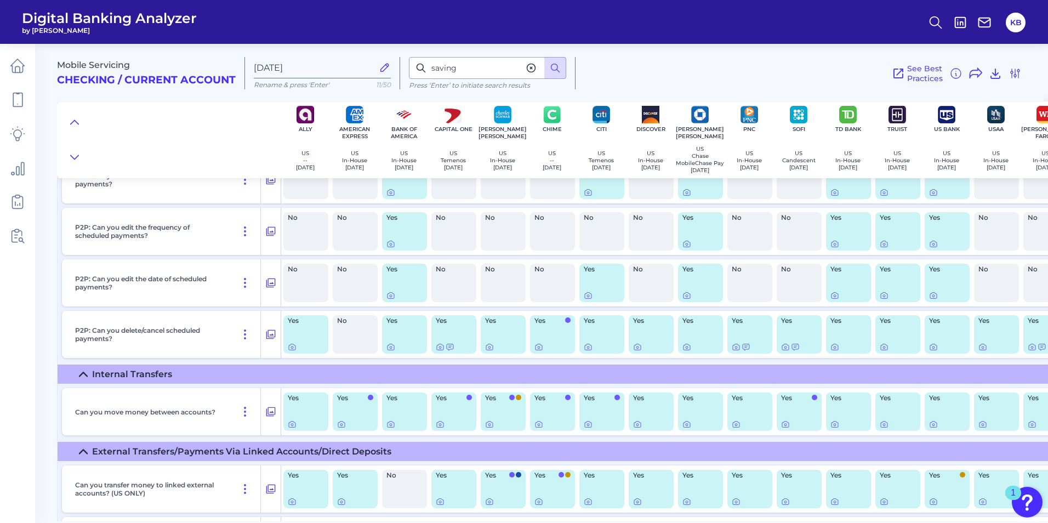
scroll to position [5908, 0]
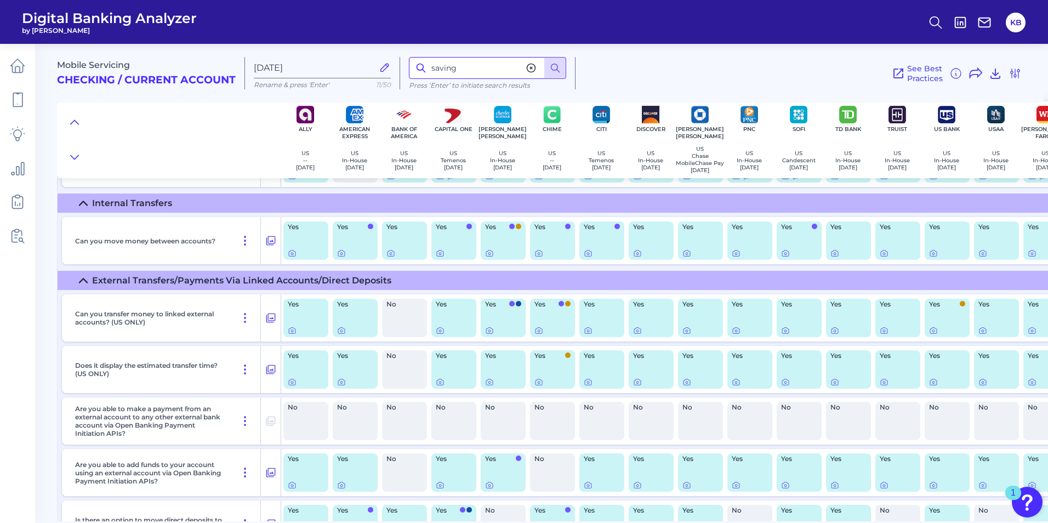
drag, startPoint x: 475, startPoint y: 66, endPoint x: 406, endPoint y: 68, distance: 69.6
click at [407, 71] on div "saving Press ‘Enter’ to initiate search results" at bounding box center [487, 73] width 175 height 32
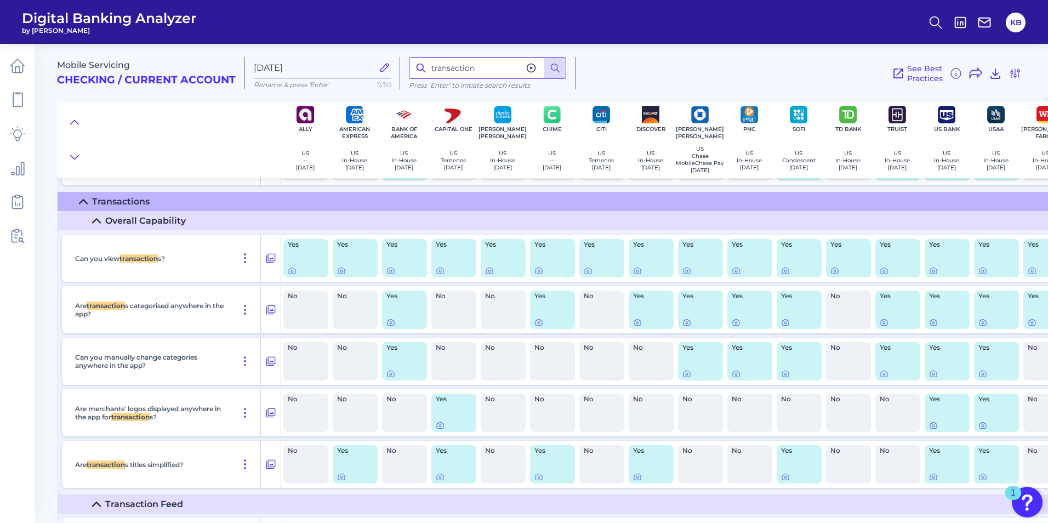
scroll to position [1644, 0]
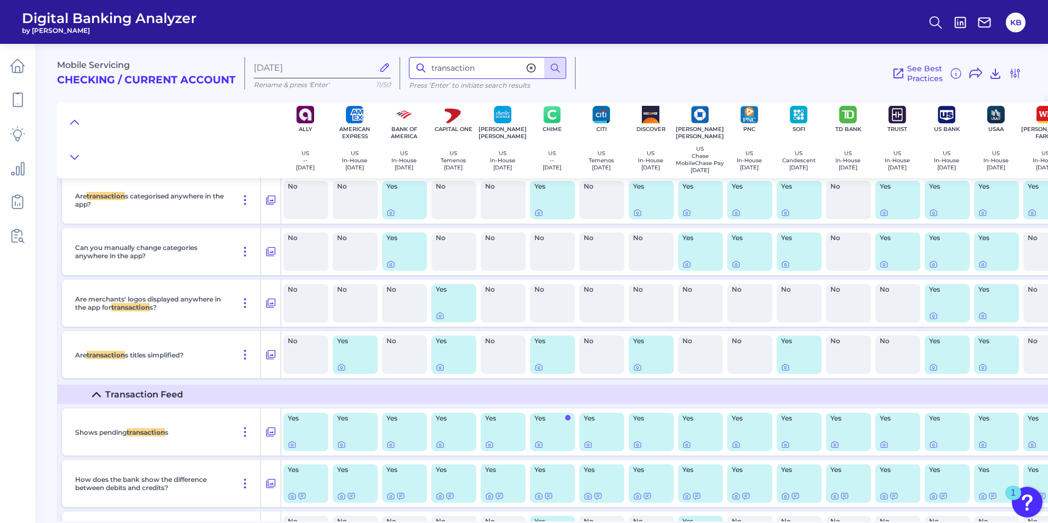
drag, startPoint x: 438, startPoint y: 68, endPoint x: 354, endPoint y: 68, distance: 84.4
click at [354, 68] on div "Mobile Servicing Checking / Current Account Aug 14 2025 Rename & press 'Enter' …" at bounding box center [550, 68] width 986 height 67
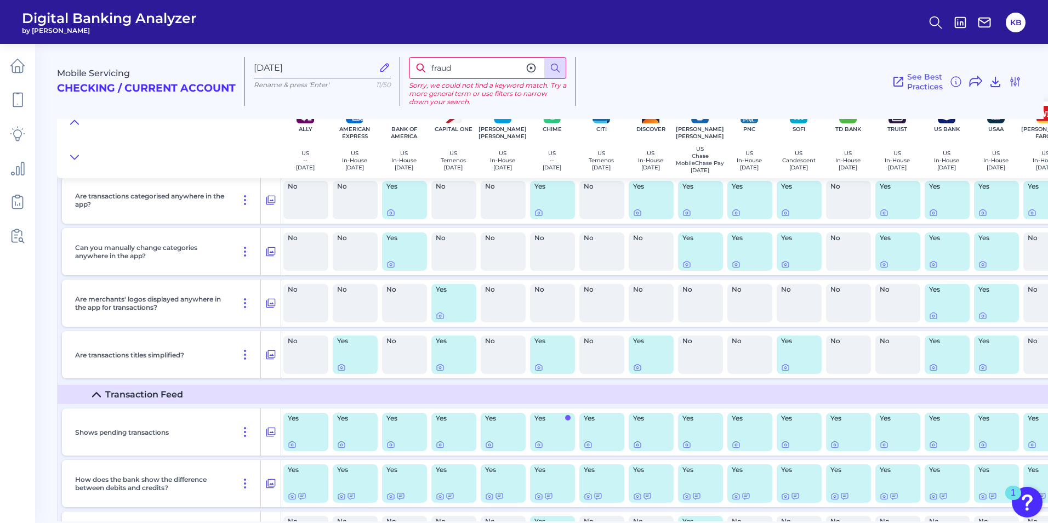
click at [435, 68] on input "fraud" at bounding box center [487, 68] width 157 height 22
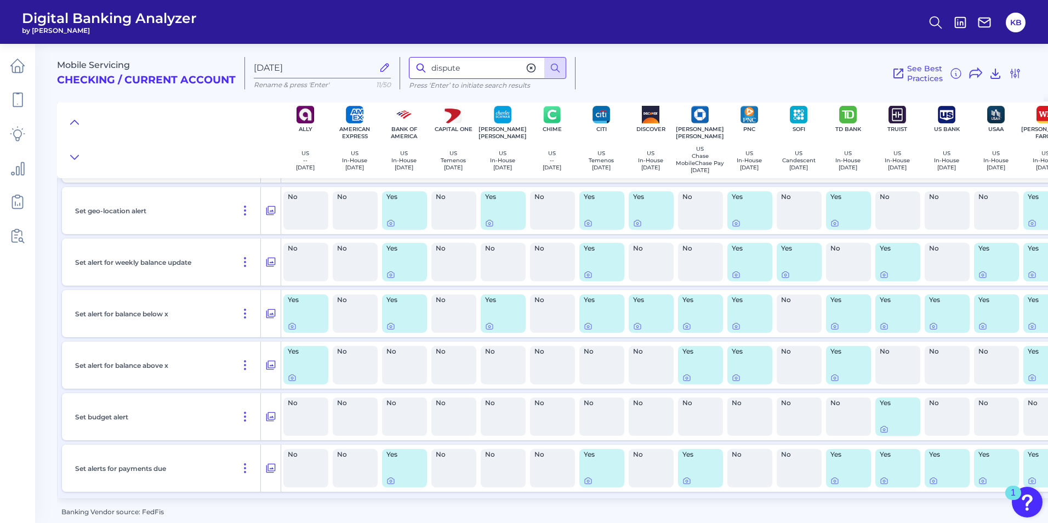
scroll to position [13779, 0]
drag, startPoint x: 463, startPoint y: 71, endPoint x: 410, endPoint y: 64, distance: 53.0
click at [413, 68] on input "dispute" at bounding box center [487, 68] width 157 height 22
type input "security"
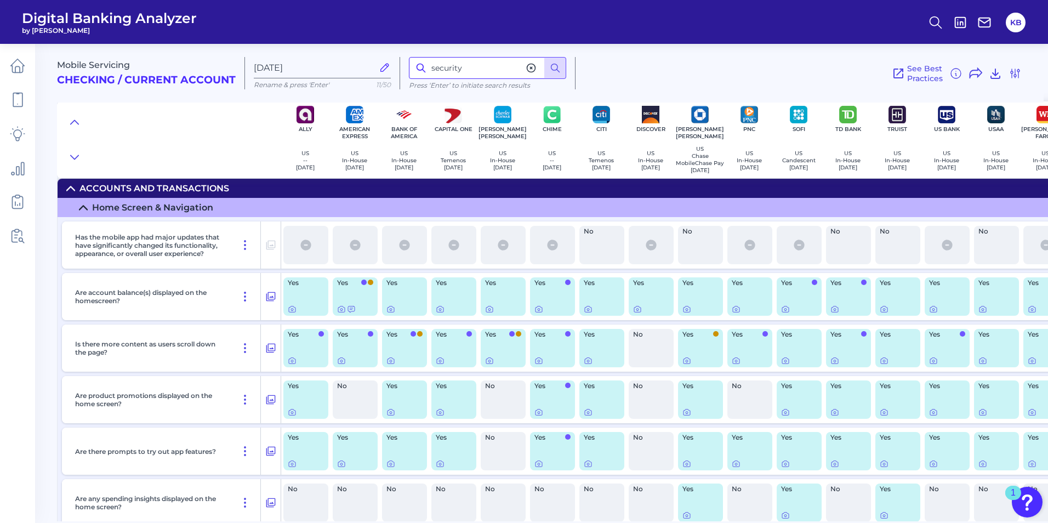
scroll to position [0, 0]
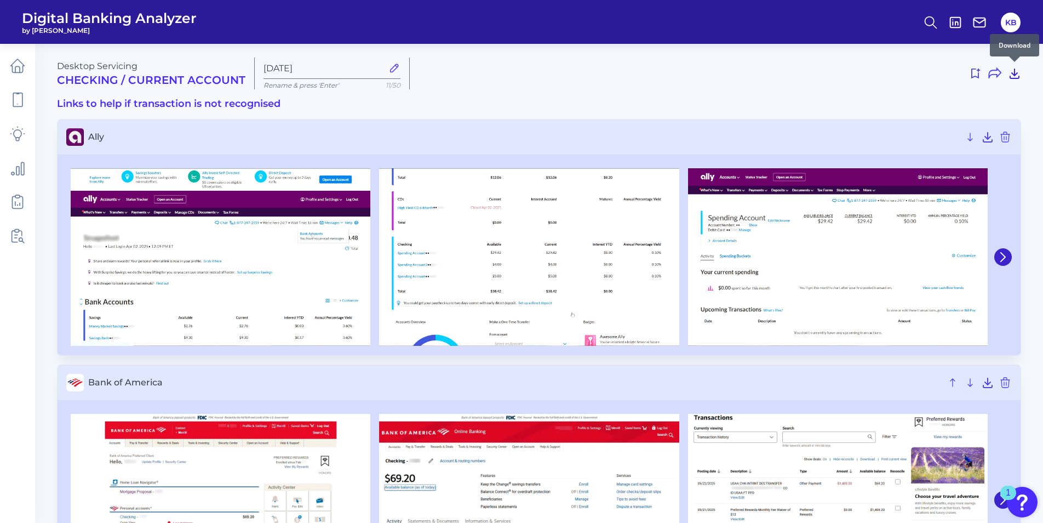
click at [1013, 78] on icon at bounding box center [1014, 73] width 9 height 9
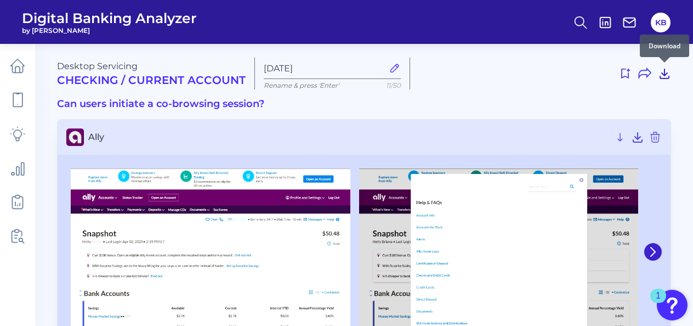
click at [665, 75] on icon at bounding box center [664, 73] width 9 height 9
click at [293, 106] on h3 "Can users initiate a co-browsing session?" at bounding box center [364, 104] width 614 height 12
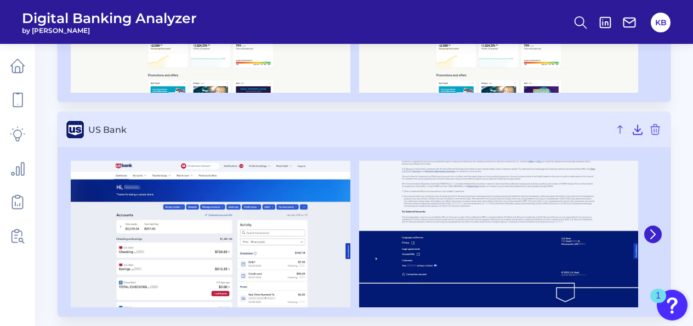
scroll to position [882, 0]
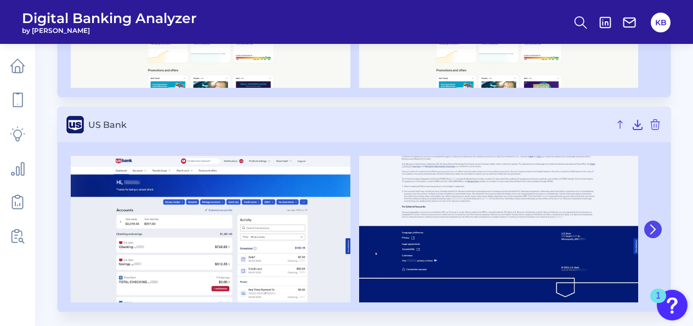
click at [652, 232] on button at bounding box center [653, 229] width 18 height 18
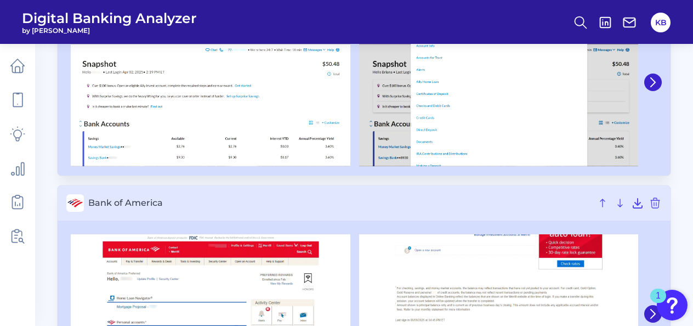
scroll to position [0, 0]
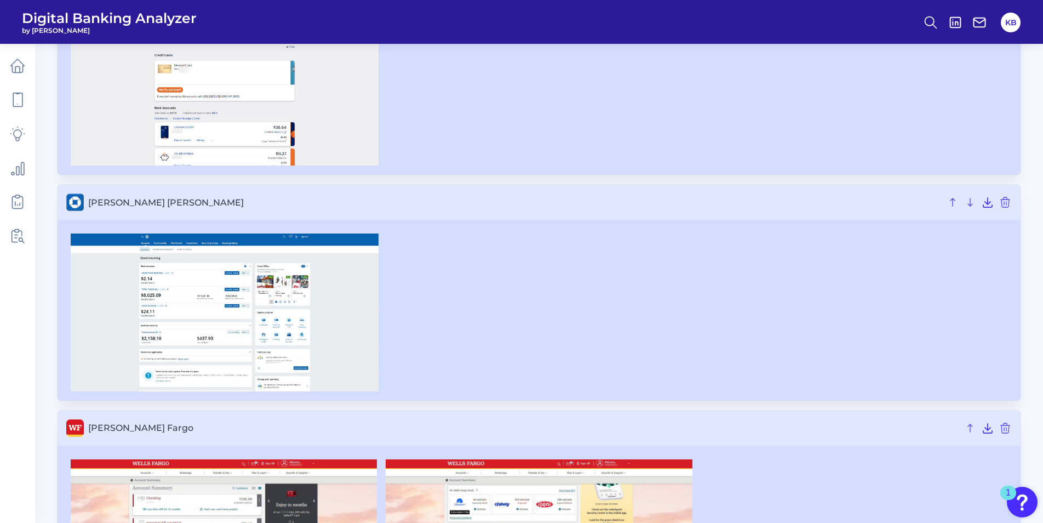
scroll to position [463, 0]
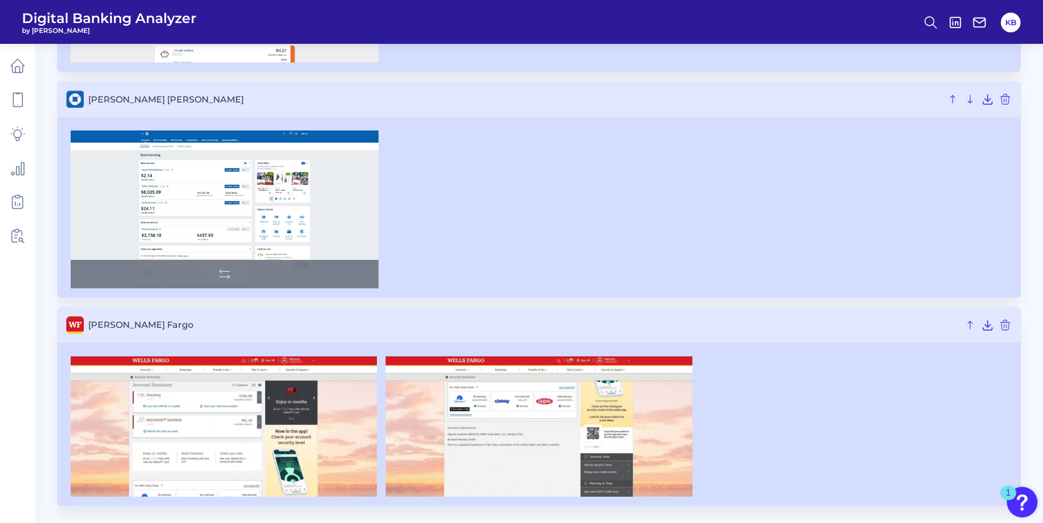
click at [245, 184] on img at bounding box center [225, 208] width 308 height 157
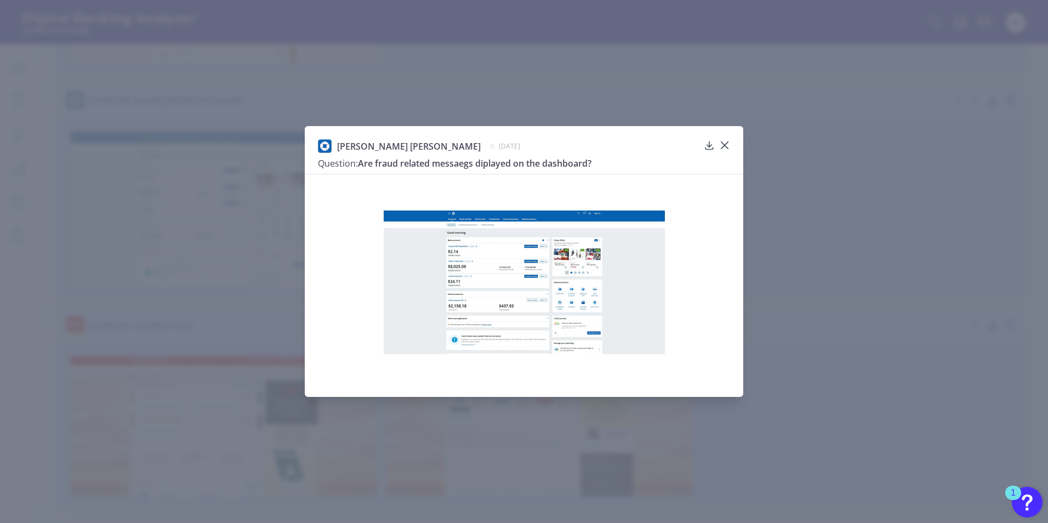
click at [561, 280] on img at bounding box center [524, 282] width 281 height 144
click at [722, 149] on div at bounding box center [724, 152] width 11 height 11
click at [193, 217] on div "JP Morgan Chase May 28, 2025 Question: Are fraud related messaegs diplayed on t…" at bounding box center [524, 261] width 1048 height 523
drag, startPoint x: 722, startPoint y: 138, endPoint x: 723, endPoint y: 146, distance: 7.7
click at [723, 138] on div "JP Morgan Chase May 28, 2025 Question: Are fraud related messaegs diplayed on t…" at bounding box center [524, 261] width 438 height 271
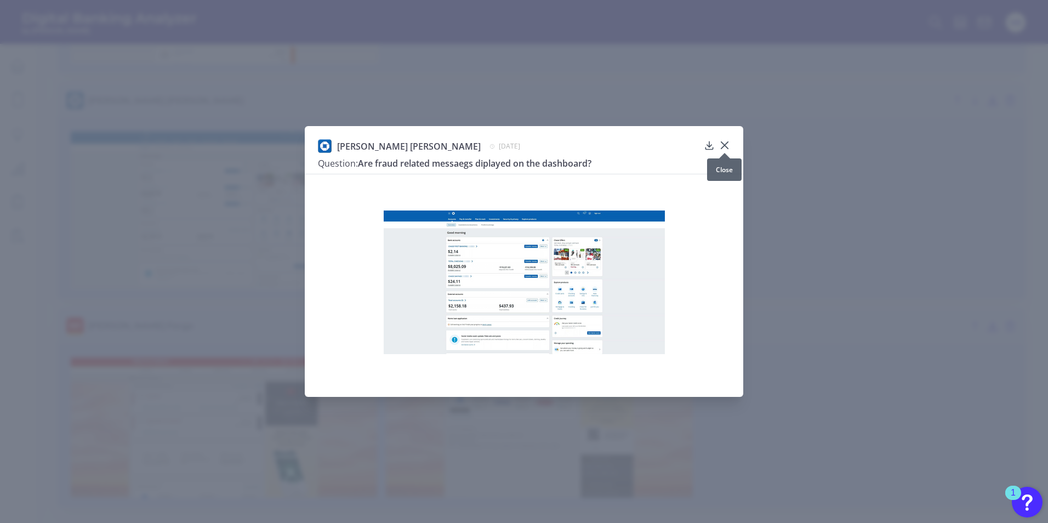
click at [724, 146] on icon at bounding box center [724, 145] width 7 height 7
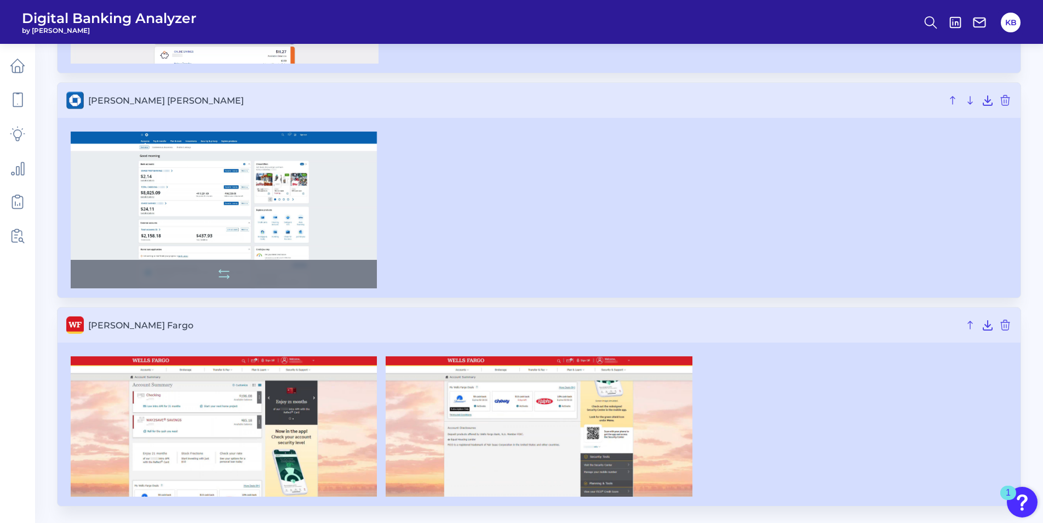
click at [296, 214] on img at bounding box center [224, 210] width 306 height 157
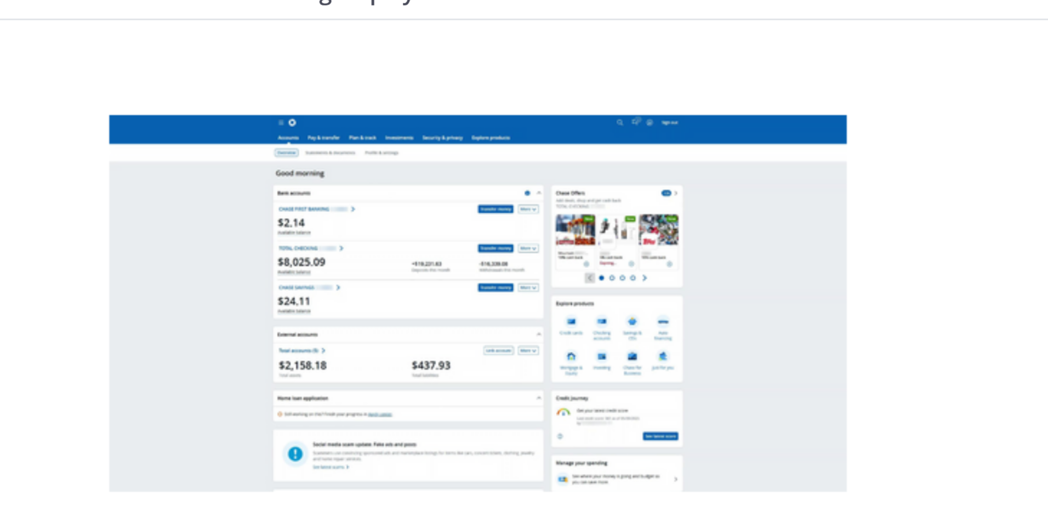
click at [374, 309] on div at bounding box center [523, 282] width 379 height 203
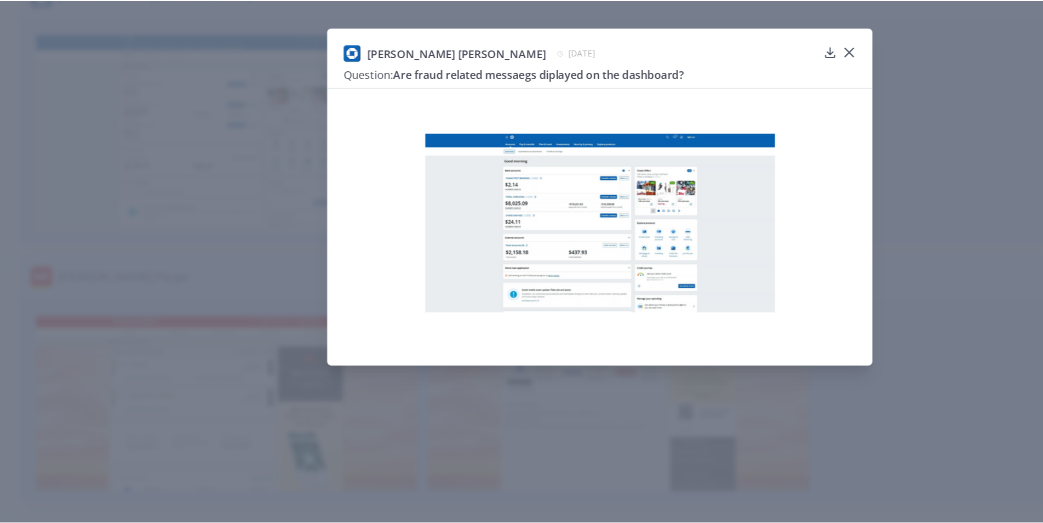
scroll to position [461, 0]
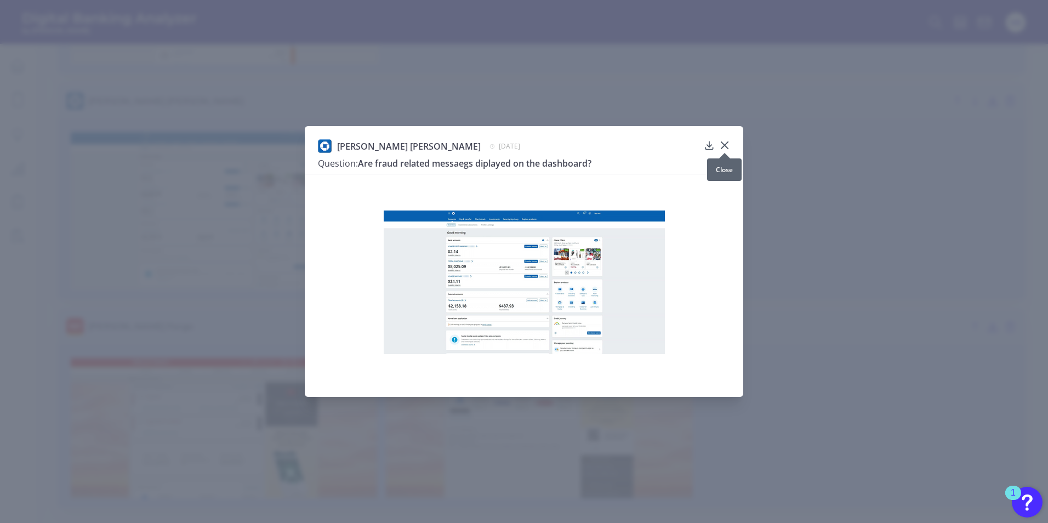
click at [724, 141] on icon at bounding box center [724, 145] width 11 height 11
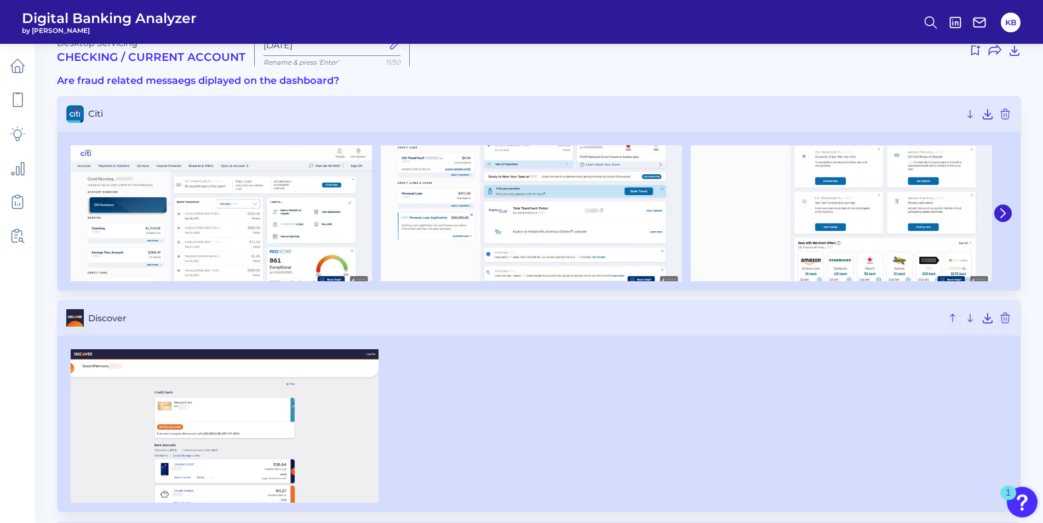
scroll to position [0, 0]
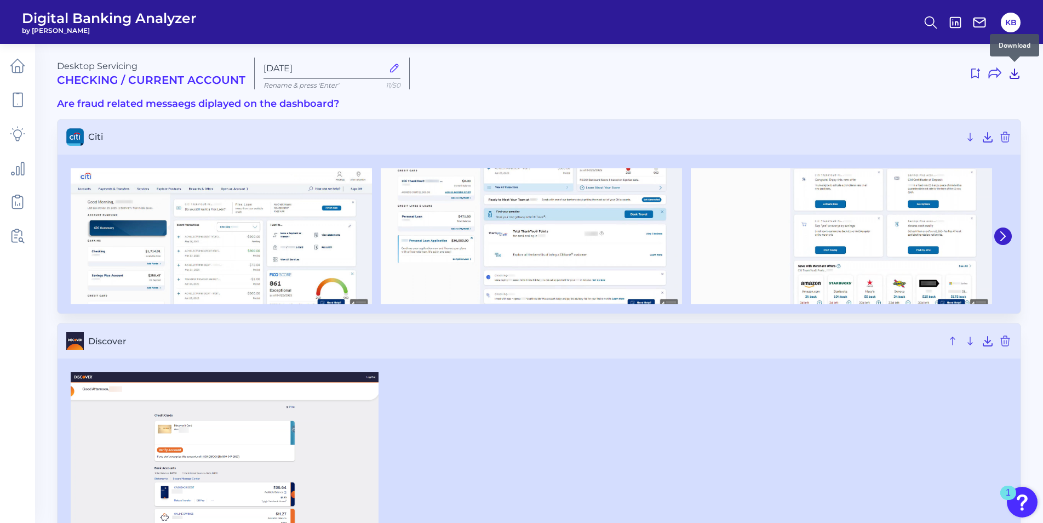
click at [1014, 75] on icon at bounding box center [1014, 73] width 9 height 9
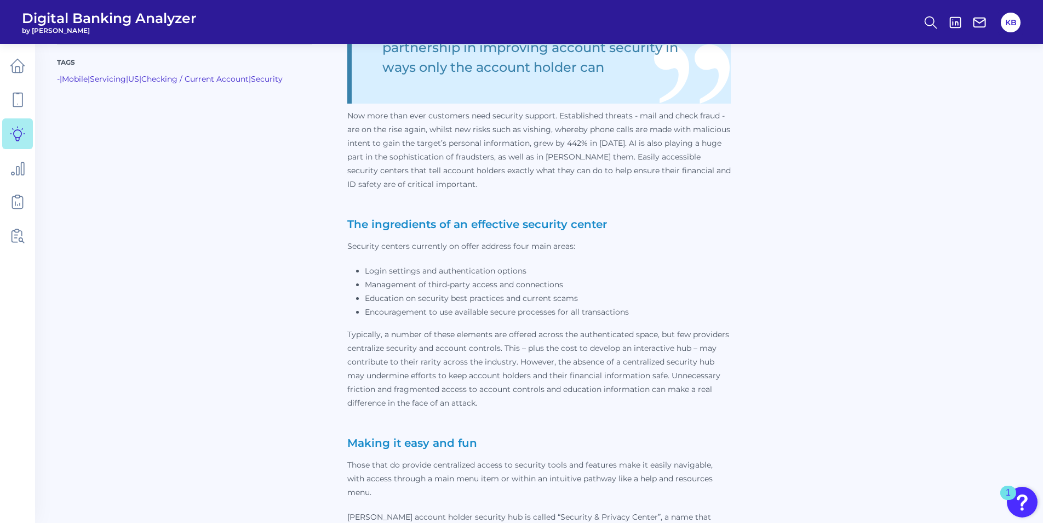
scroll to position [224, 0]
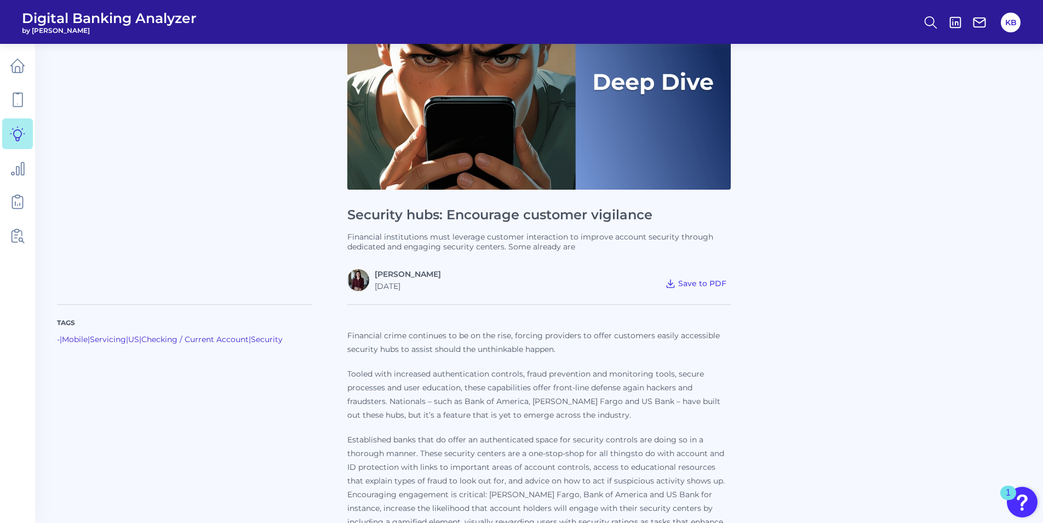
scroll to position [56, 0]
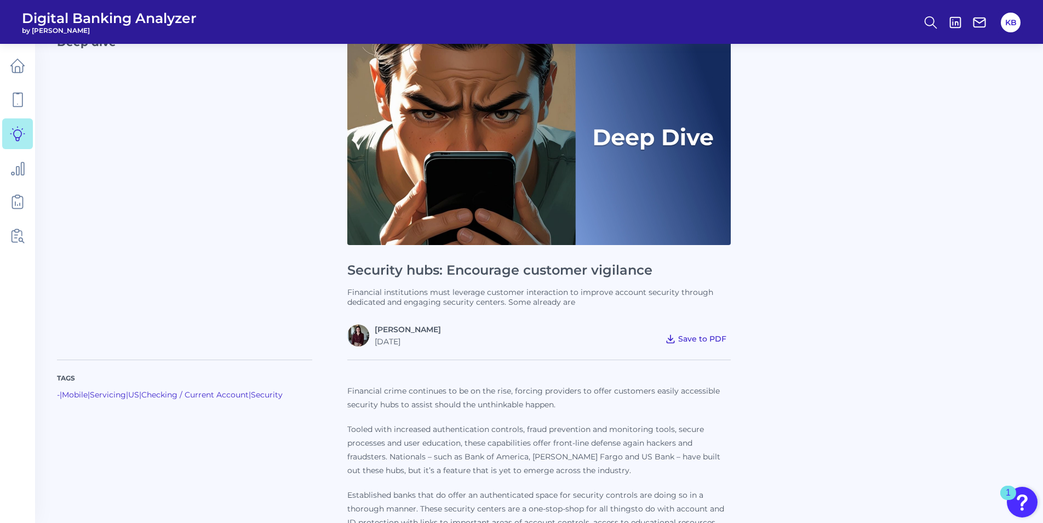
click at [710, 335] on span "Save to PDF" at bounding box center [702, 339] width 48 height 10
click at [697, 340] on span "Save to PDF" at bounding box center [702, 339] width 48 height 10
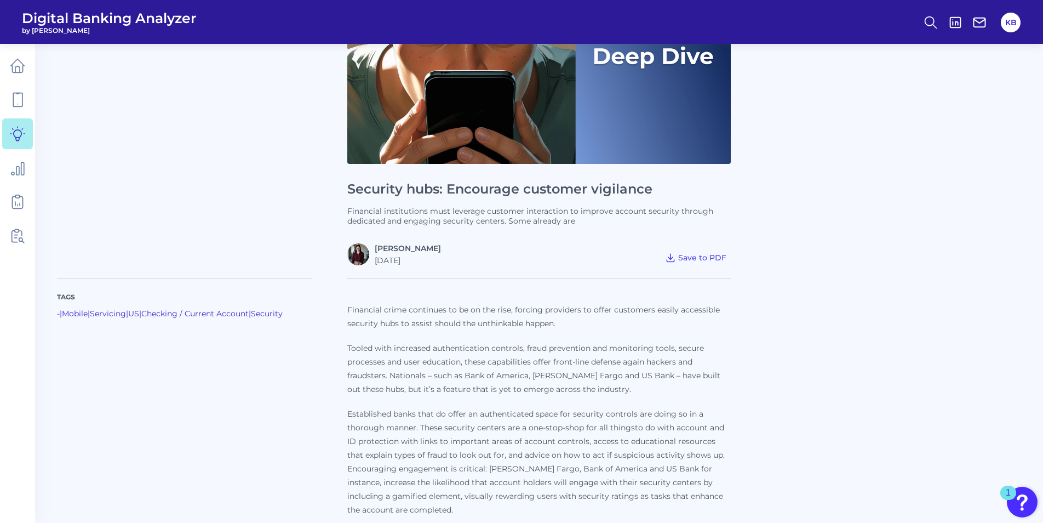
scroll to position [120, 0]
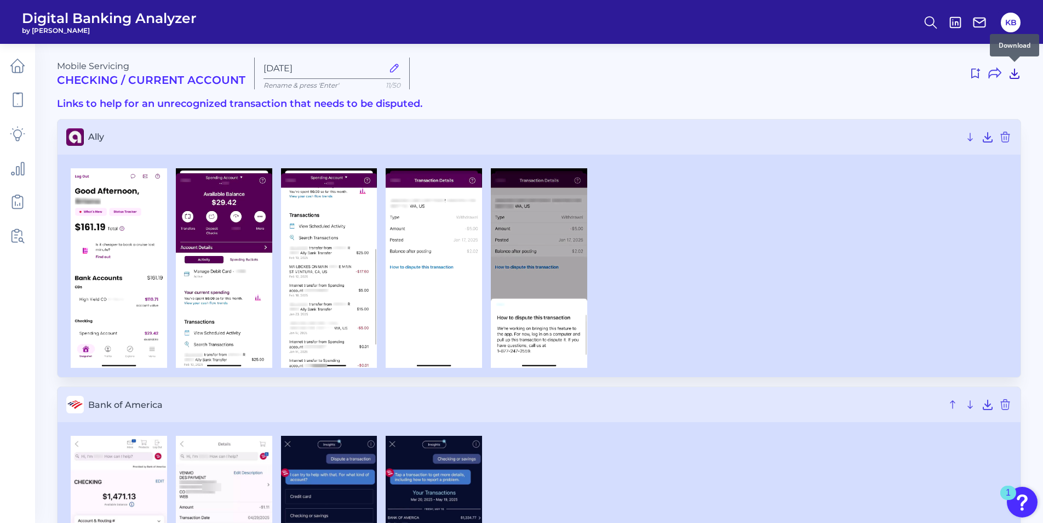
click at [1012, 81] on button at bounding box center [1014, 74] width 13 height 18
